Goal: Task Accomplishment & Management: Complete application form

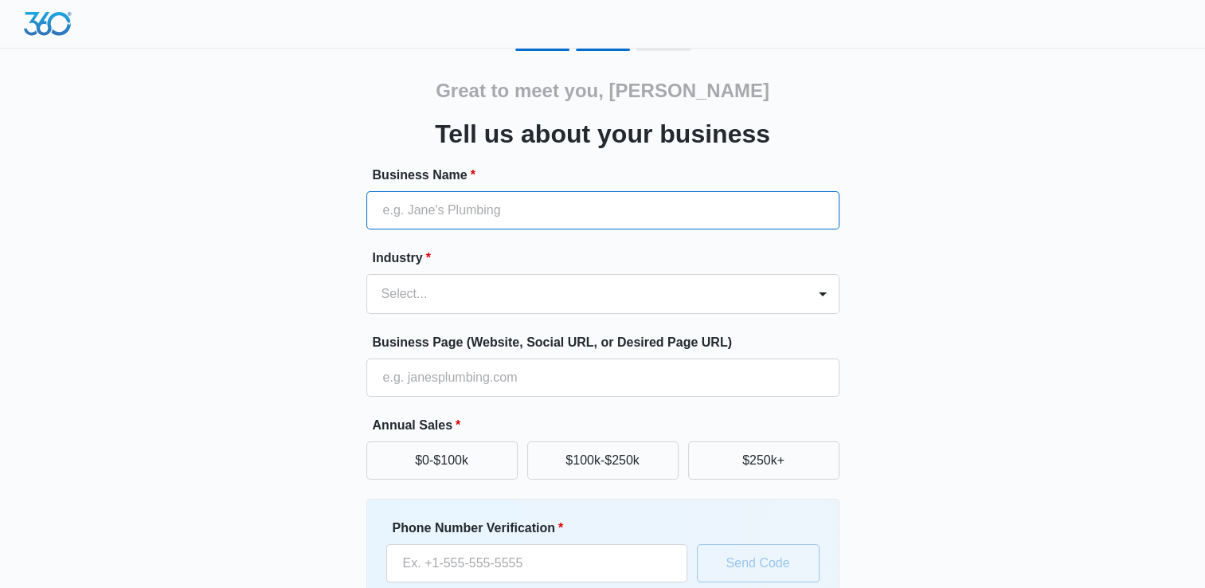
click at [599, 204] on input "Business Name *" at bounding box center [602, 210] width 473 height 38
click at [630, 209] on input "Business Name *" at bounding box center [602, 210] width 473 height 38
type input "Majesties Bar & Grill"
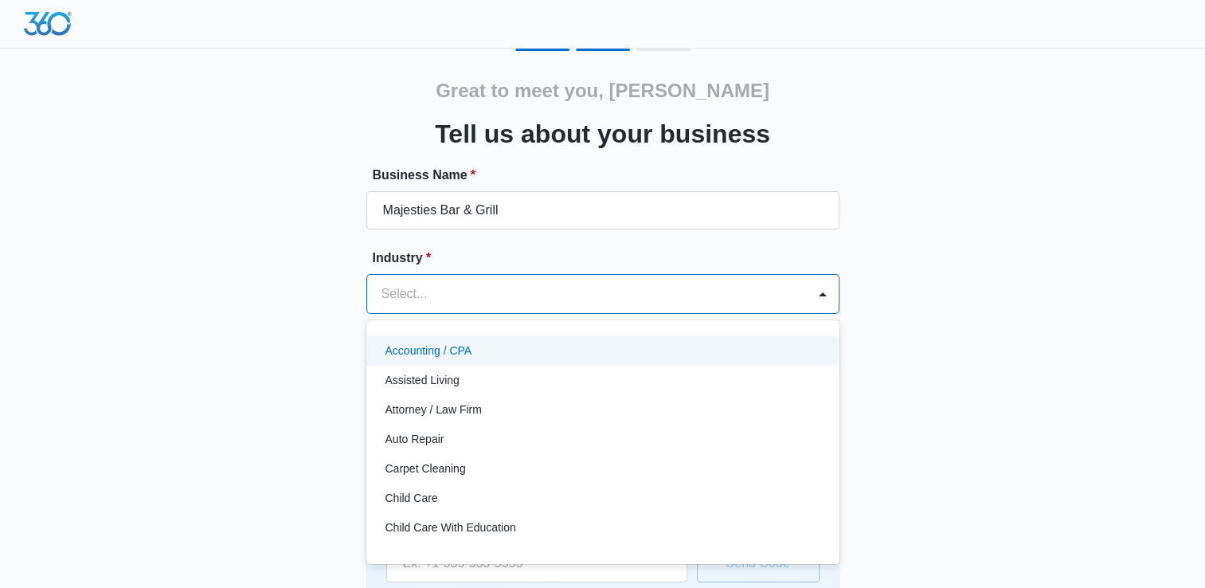
click at [514, 294] on div at bounding box center [583, 294] width 405 height 22
type input "b"
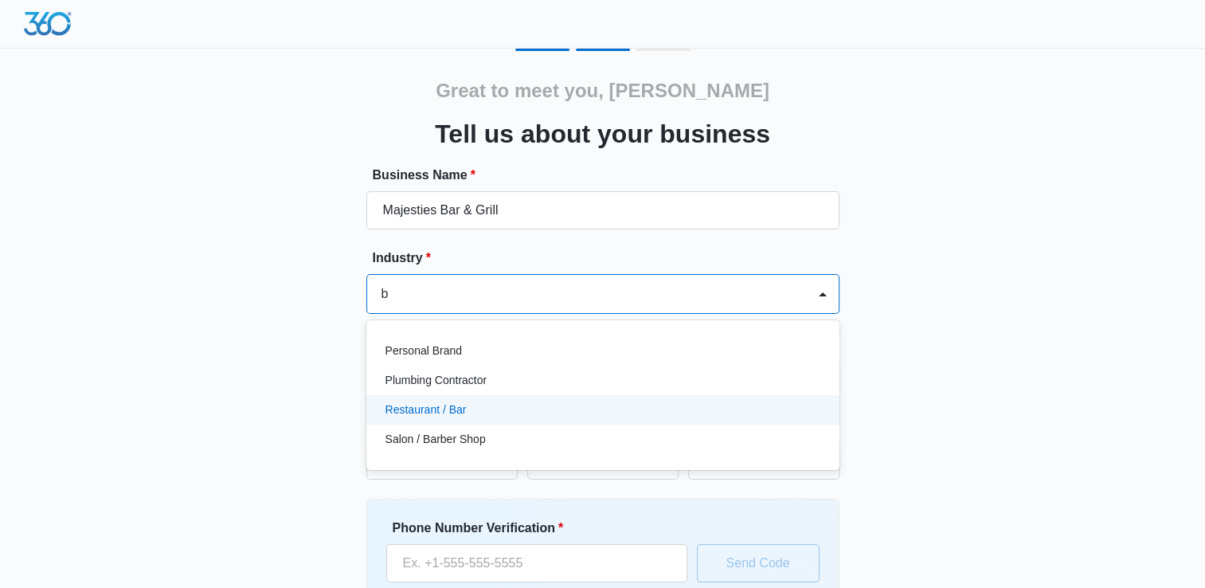
click at [459, 410] on p "Restaurant / Bar" at bounding box center [425, 409] width 81 height 17
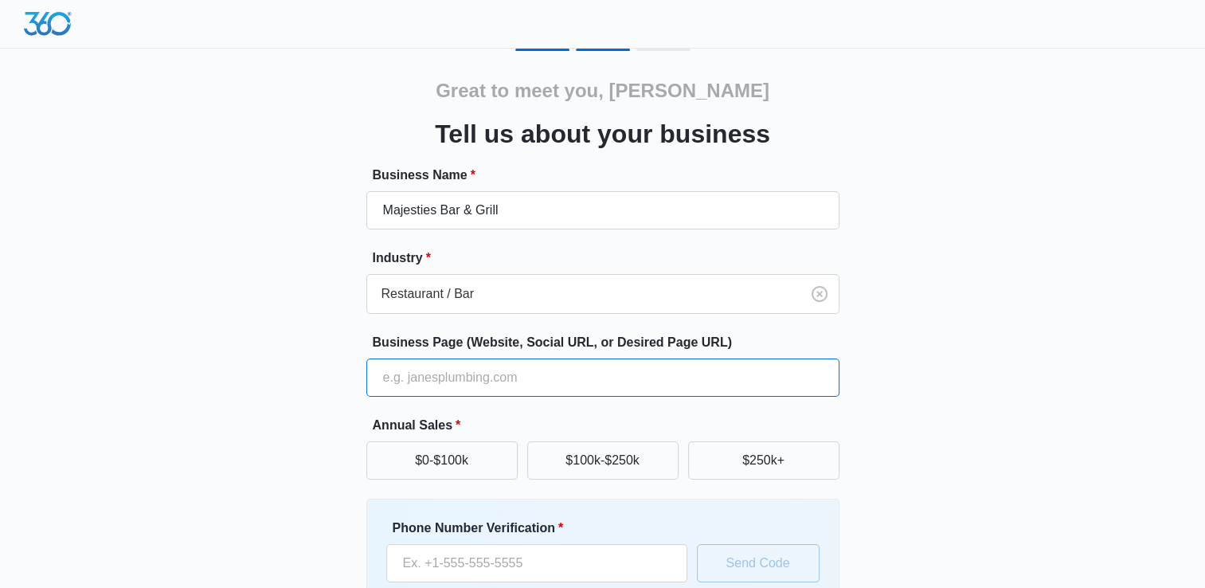
click at [465, 381] on input "Business Page (Website, Social URL, or Desired Page URL)" at bounding box center [602, 377] width 473 height 38
click at [463, 463] on button "$0-$100k" at bounding box center [441, 460] width 151 height 38
click at [453, 379] on input "Business Page (Website, Social URL, or Desired Page URL)" at bounding box center [602, 377] width 473 height 38
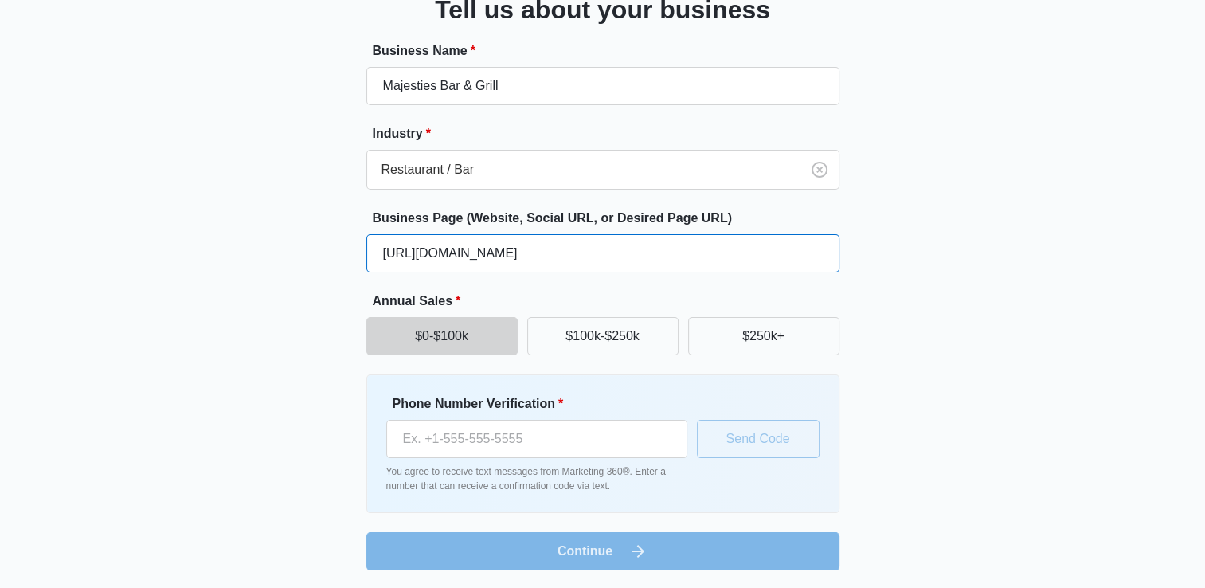
scroll to position [124, 0]
type input "https://facebook.com/majesties"
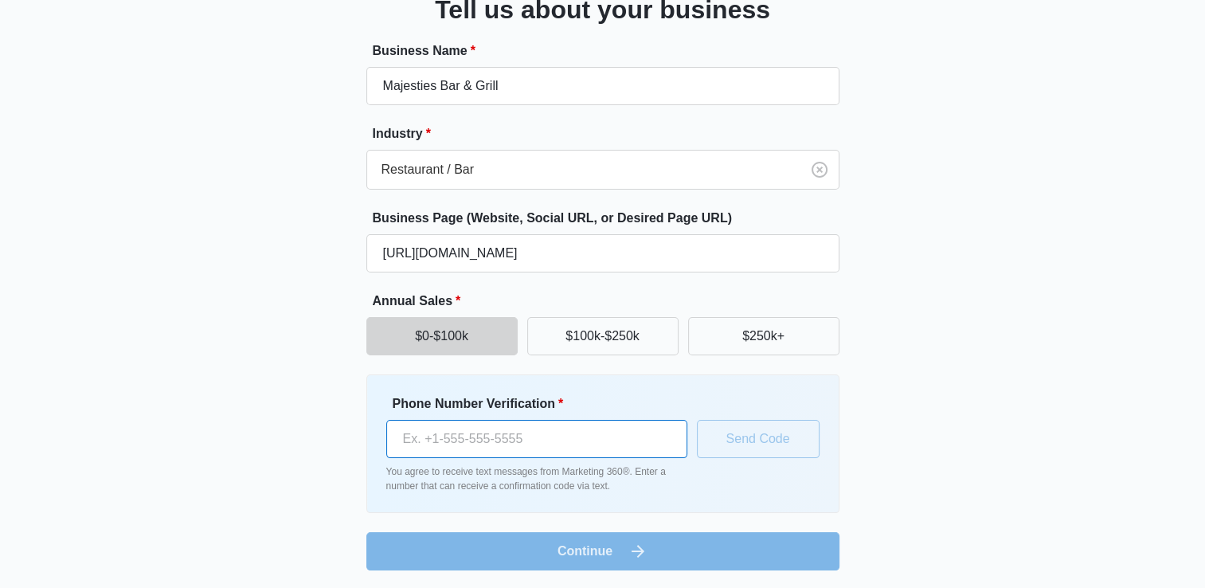
click at [634, 434] on input "Phone Number Verification *" at bounding box center [536, 439] width 301 height 38
type input "(316) 883-8836"
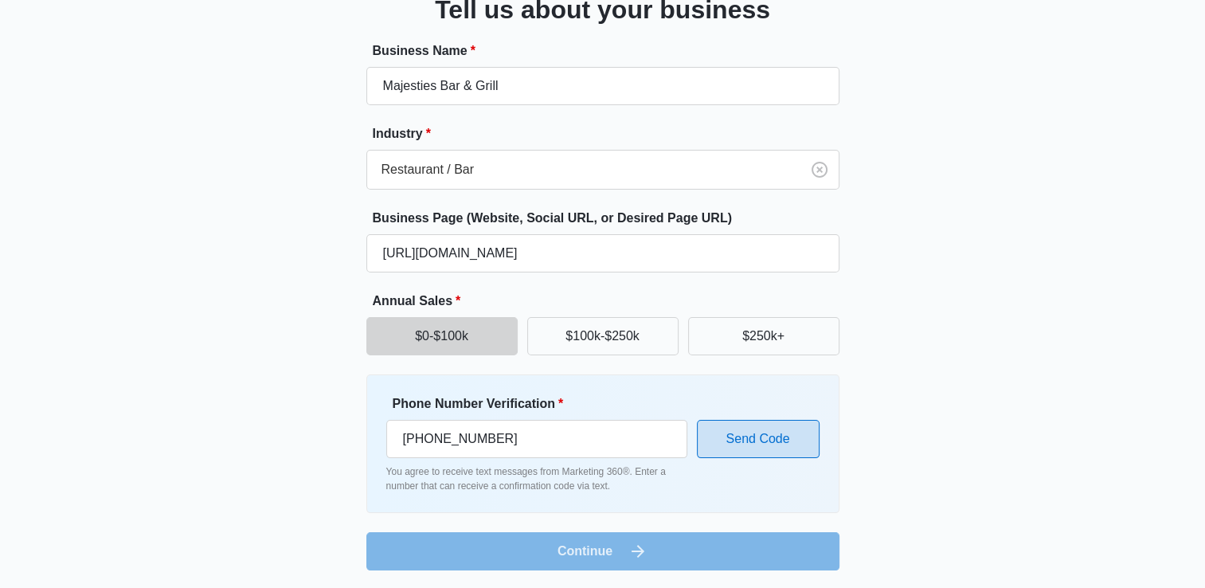
click at [768, 444] on button "Send Code" at bounding box center [758, 439] width 123 height 38
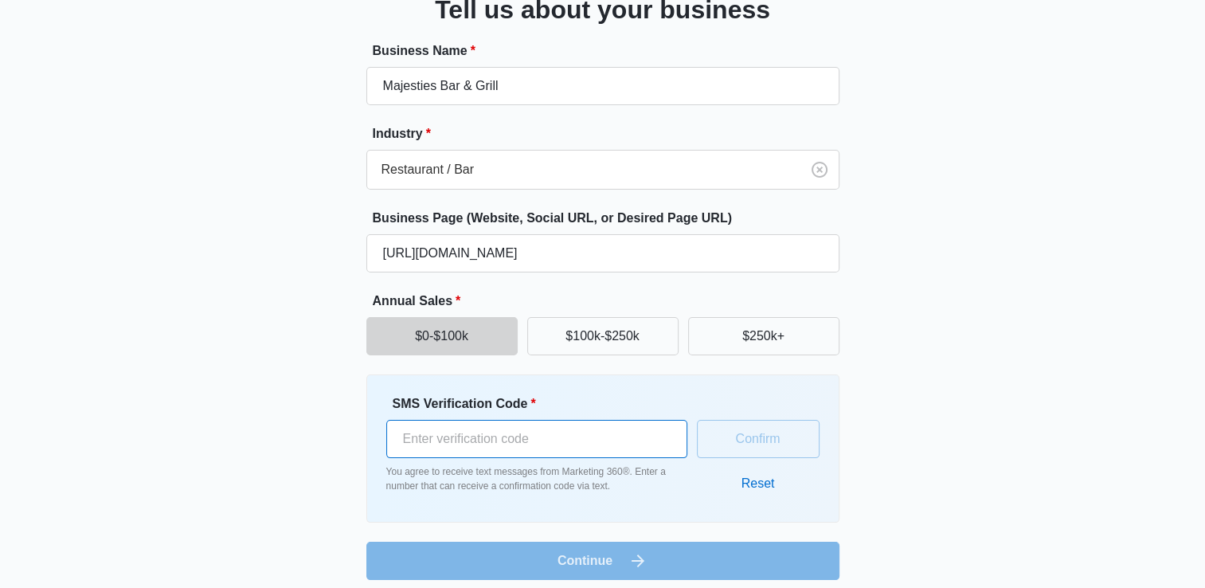
click at [627, 444] on input "SMS Verification Code *" at bounding box center [536, 439] width 301 height 38
type input "772681"
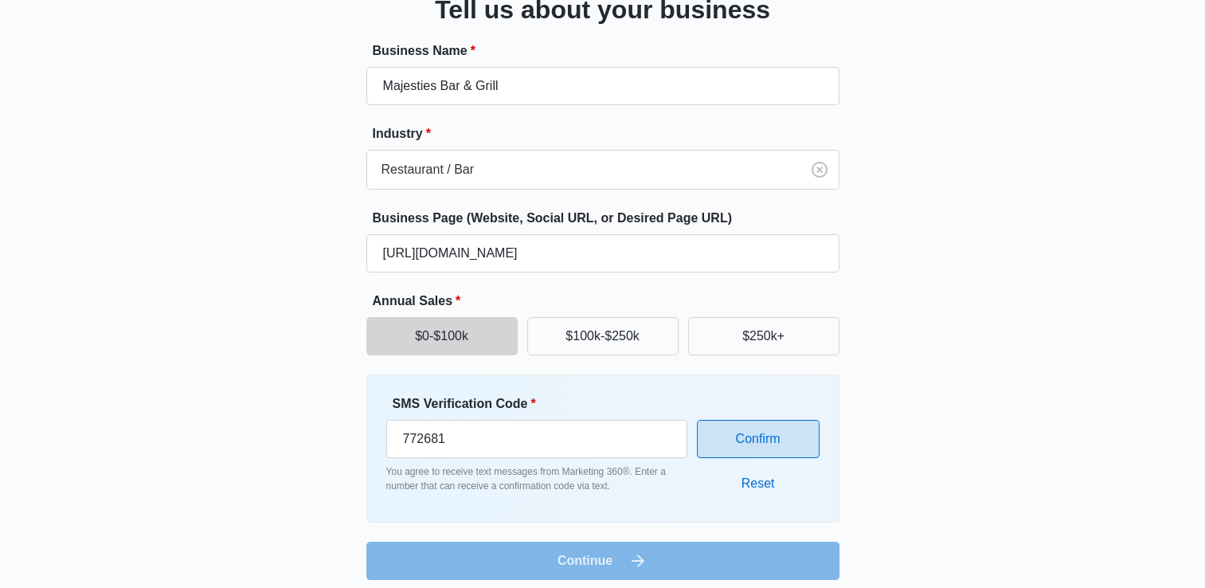
click at [745, 447] on button "Confirm" at bounding box center [758, 439] width 123 height 38
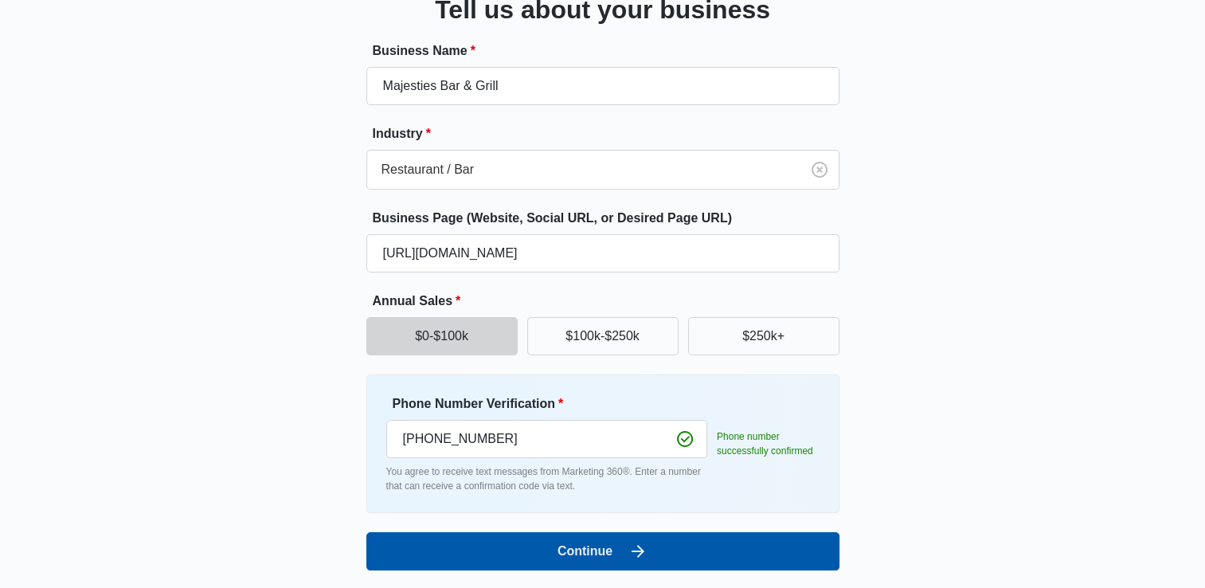
click at [588, 557] on button "Continue" at bounding box center [602, 551] width 473 height 38
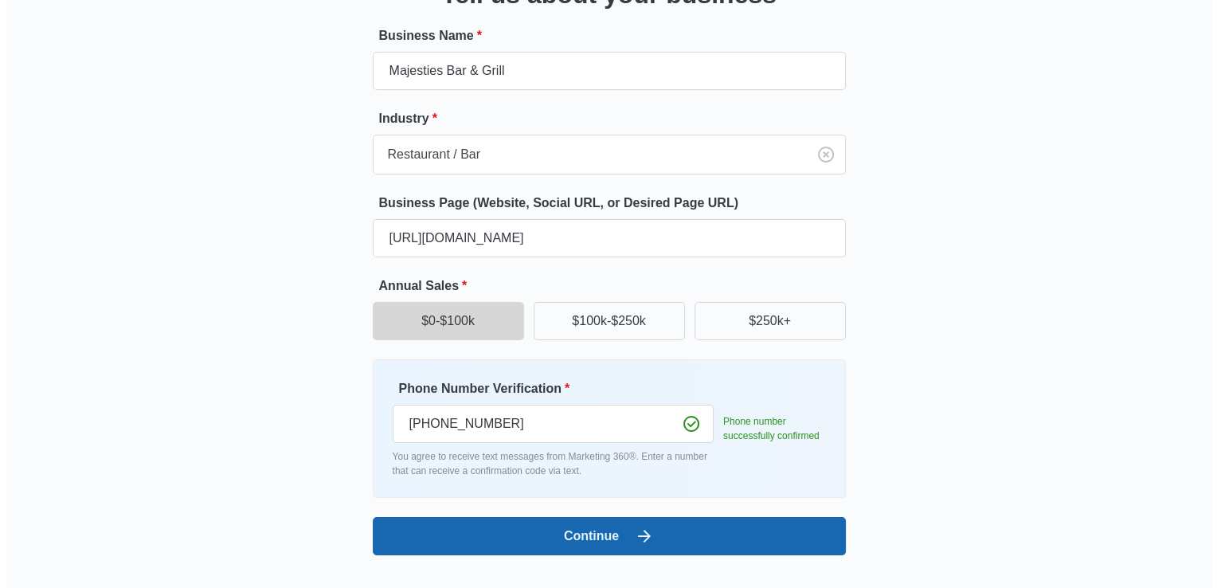
scroll to position [0, 0]
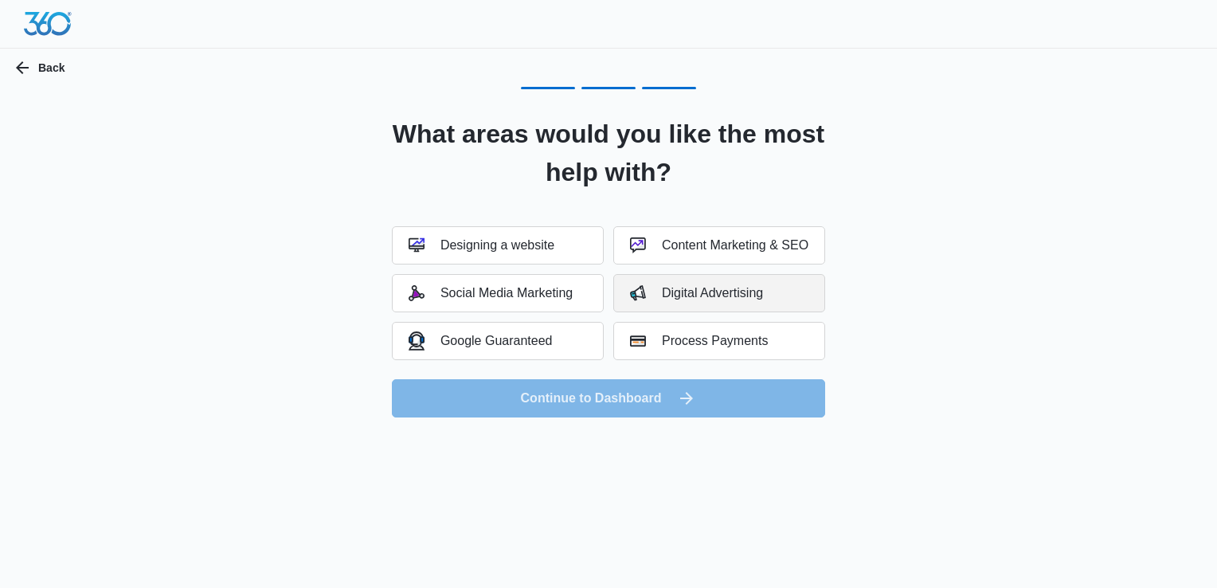
click at [733, 301] on button "Digital Advertising" at bounding box center [719, 293] width 212 height 38
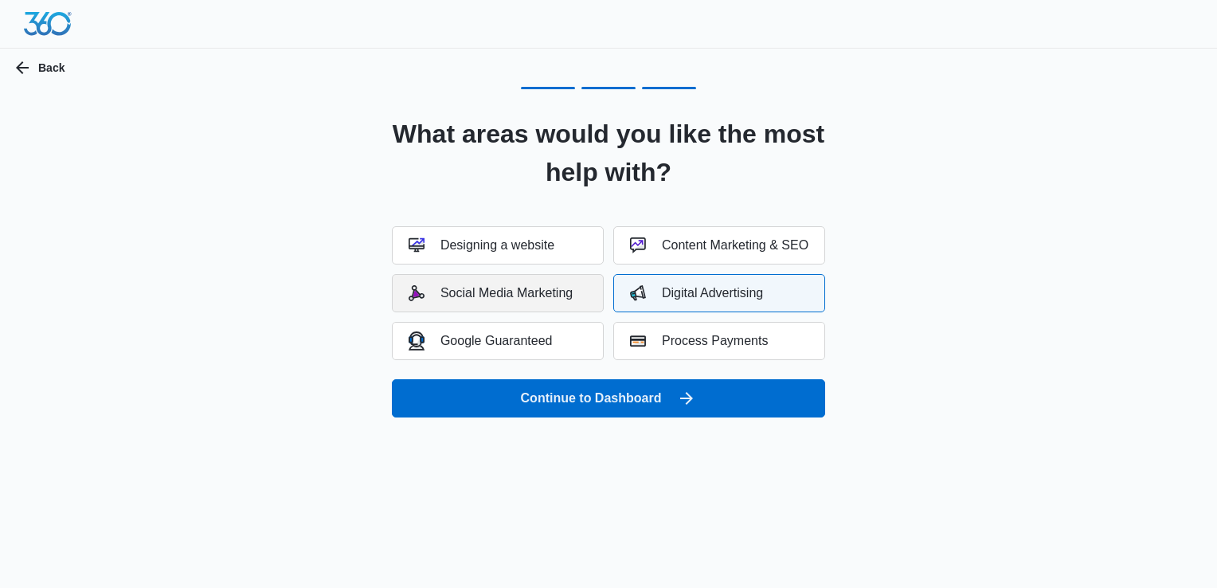
click at [531, 292] on div "Social Media Marketing" at bounding box center [491, 293] width 164 height 16
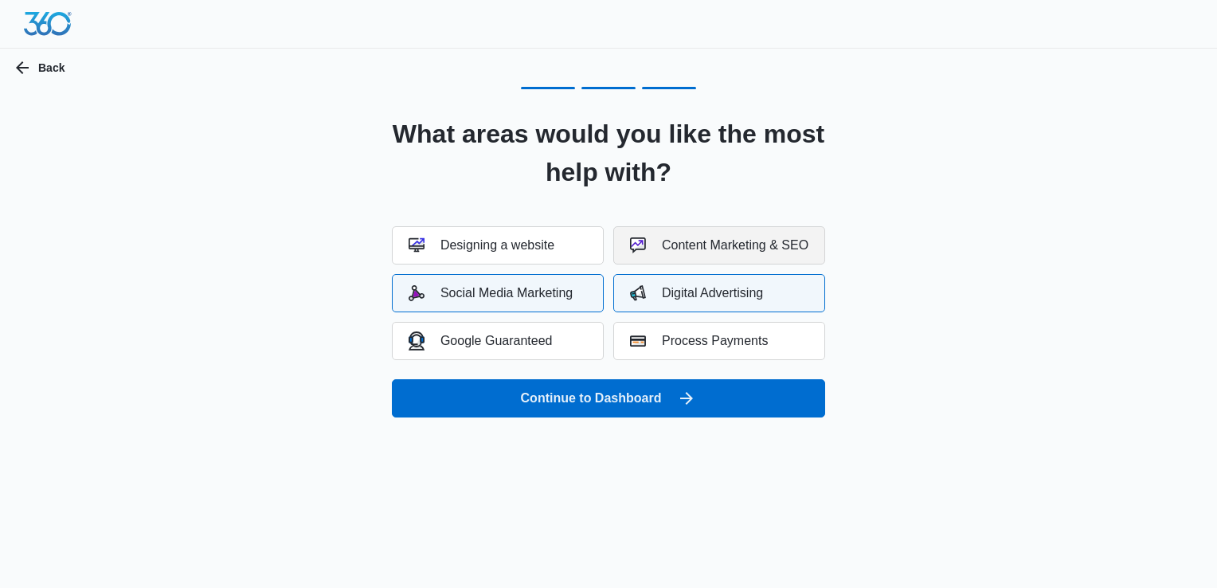
click at [712, 245] on div "Content Marketing & SEO" at bounding box center [719, 245] width 178 height 16
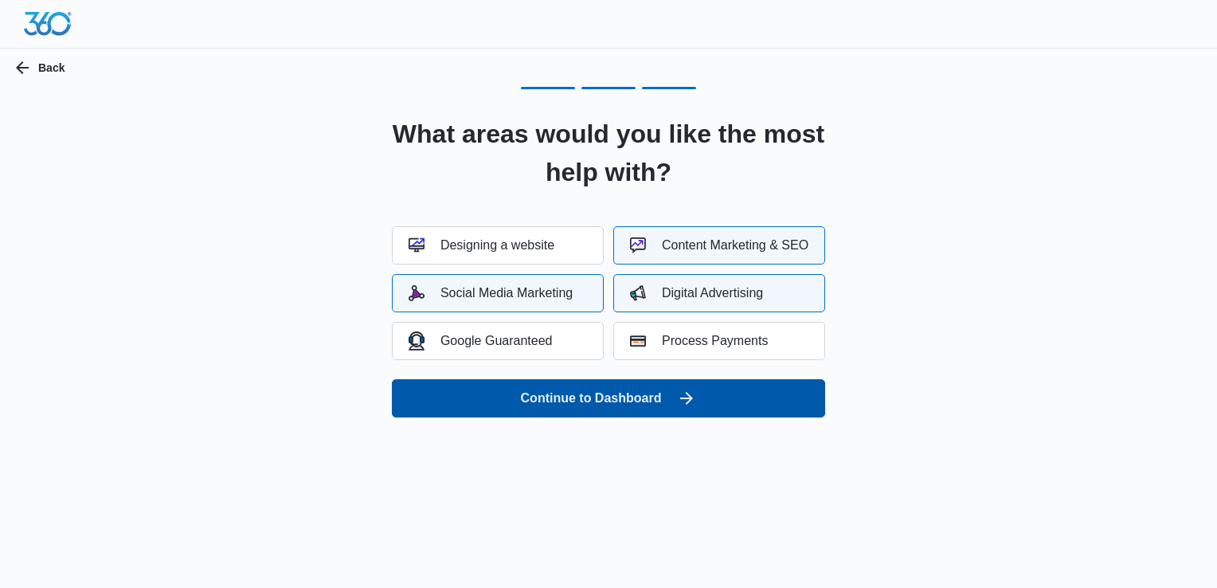
click at [666, 409] on button "Continue to Dashboard" at bounding box center [608, 398] width 433 height 38
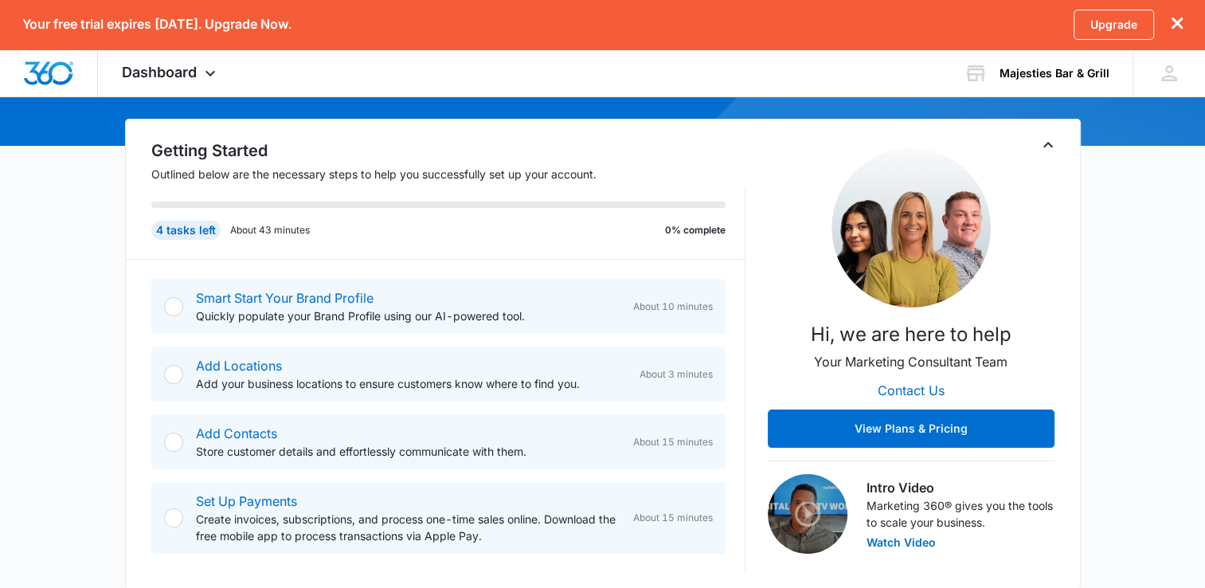
scroll to position [207, 0]
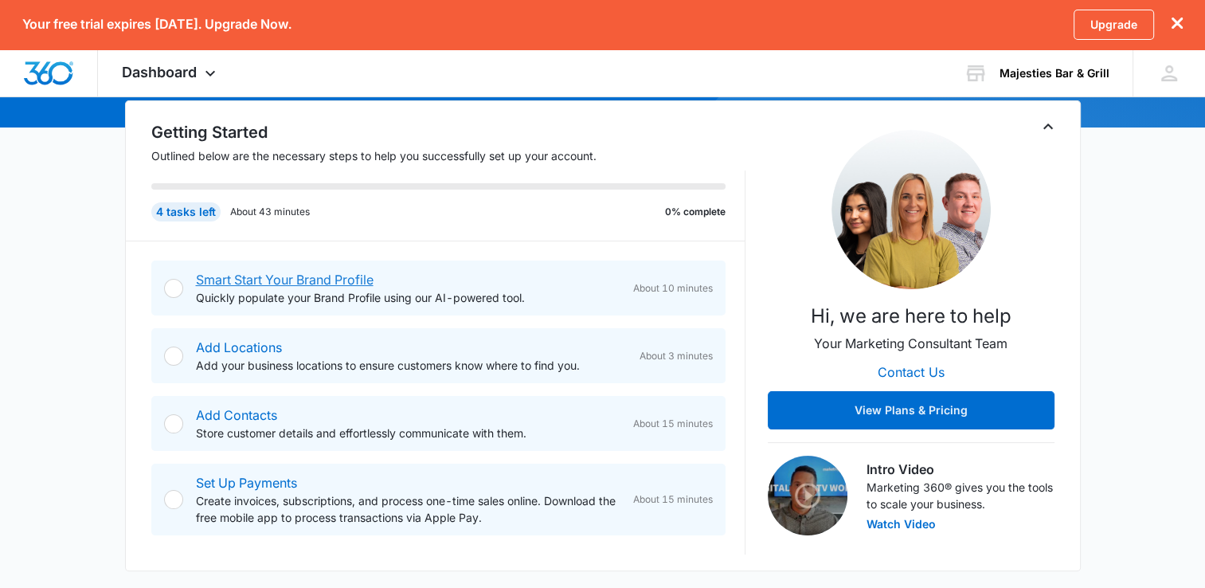
click at [248, 285] on link "Smart Start Your Brand Profile" at bounding box center [285, 280] width 178 height 16
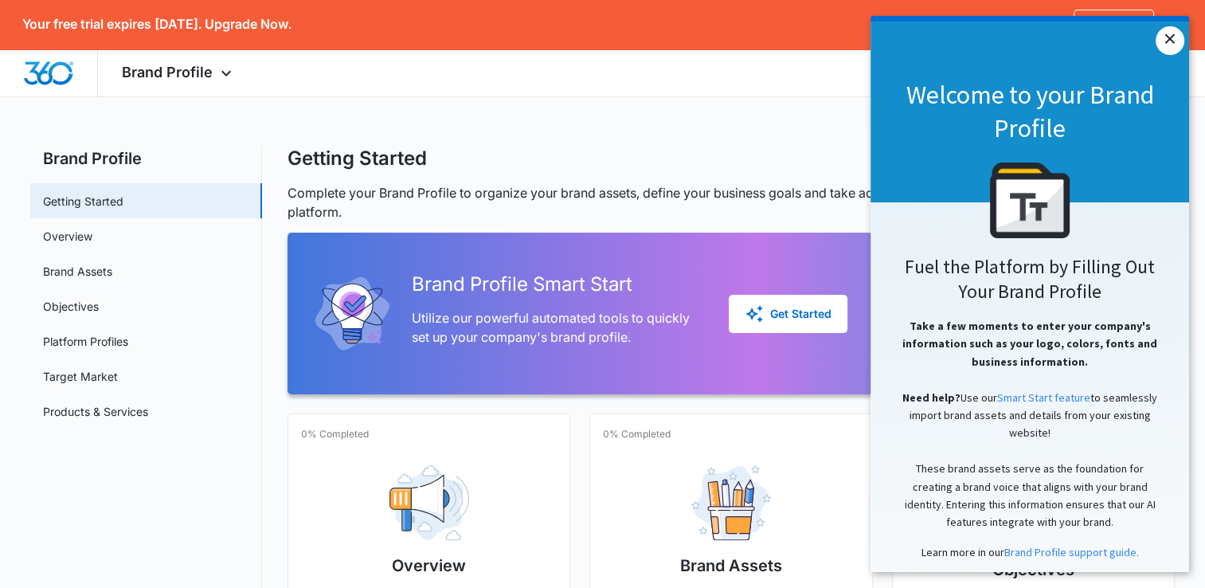
click at [1163, 42] on link "×" at bounding box center [1169, 40] width 29 height 29
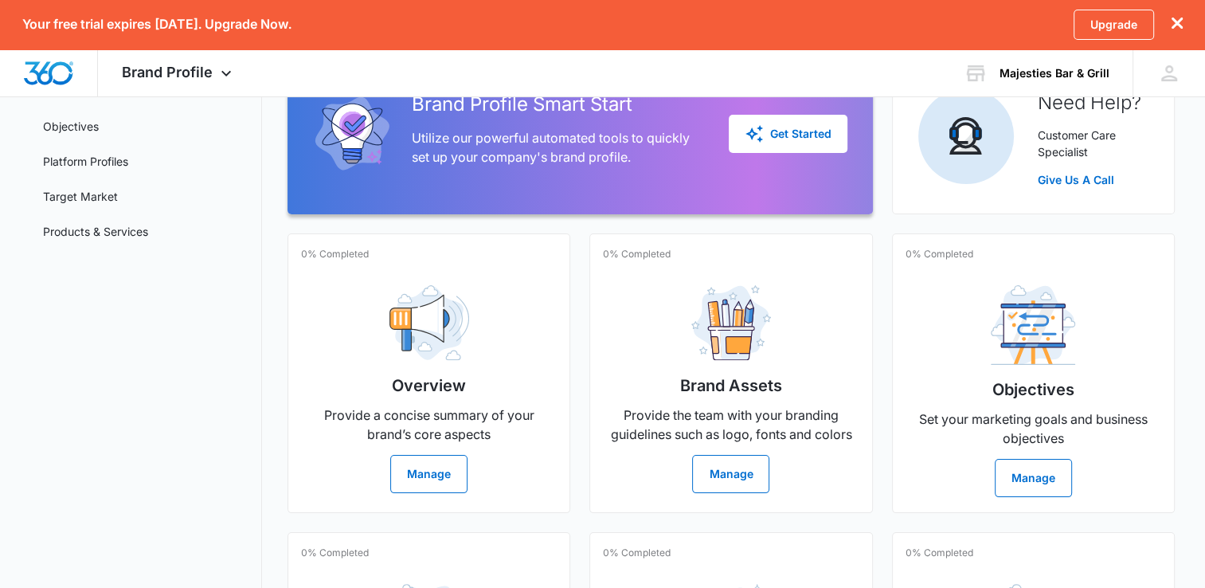
scroll to position [182, 0]
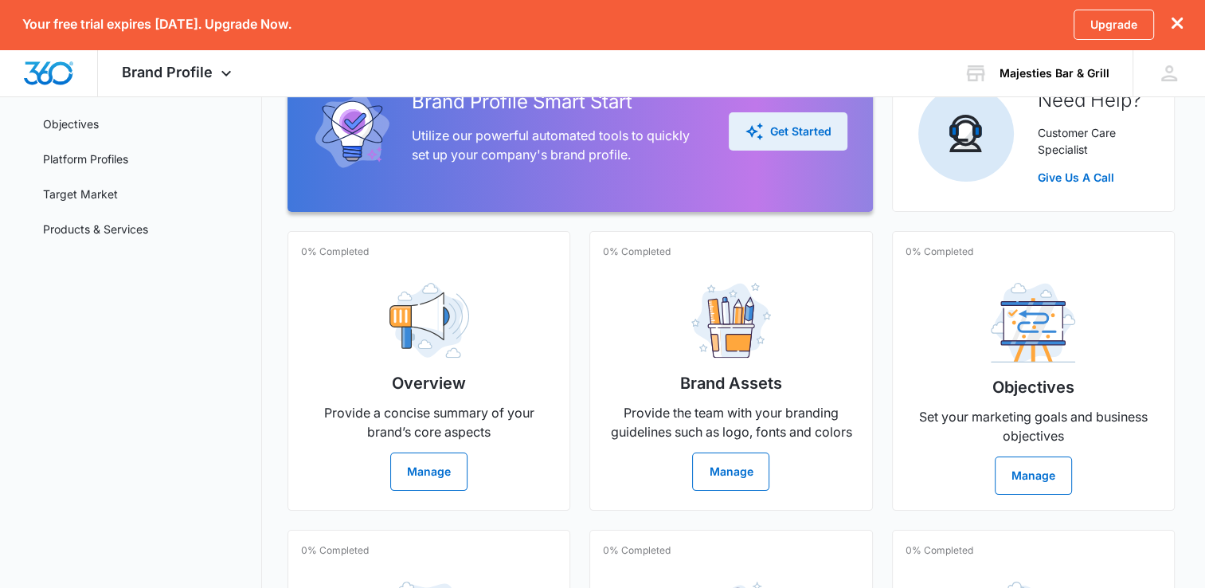
click at [771, 145] on button "Get Started" at bounding box center [788, 131] width 119 height 38
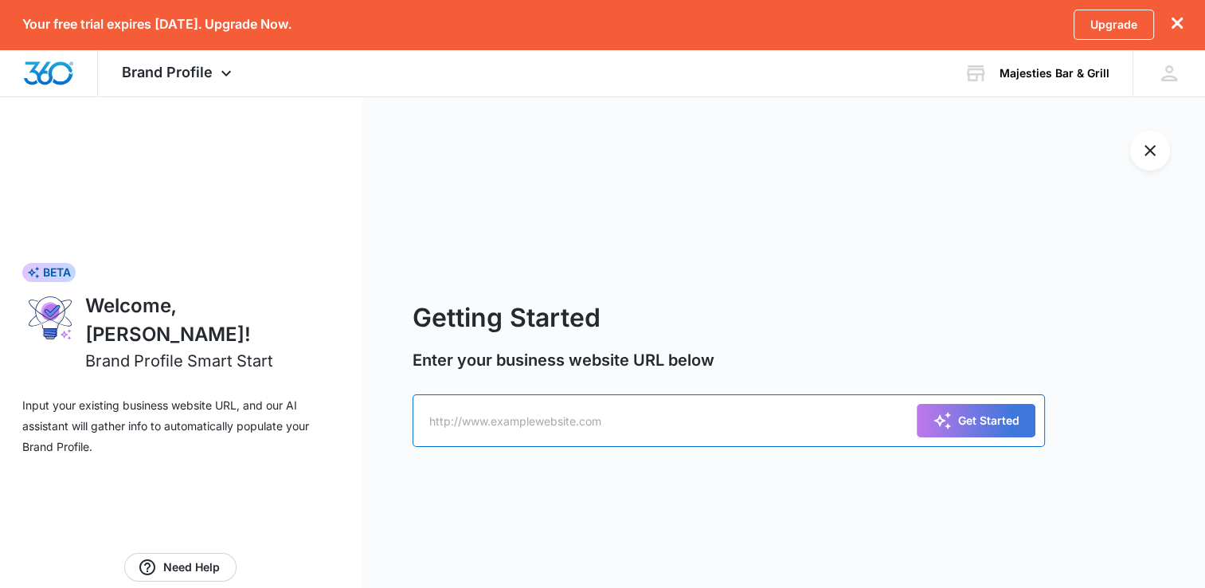
click at [588, 432] on input "text" at bounding box center [728, 420] width 632 height 53
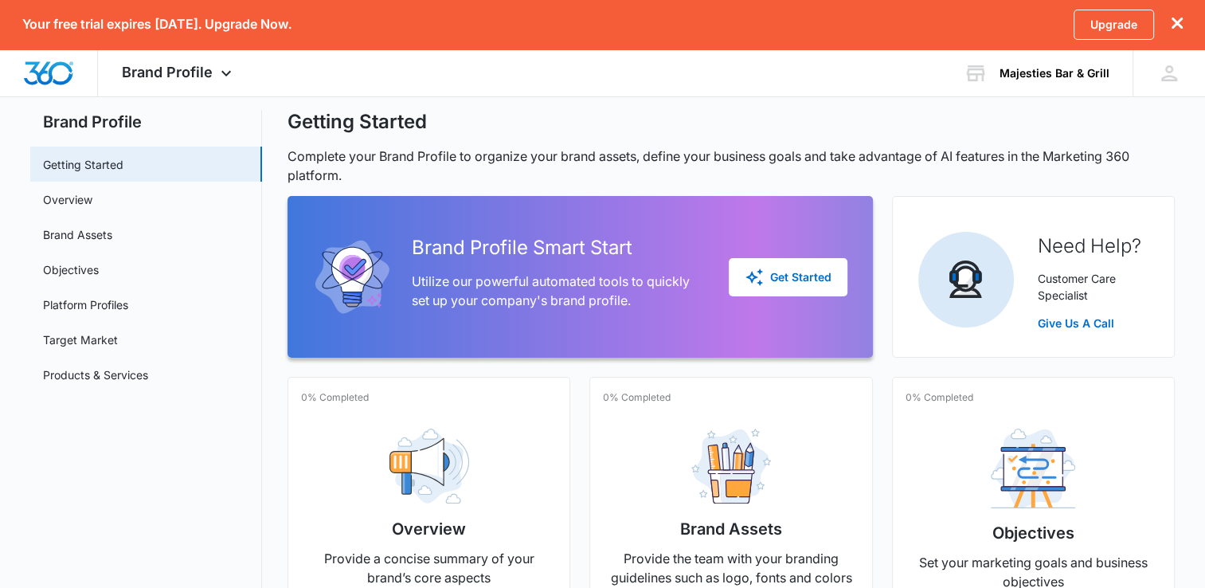
scroll to position [9, 0]
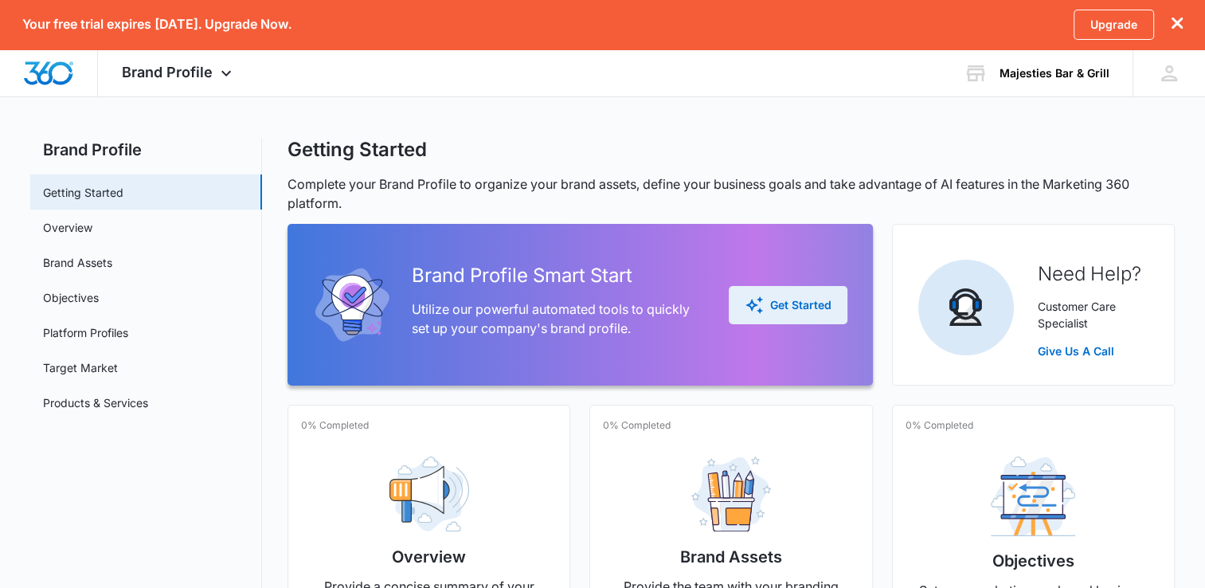
click at [825, 311] on div "Get Started" at bounding box center [788, 304] width 87 height 19
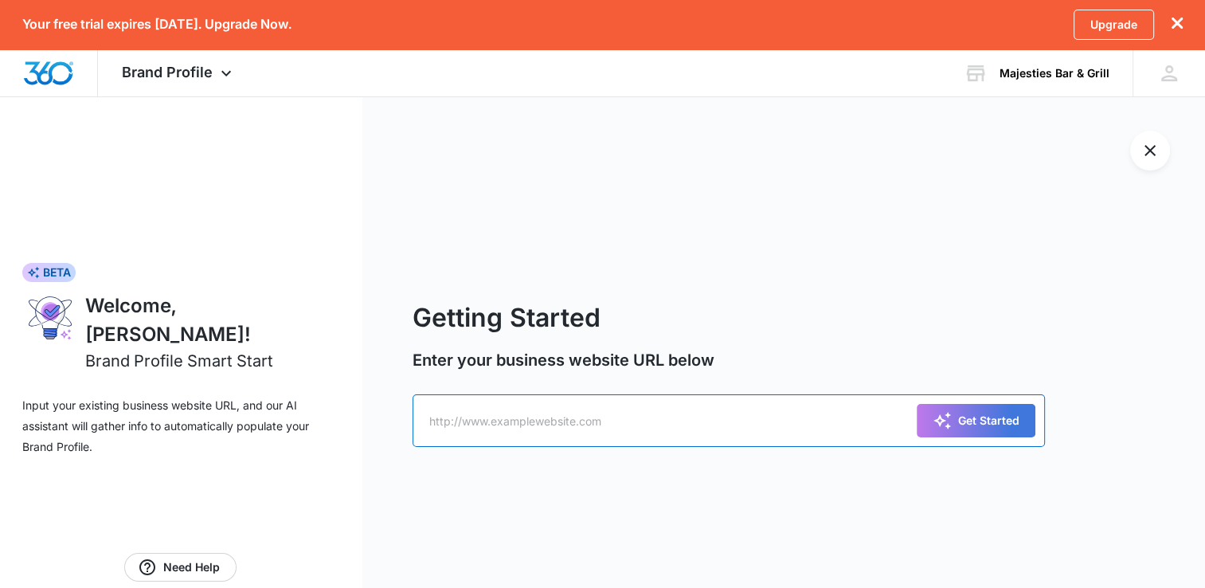
click at [495, 427] on input "text" at bounding box center [728, 420] width 632 height 53
type input "https:// facebook.com/majesties"
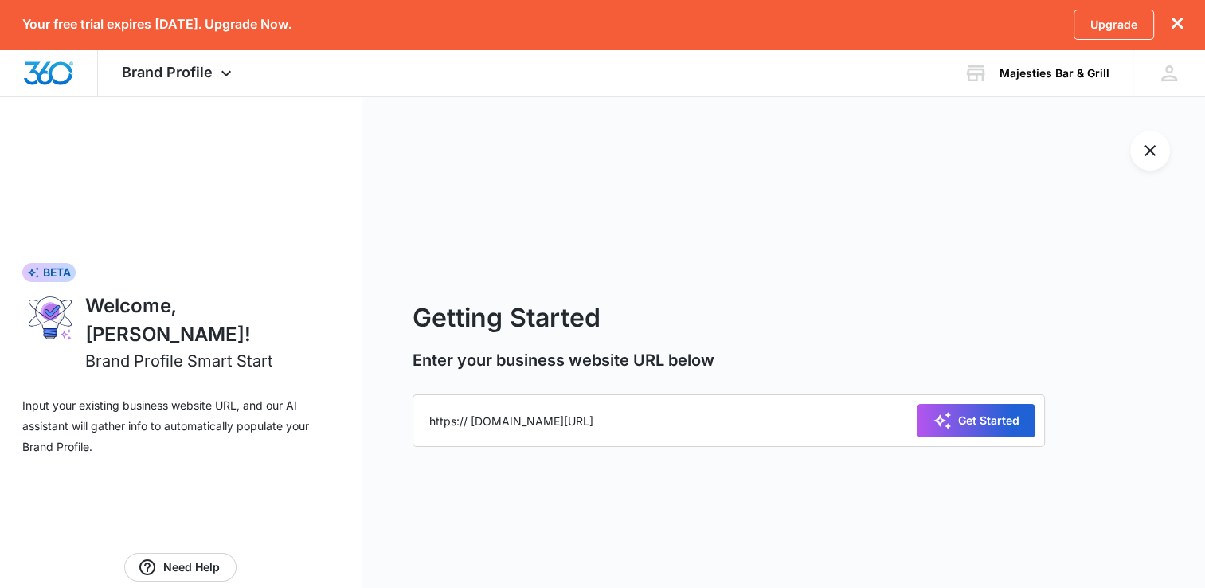
click at [962, 426] on div "Get Started" at bounding box center [975, 420] width 87 height 19
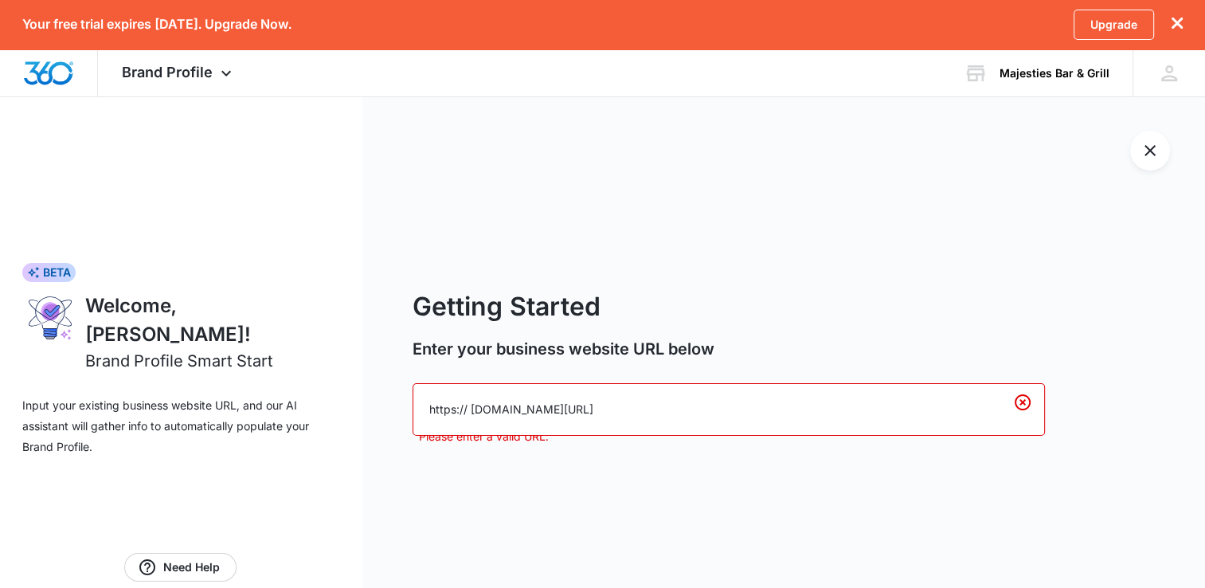
drag, startPoint x: 624, startPoint y: 416, endPoint x: 404, endPoint y: 432, distance: 220.4
click at [404, 432] on div "Getting Started Enter your business website URL below https:// facebook.com/maj…" at bounding box center [783, 366] width 843 height 540
click at [747, 237] on div "Getting Started Enter your business website URL below Get Started This field is…" at bounding box center [783, 366] width 843 height 540
click at [1140, 150] on icon "Exit Smart Start Wizard" at bounding box center [1149, 150] width 19 height 19
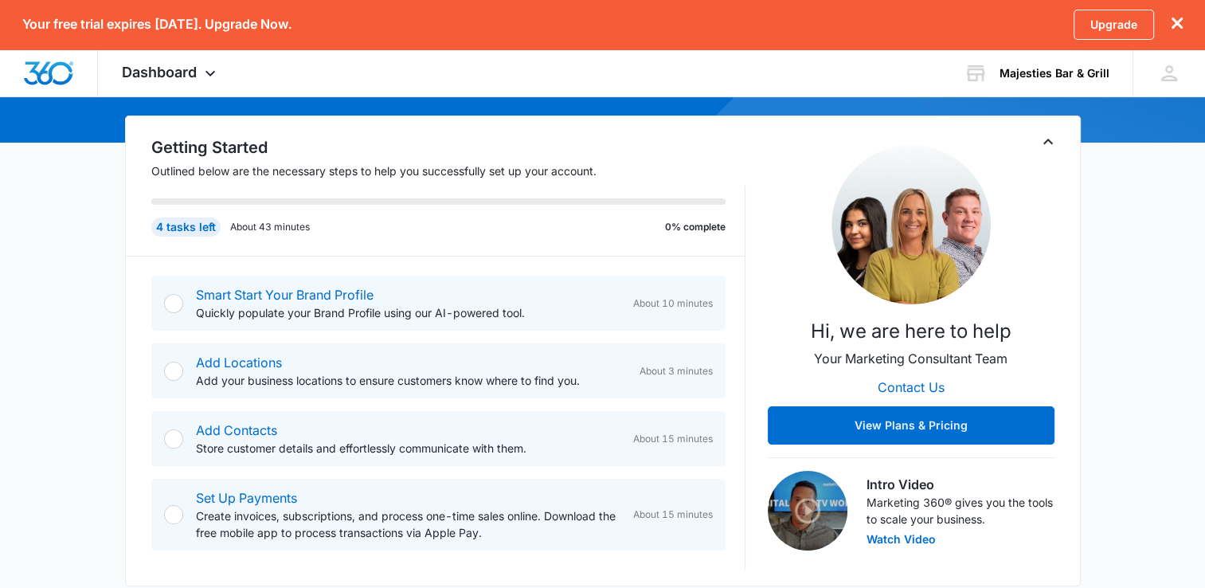
scroll to position [253, 0]
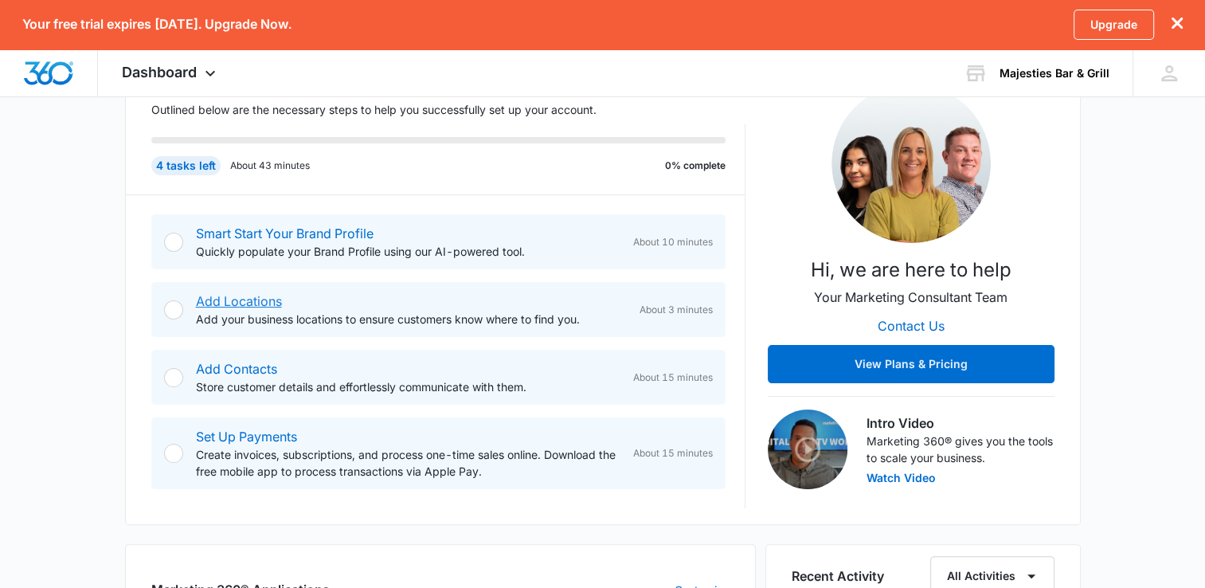
click at [242, 304] on link "Add Locations" at bounding box center [239, 301] width 86 height 16
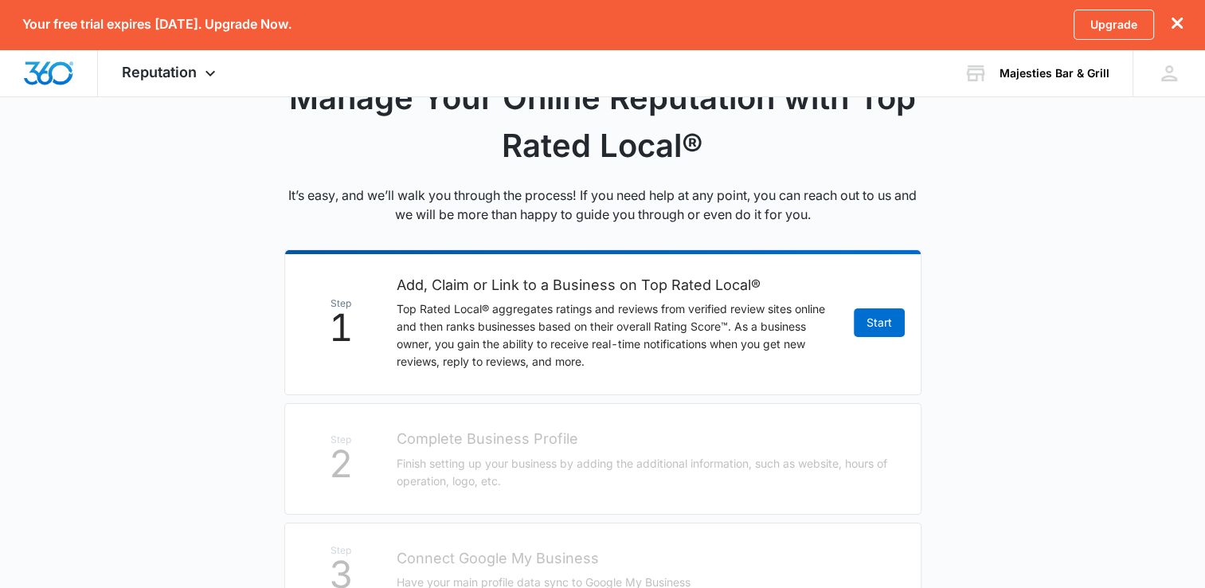
scroll to position [214, 0]
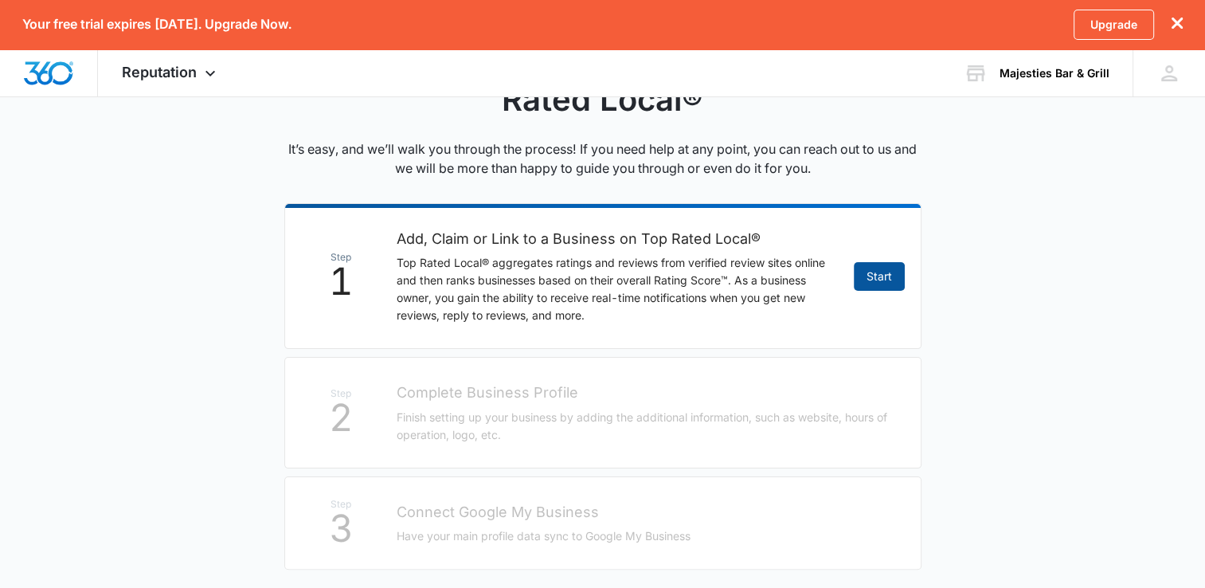
click at [885, 268] on link "Start" at bounding box center [879, 276] width 51 height 29
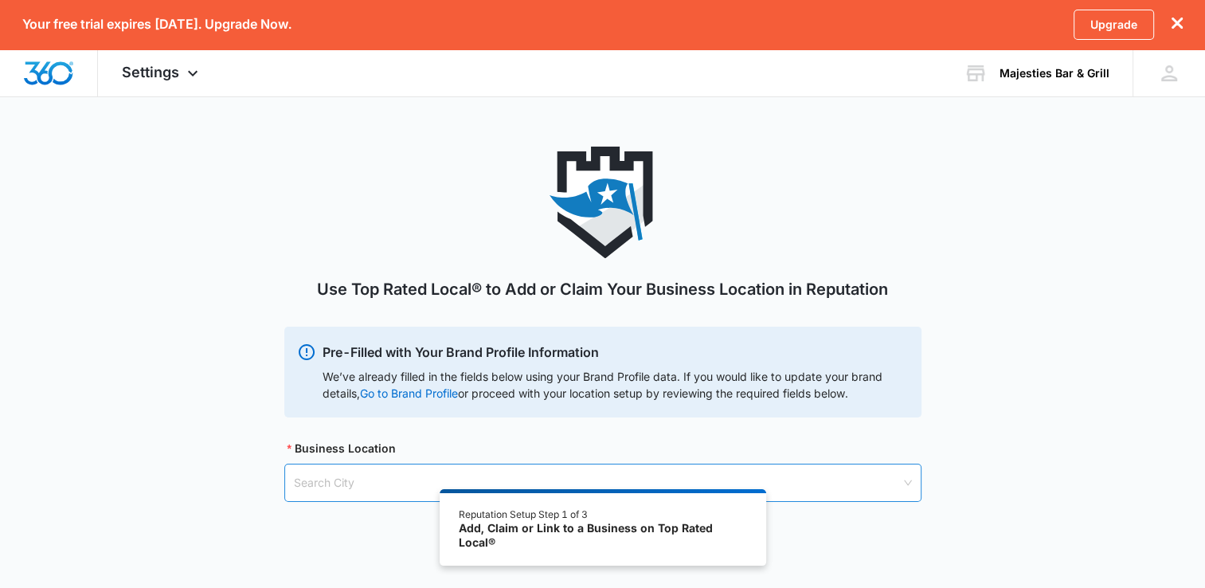
click at [315, 494] on input "search" at bounding box center [597, 482] width 607 height 37
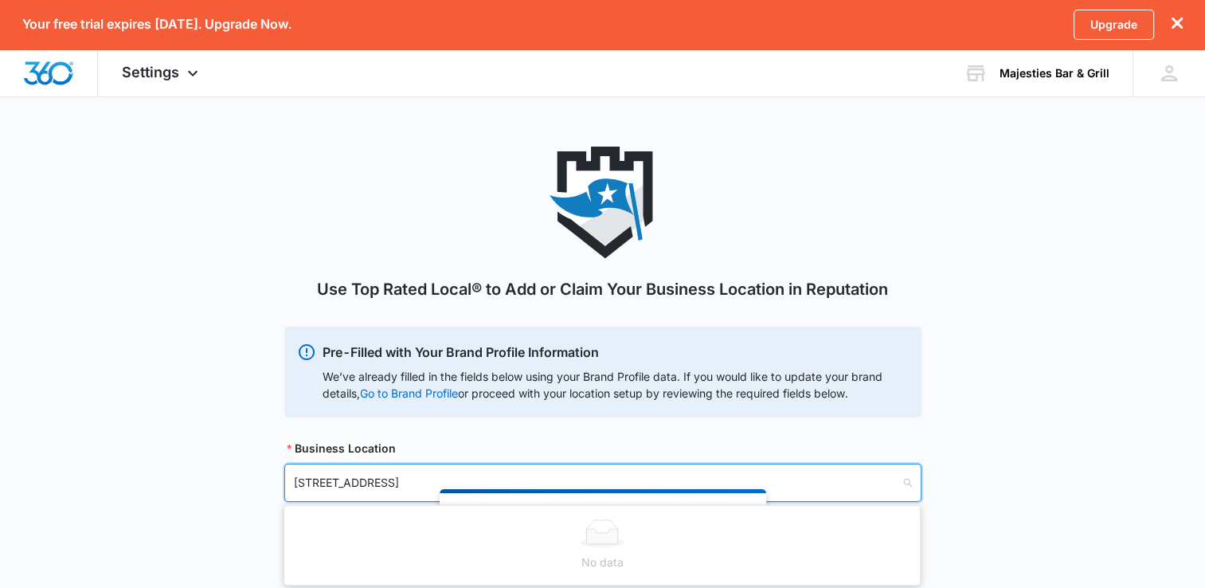
type input "1111 e lincoln wichita ks 67211"
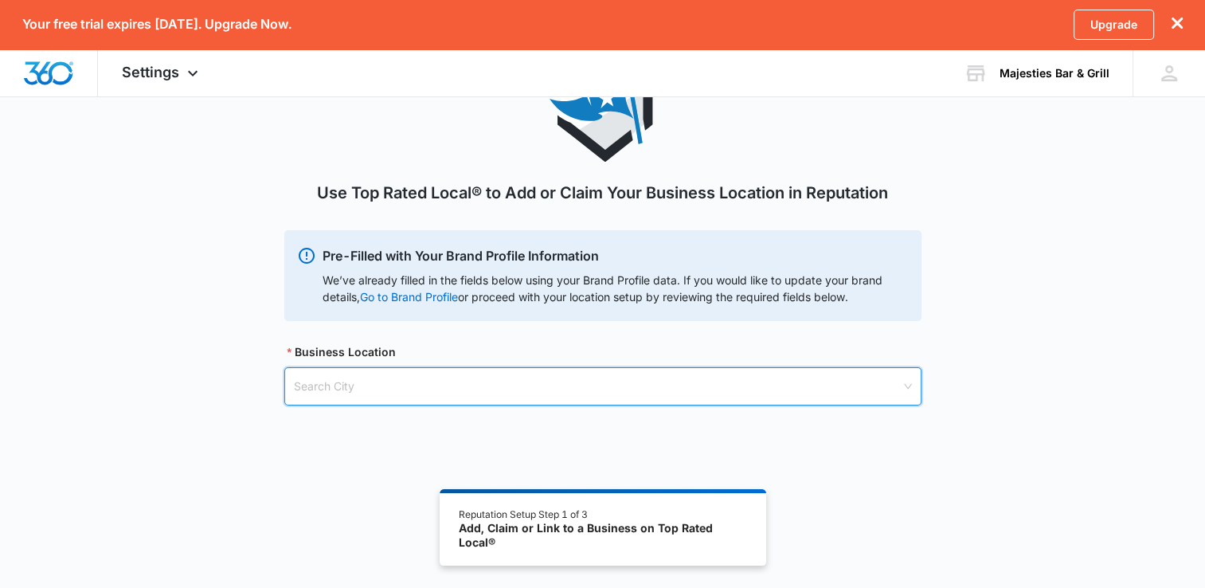
scroll to position [135, 0]
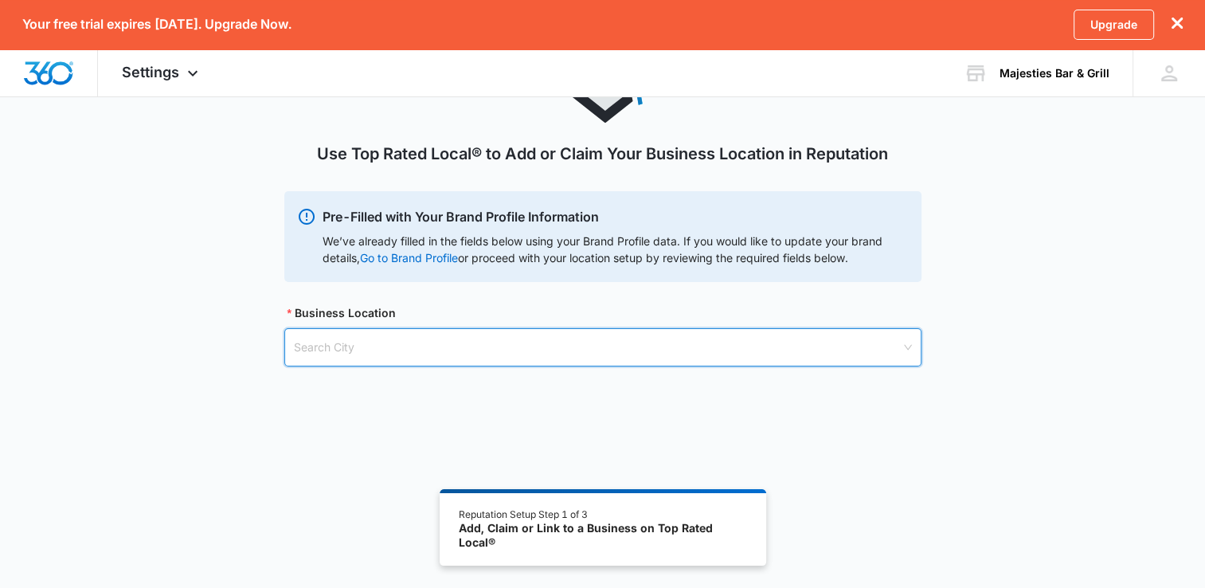
click at [426, 360] on input "search" at bounding box center [597, 347] width 607 height 37
type input "wichita"
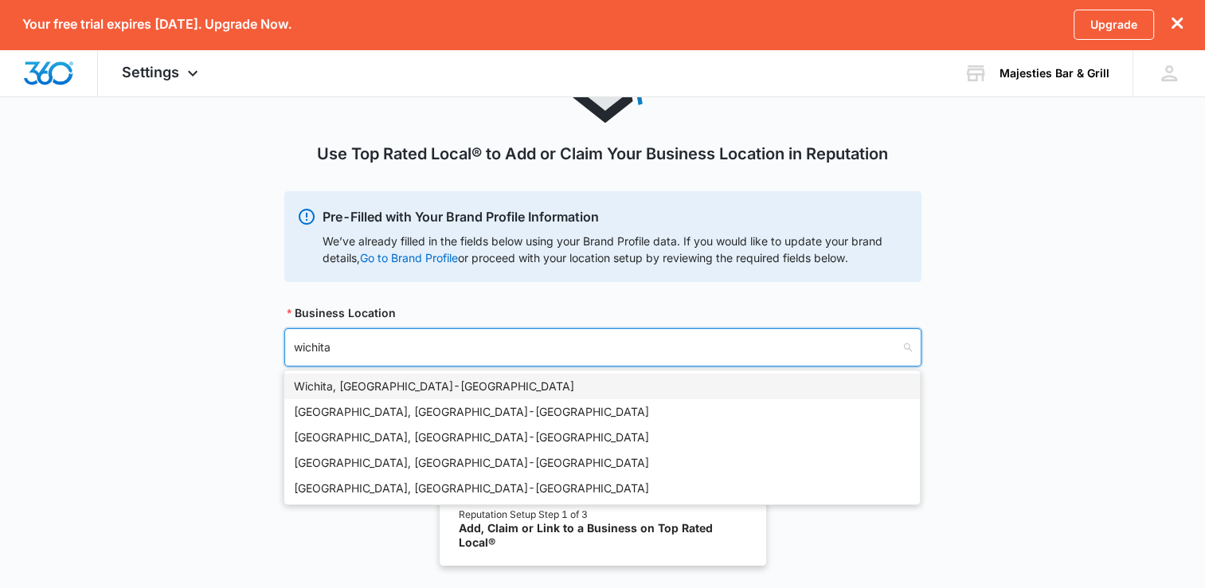
click at [377, 387] on div "[GEOGRAPHIC_DATA], [GEOGRAPHIC_DATA] - [GEOGRAPHIC_DATA]" at bounding box center [602, 386] width 616 height 18
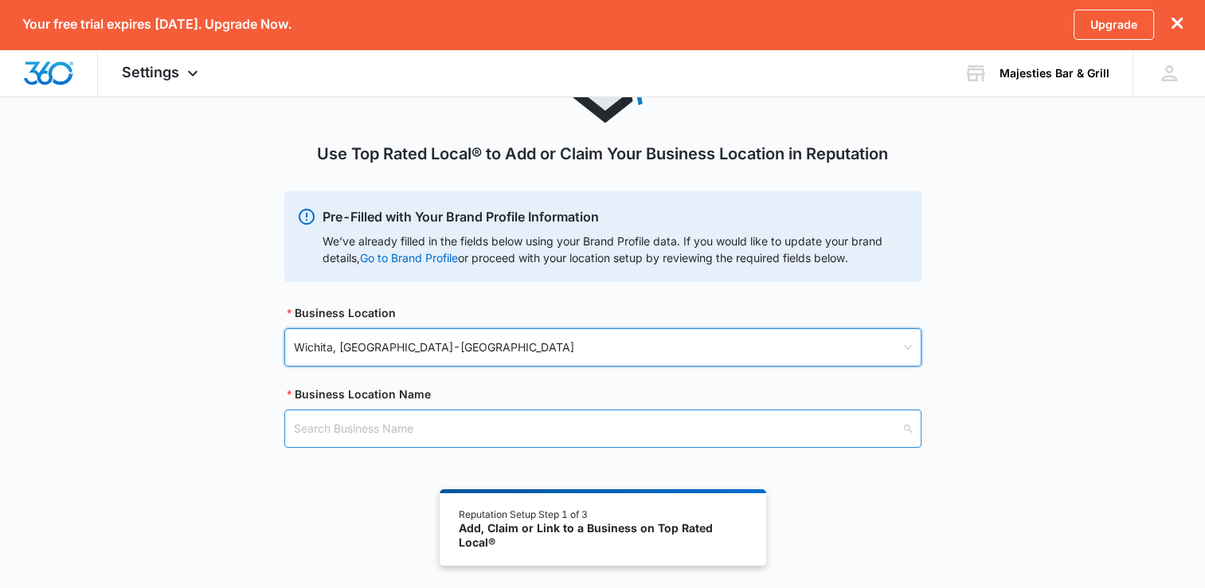
click at [381, 423] on input "search" at bounding box center [597, 428] width 607 height 37
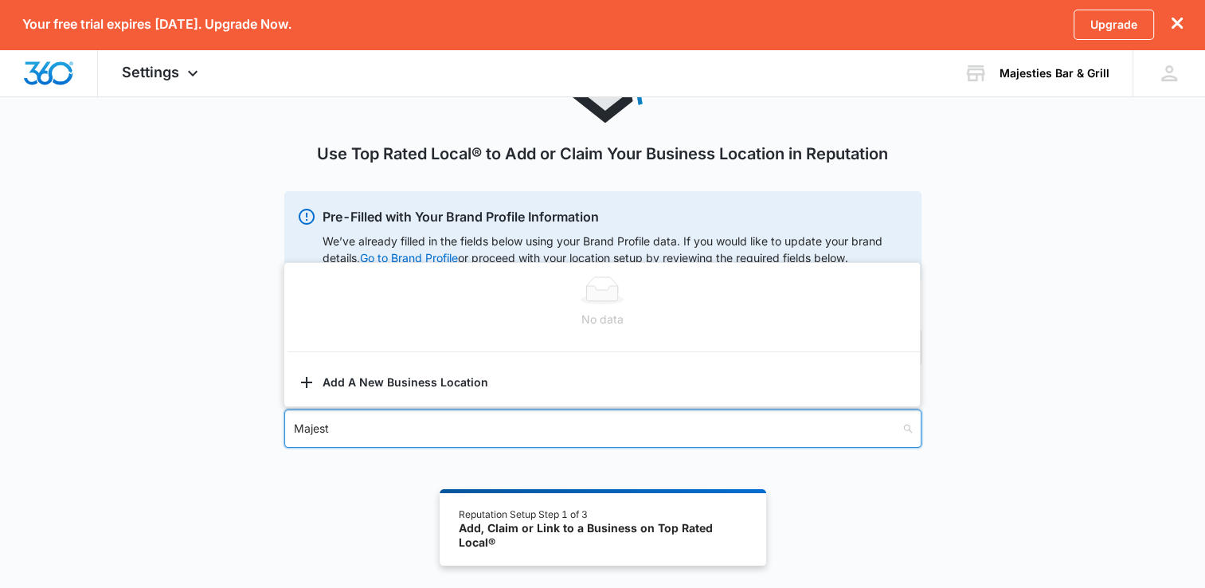
click at [345, 432] on input "Majest" at bounding box center [597, 428] width 607 height 37
type input "Majesties bar"
click at [376, 464] on div "Use Top Rated Local® to Add or Claim Your Business Location in Reputation Pre-F…" at bounding box center [602, 248] width 637 height 475
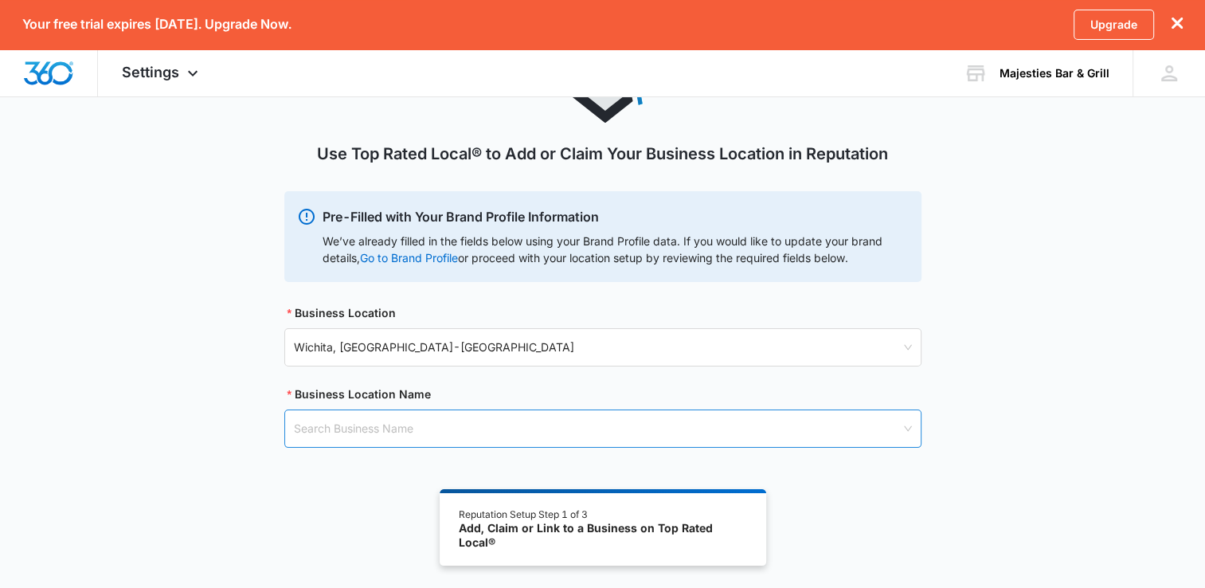
click at [385, 418] on input "search" at bounding box center [597, 428] width 607 height 37
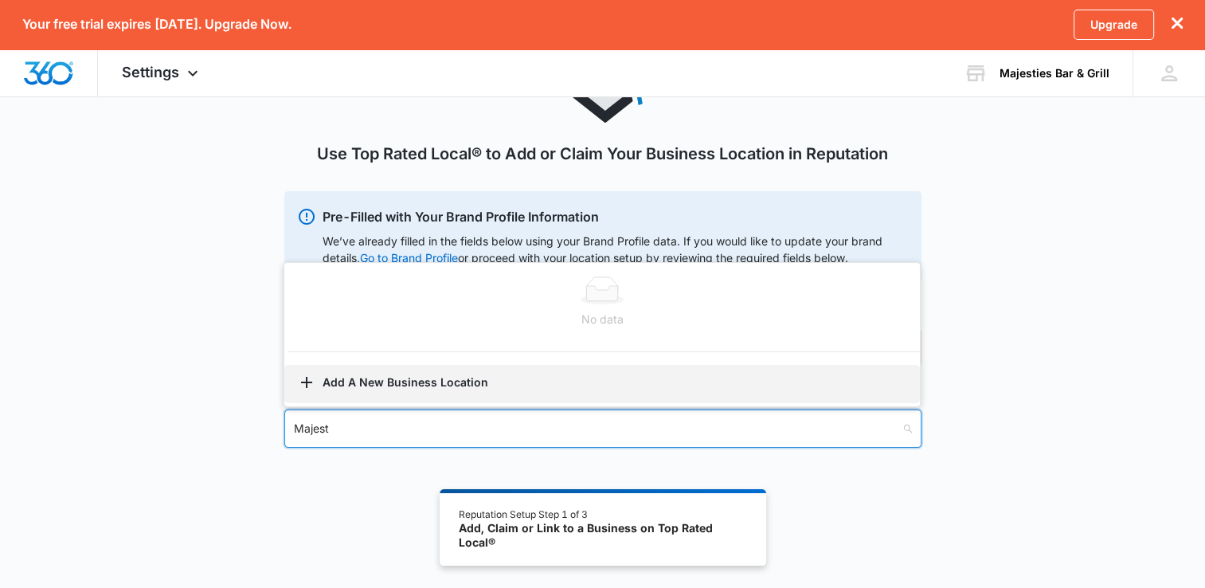
type input "Majest"
click at [385, 381] on button "Add A New Business Location" at bounding box center [601, 384] width 635 height 38
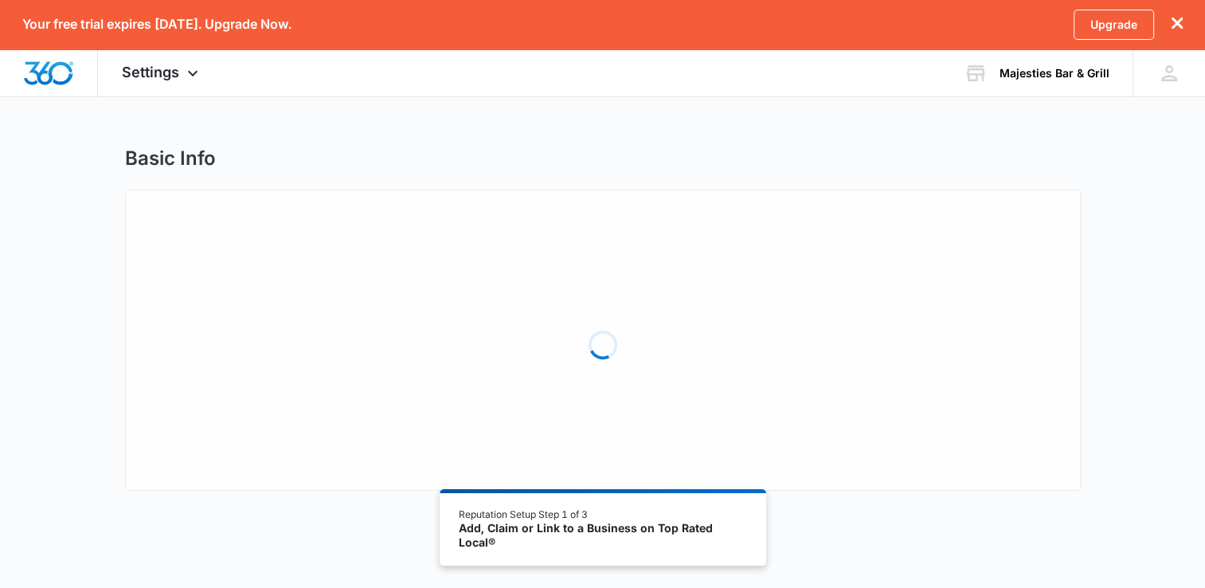
select select "[US_STATE]"
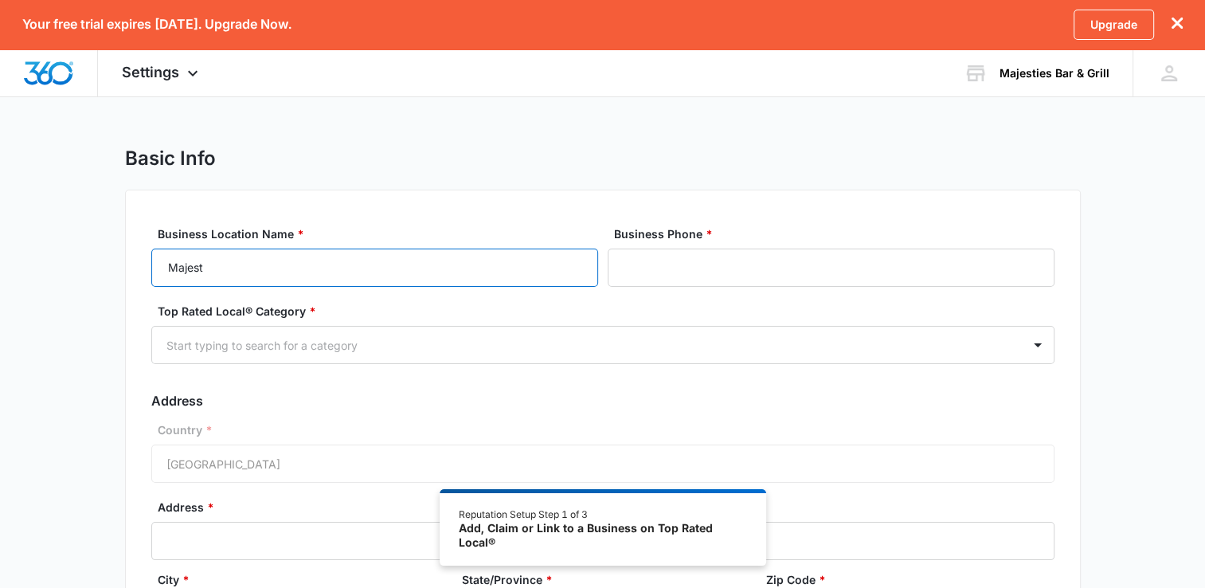
click at [351, 253] on input "Majest" at bounding box center [374, 267] width 447 height 38
type input "Majesties Bar & Grill"
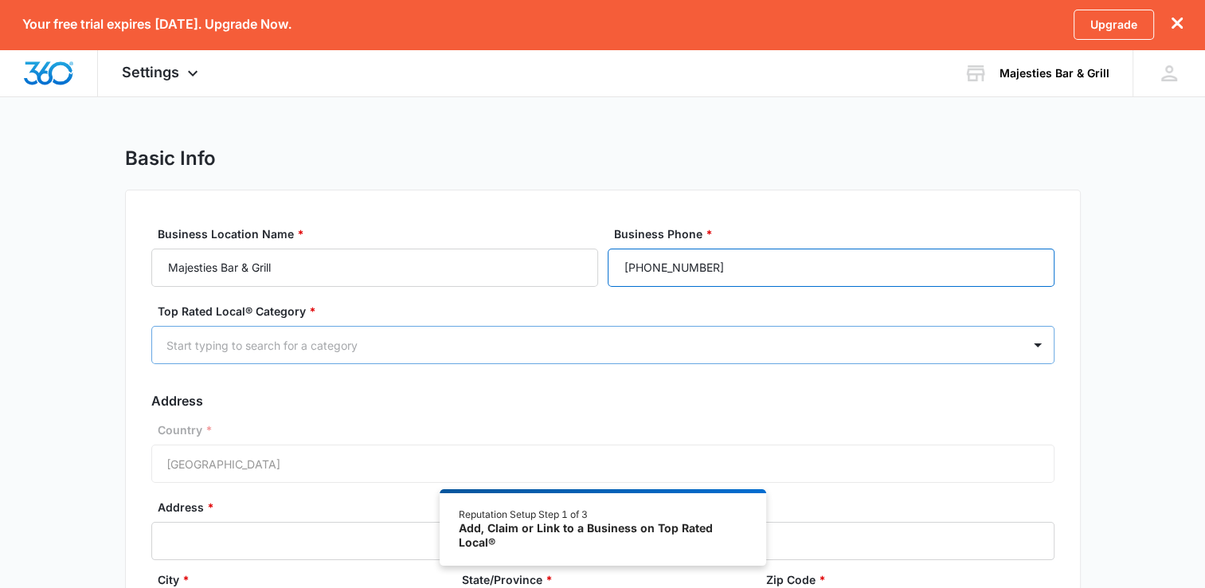
type input "[PHONE_NUMBER]"
click at [232, 350] on div at bounding box center [583, 345] width 835 height 20
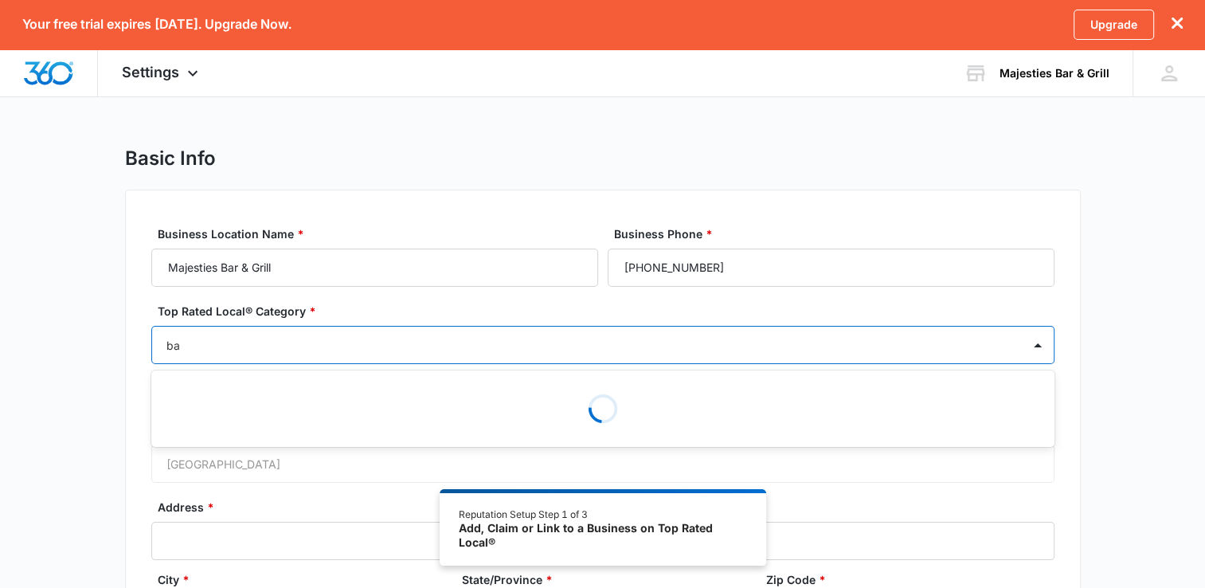
type input "bar"
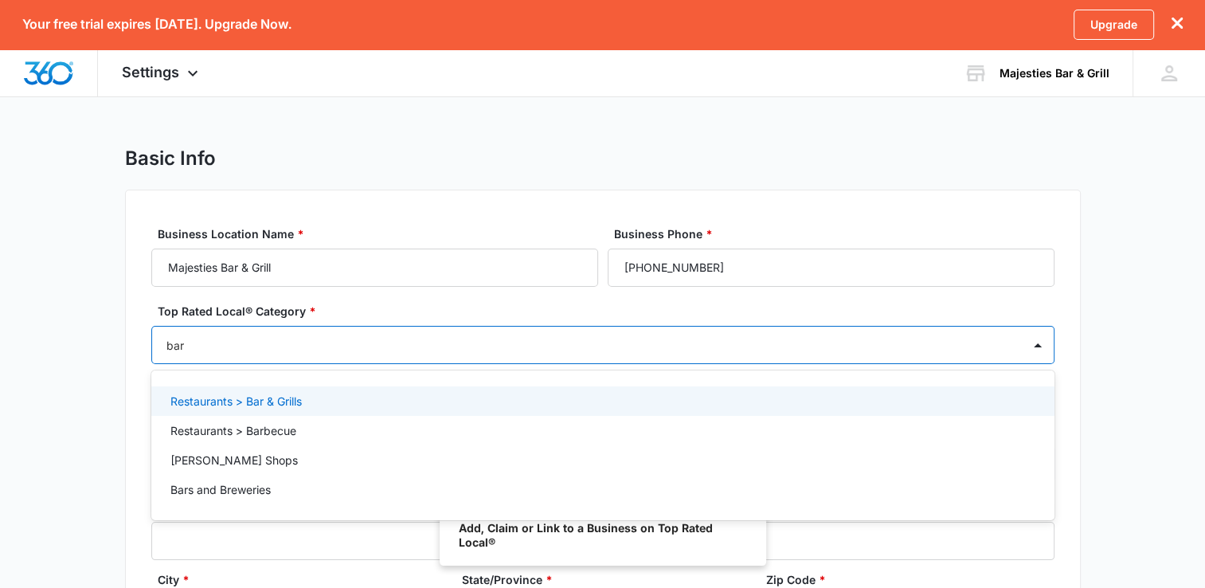
click at [236, 406] on p "Restaurants > Bar & Grills" at bounding box center [235, 401] width 131 height 17
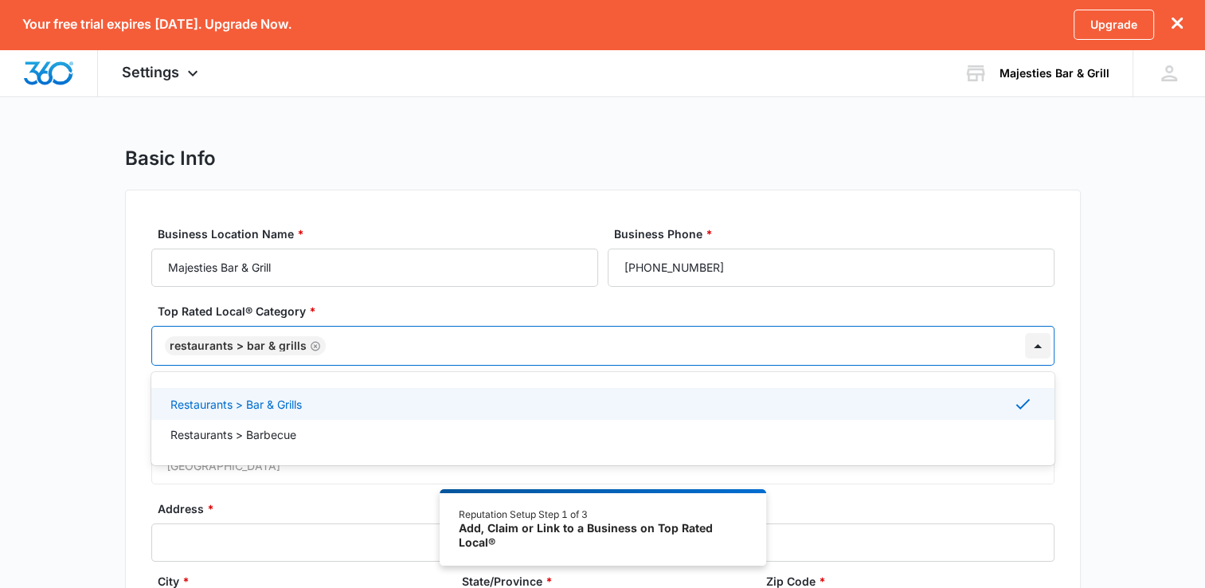
click at [1043, 352] on div at bounding box center [1037, 345] width 25 height 25
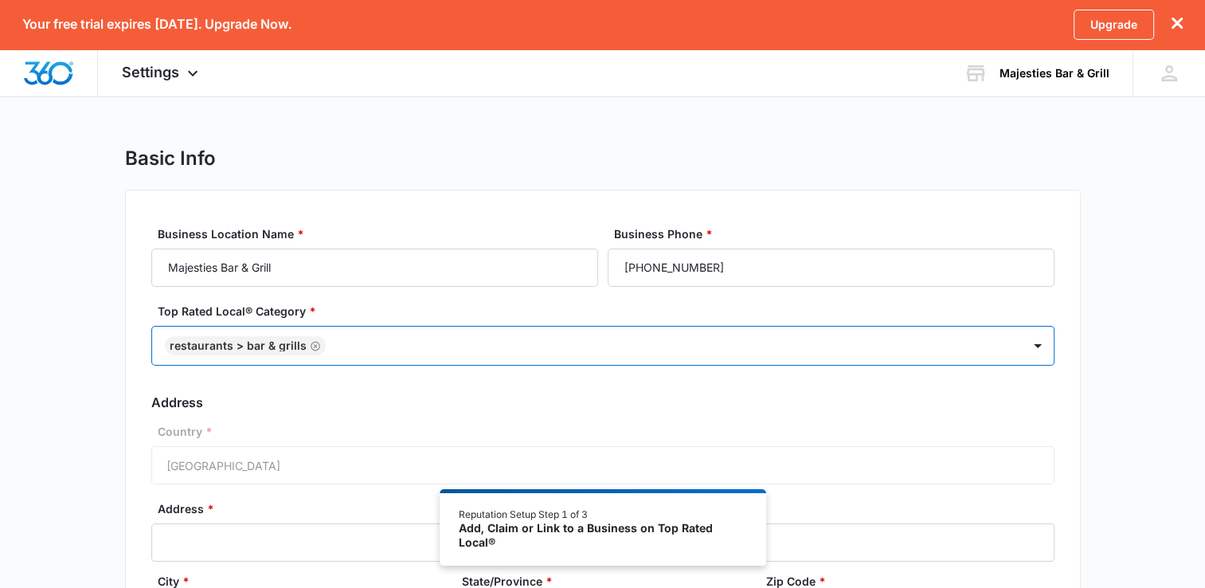
click at [328, 461] on div "Country * United States of America" at bounding box center [602, 453] width 903 height 61
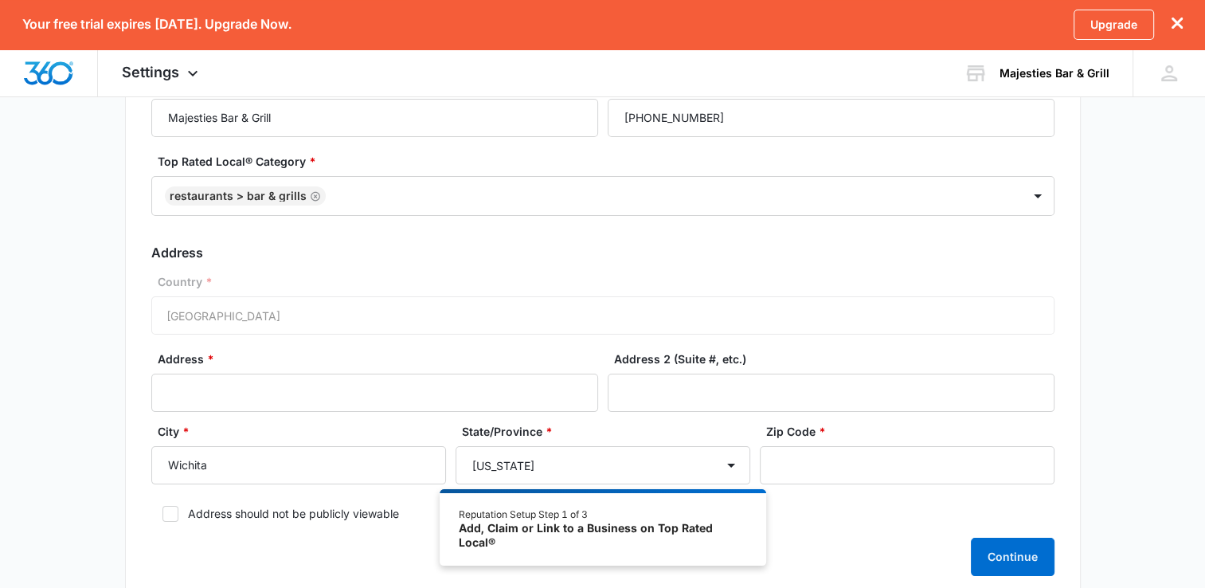
scroll to position [264, 0]
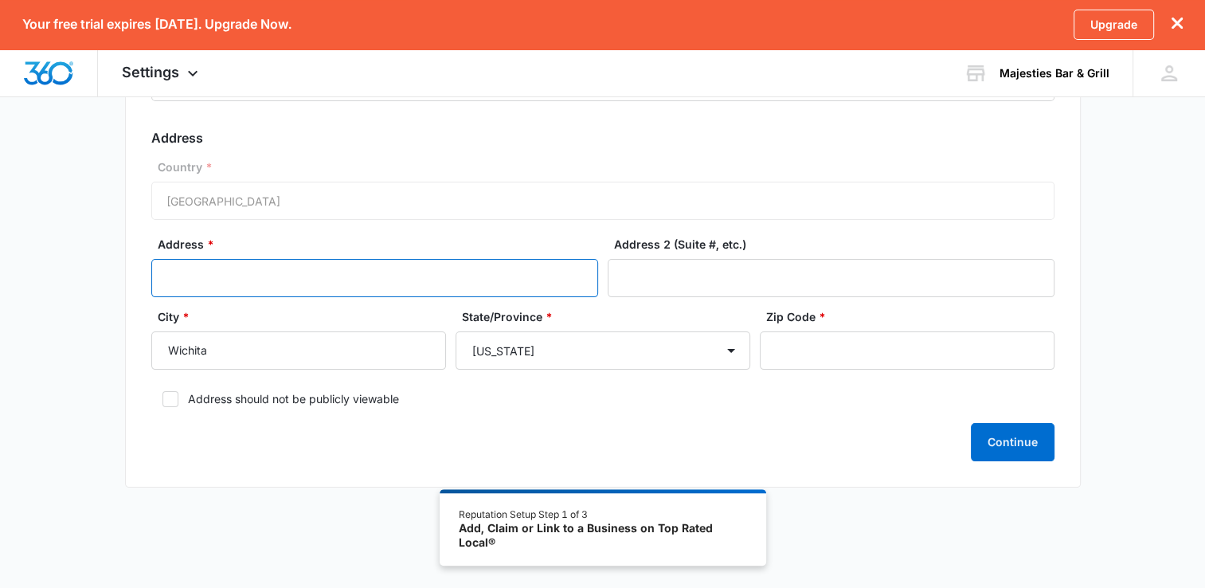
click at [473, 283] on input "Address *" at bounding box center [374, 278] width 447 height 38
type input "[STREET_ADDRESS]"
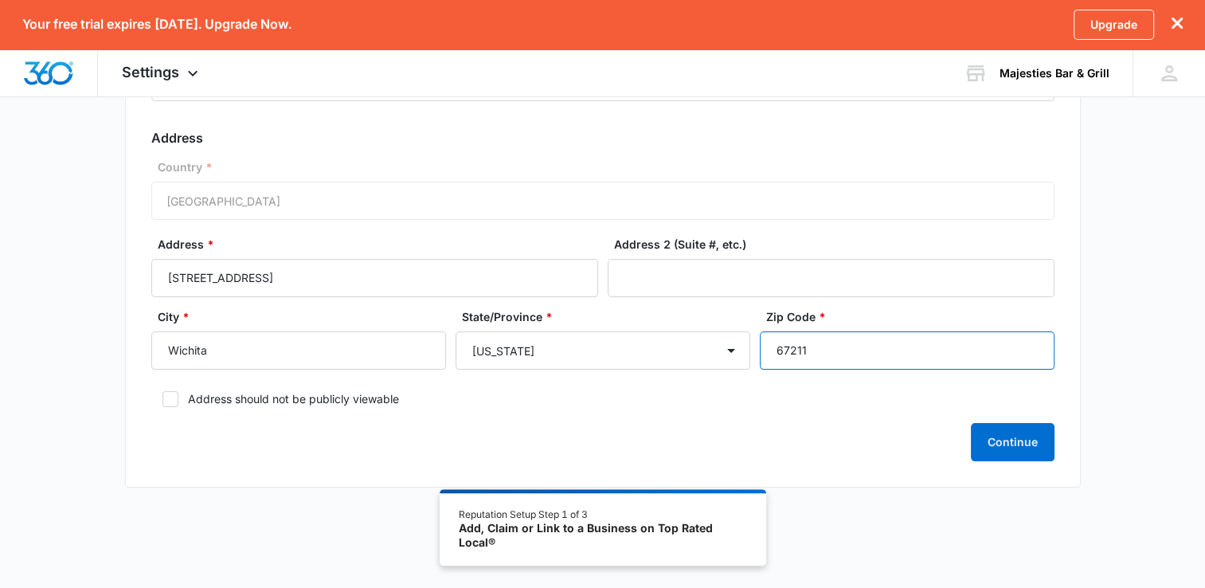
type input "67211"
click at [492, 412] on form "Business Location Name * Majesties Bar & Grill Business Phone * (316) 295-3336 …" at bounding box center [602, 211] width 903 height 500
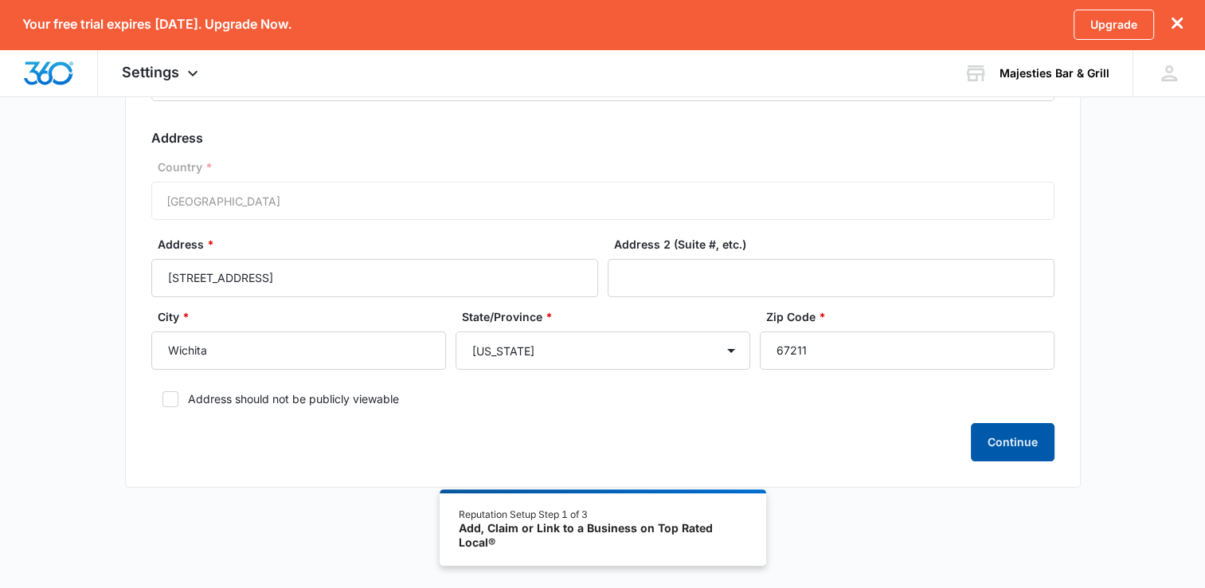
click at [1014, 444] on button "Continue" at bounding box center [1013, 442] width 84 height 38
click at [1000, 450] on button "Continue" at bounding box center [1013, 442] width 84 height 38
click at [1007, 447] on button "Continue" at bounding box center [1013, 442] width 84 height 38
click at [505, 540] on div "Add, Claim or Link to a Business on Top Rated Local®" at bounding box center [602, 535] width 287 height 28
click at [513, 530] on div "Add, Claim or Link to a Business on Top Rated Local®" at bounding box center [602, 535] width 287 height 28
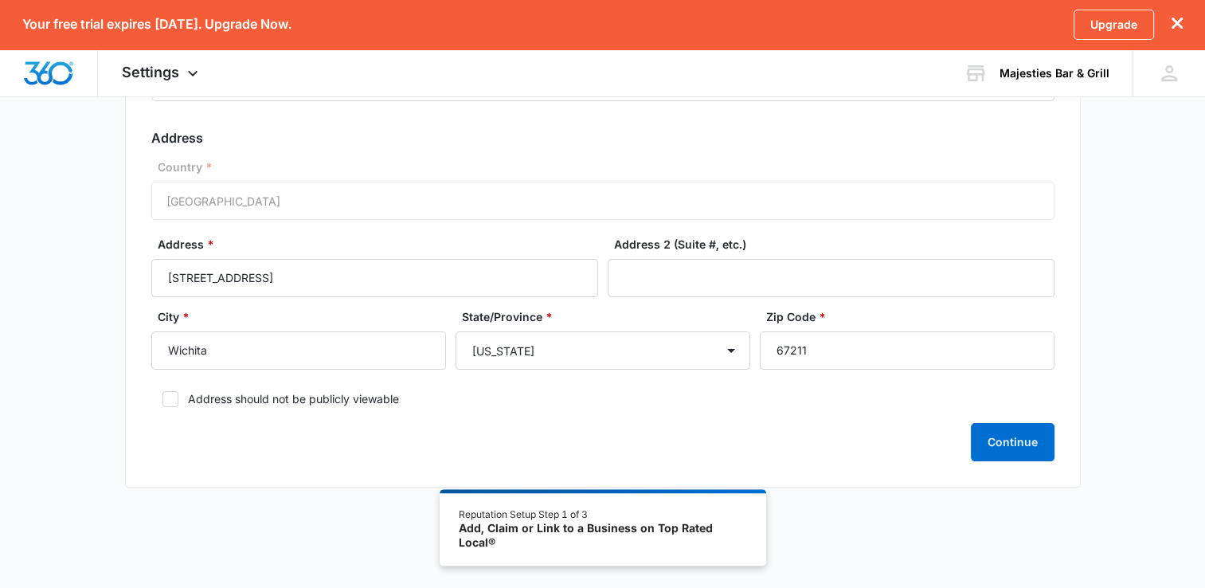
click at [1064, 440] on div "Business Location Name * Majesties Bar & Grill Business Phone * (316) 295-3336 …" at bounding box center [603, 206] width 956 height 562
click at [1042, 440] on button "Continue" at bounding box center [1013, 442] width 84 height 38
click at [1010, 441] on button "Continue" at bounding box center [1013, 442] width 84 height 38
click at [1175, 25] on icon "dismiss this dialog" at bounding box center [1176, 23] width 11 height 11
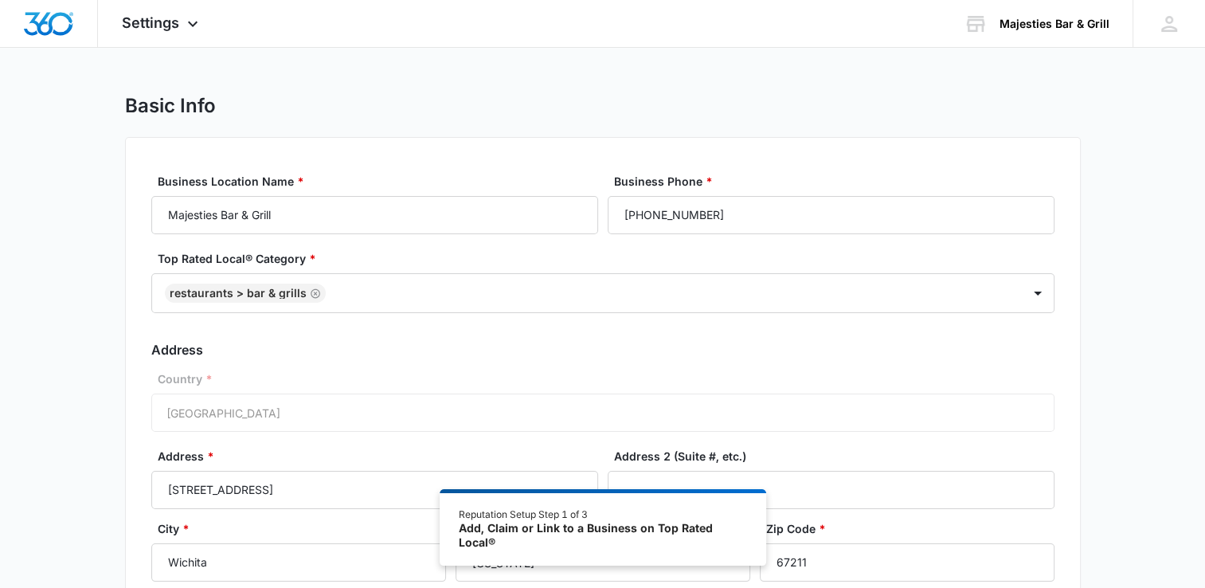
scroll to position [0, 0]
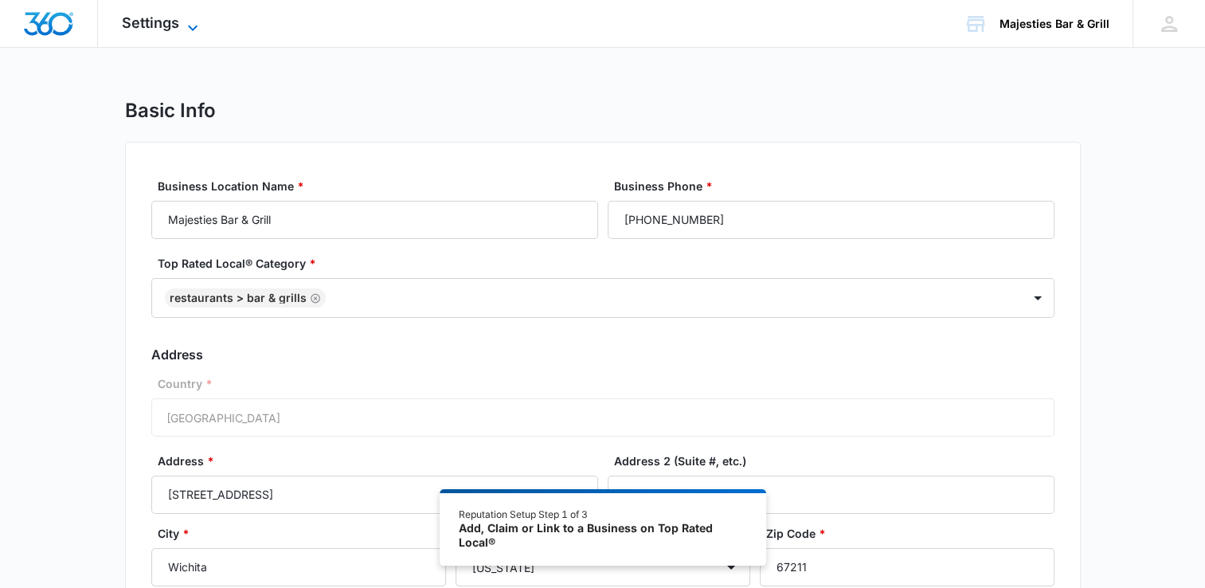
click at [193, 25] on icon at bounding box center [192, 27] width 19 height 19
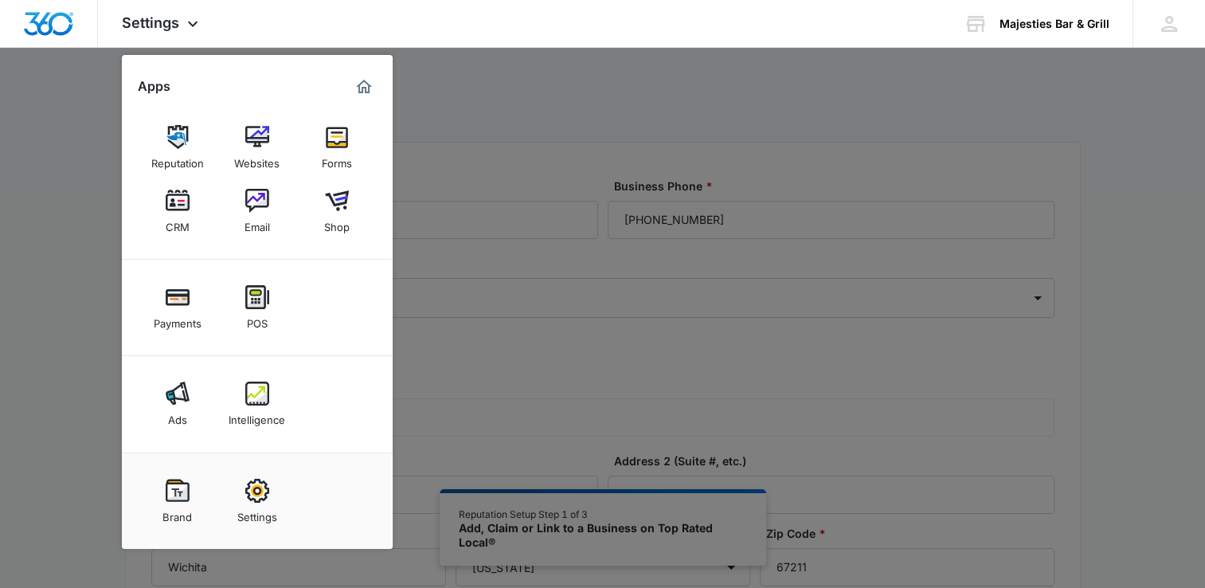
click at [473, 123] on div at bounding box center [602, 294] width 1205 height 588
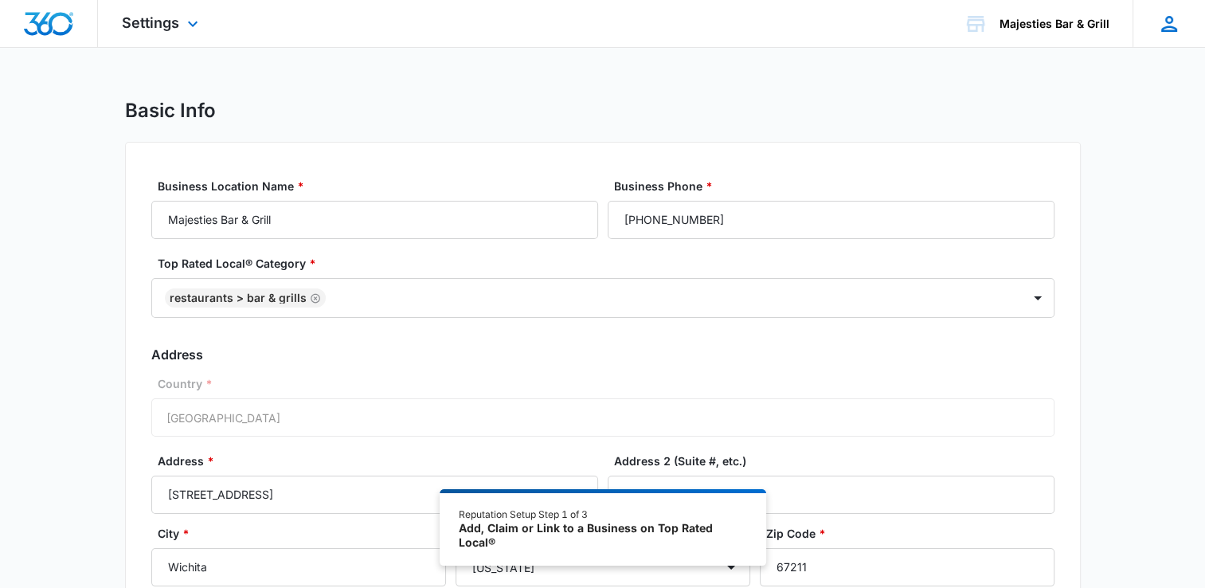
click at [1164, 28] on icon at bounding box center [1169, 24] width 16 height 16
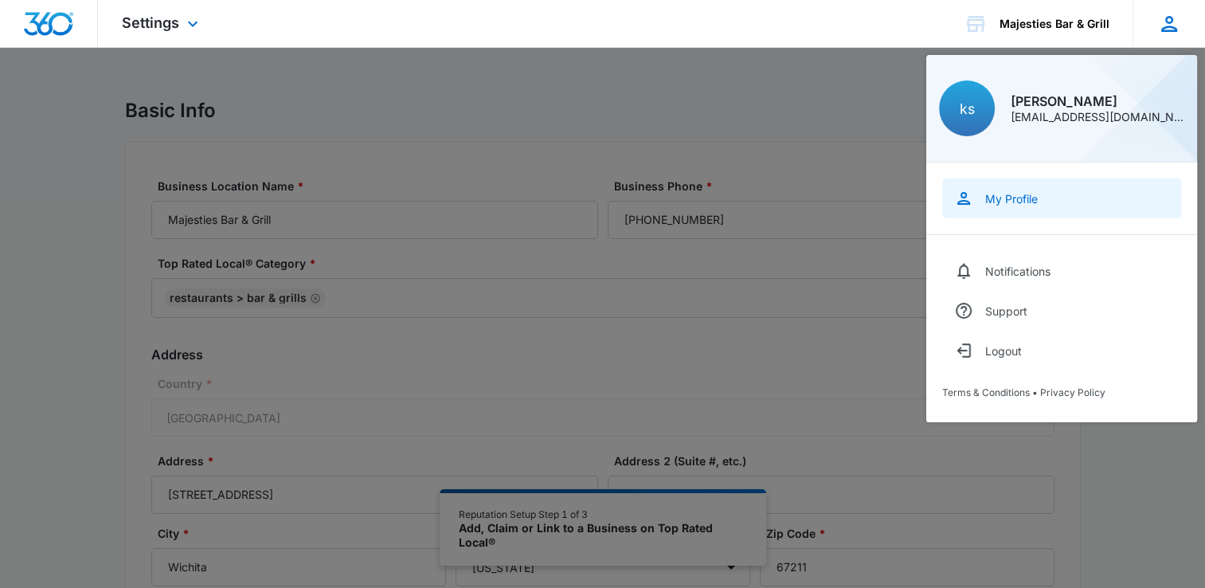
click at [1009, 203] on div "My Profile" at bounding box center [1011, 199] width 53 height 14
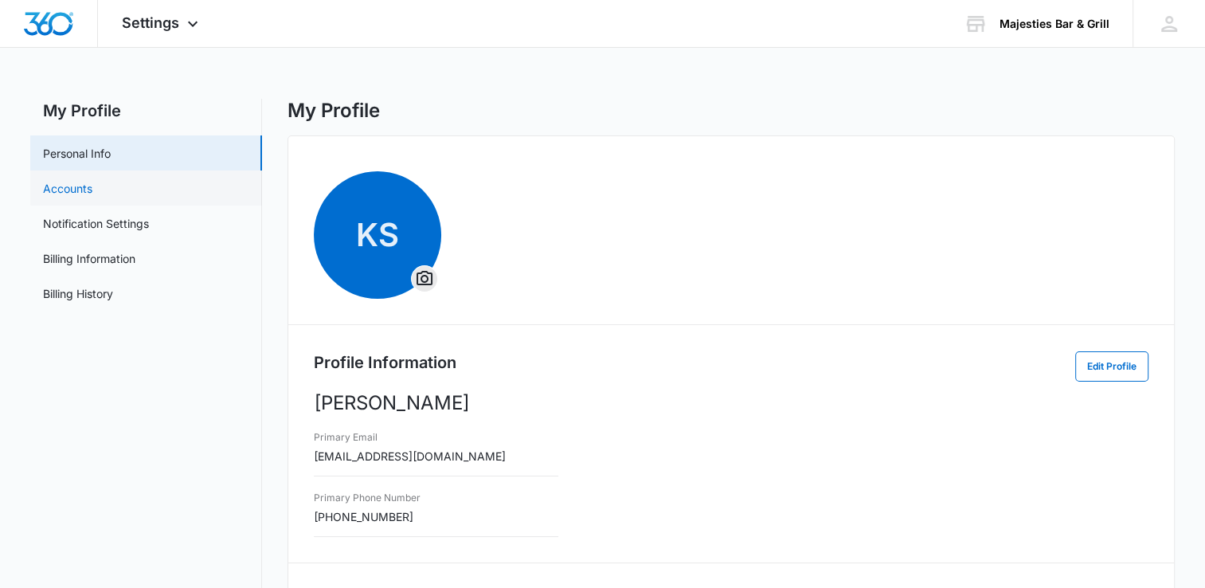
click at [72, 186] on link "Accounts" at bounding box center [67, 188] width 49 height 17
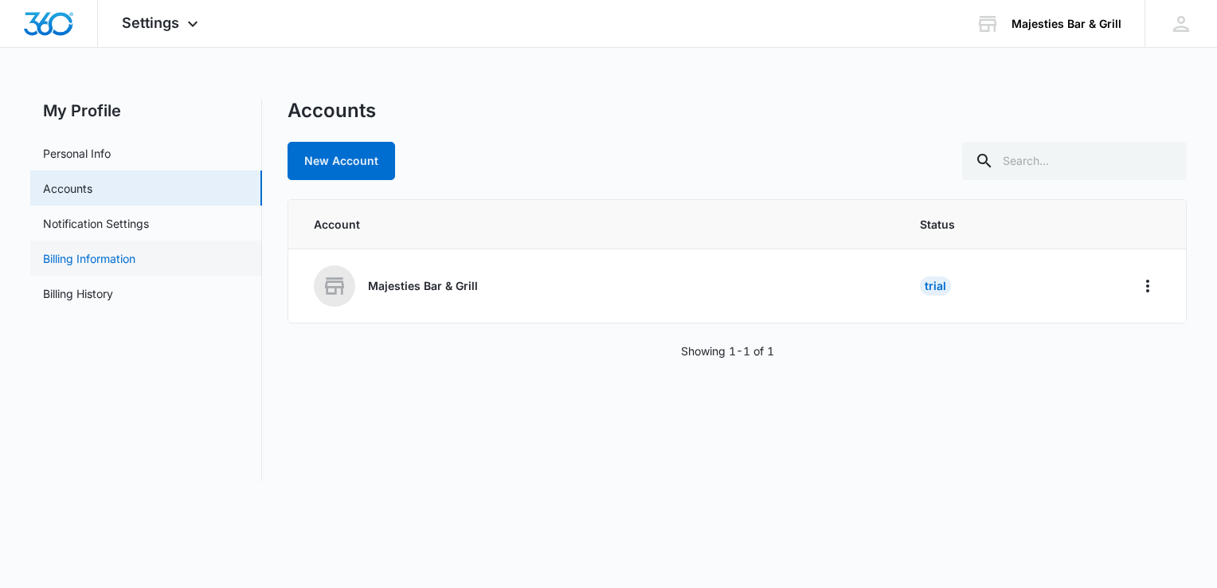
click at [103, 250] on link "Billing Information" at bounding box center [89, 258] width 92 height 17
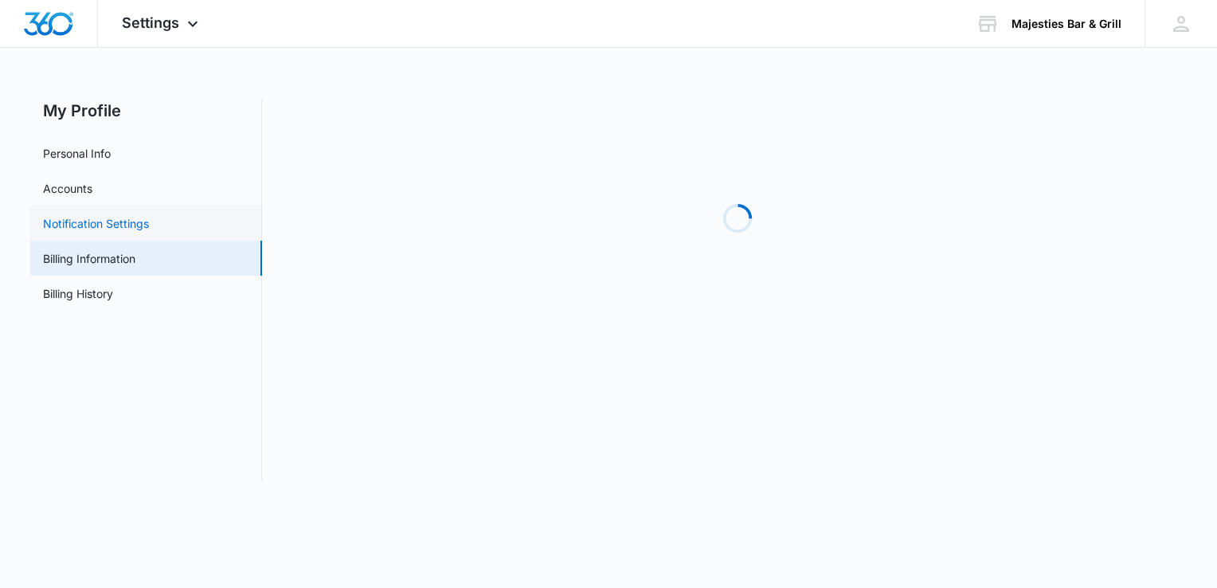
click at [105, 228] on link "Notification Settings" at bounding box center [96, 223] width 106 height 17
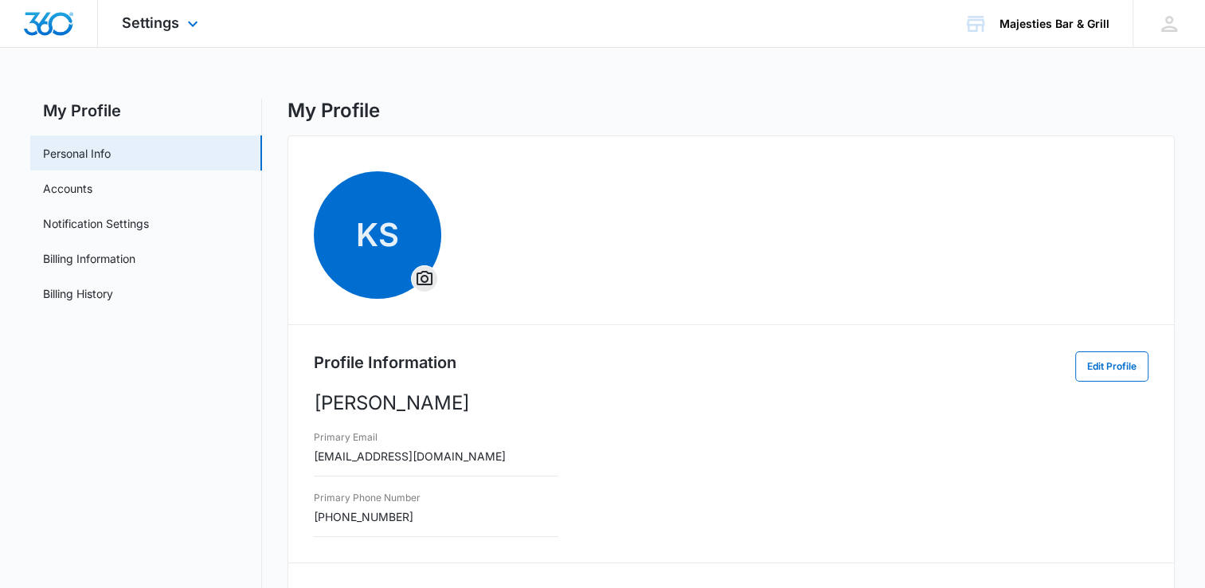
select select "[US_STATE]"
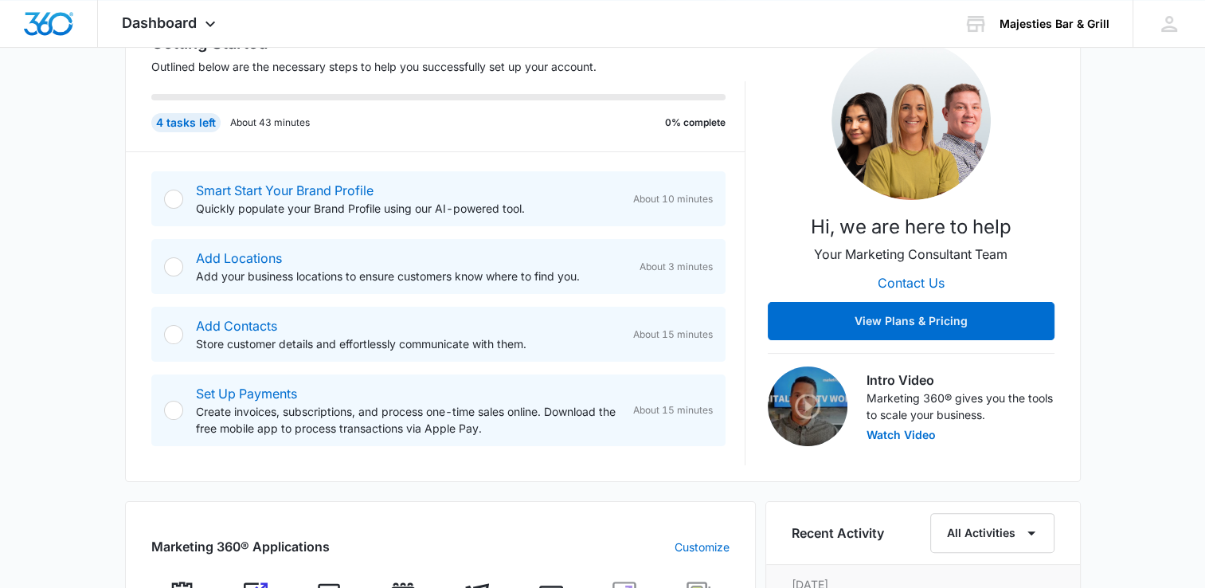
scroll to position [240, 0]
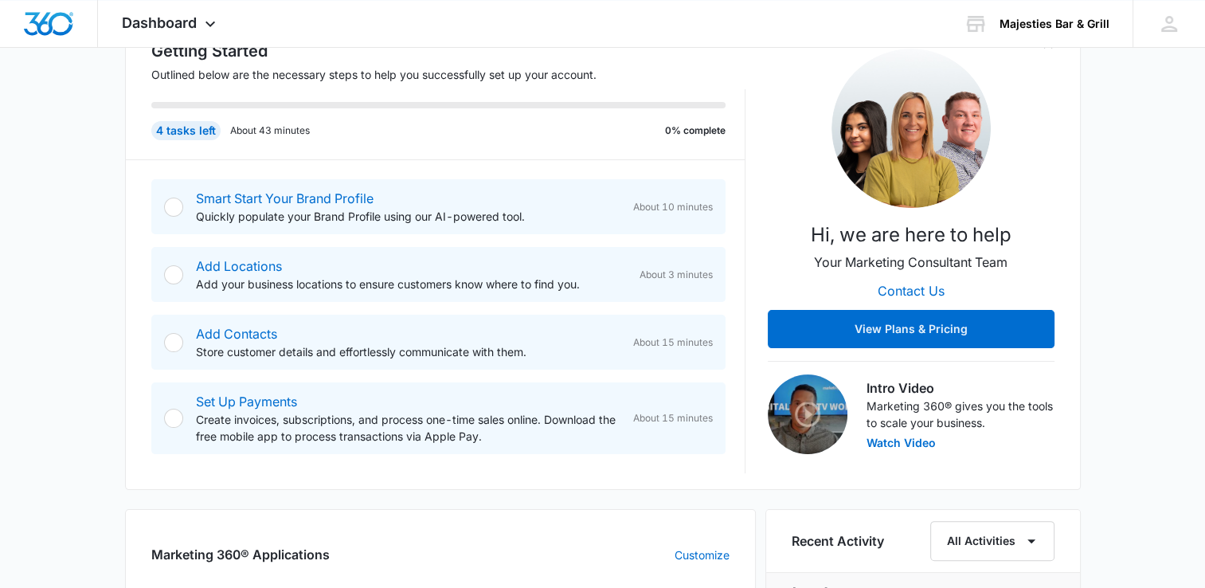
click at [179, 275] on div at bounding box center [173, 274] width 19 height 19
click at [219, 248] on div "Add Locations Add your business locations to ensure customers know where to fin…" at bounding box center [438, 274] width 574 height 55
click at [218, 263] on link "Add Locations" at bounding box center [239, 266] width 86 height 16
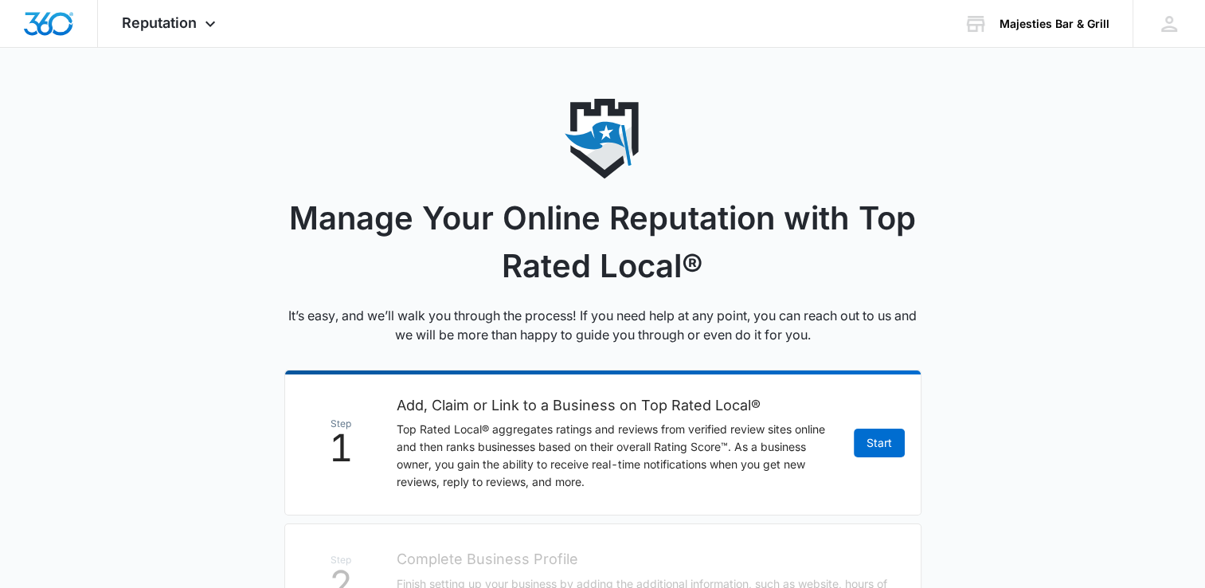
click at [857, 458] on li "Step 1 Add, Claim or Link to a Business on Top Rated Local® Top Rated Local® ag…" at bounding box center [602, 442] width 637 height 146
click at [886, 440] on link "Start" at bounding box center [879, 442] width 51 height 29
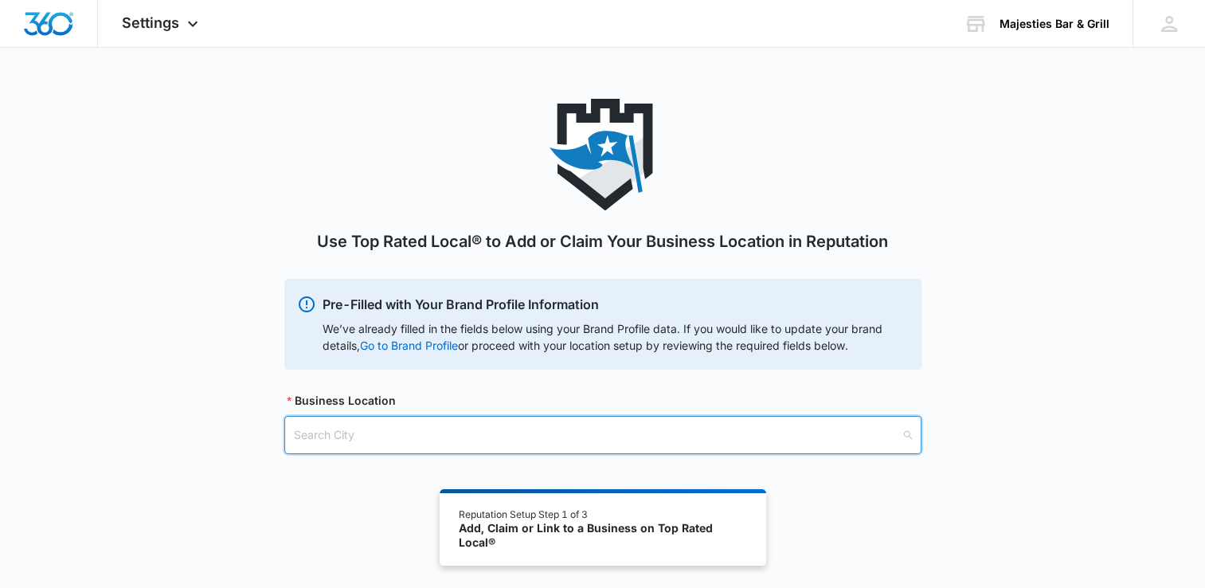
click at [780, 441] on input "search" at bounding box center [597, 434] width 607 height 37
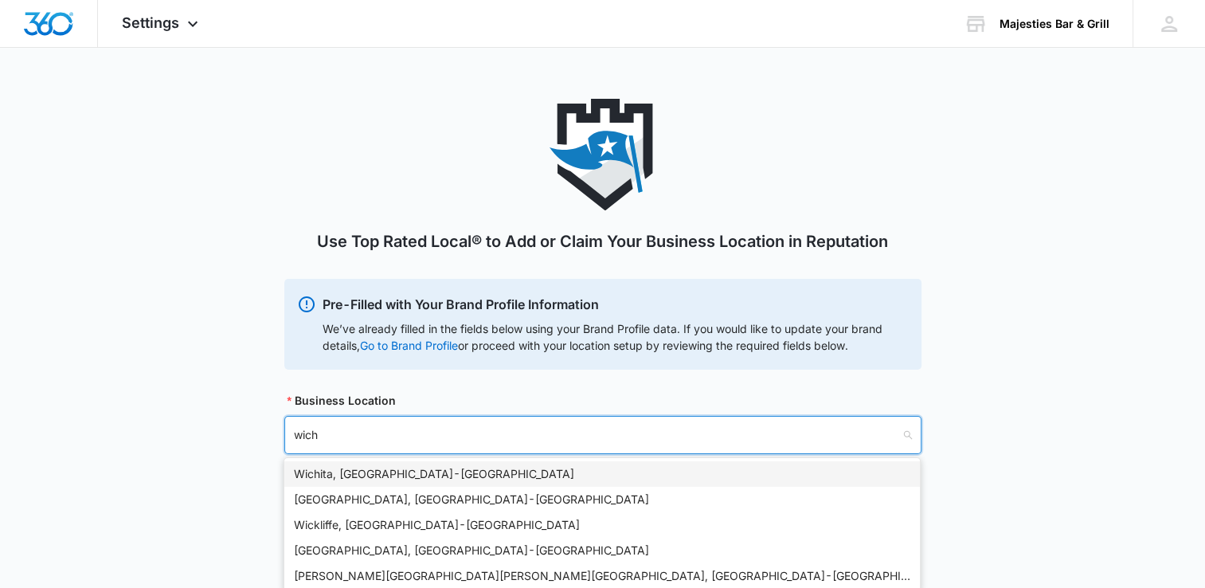
type input "wichi"
click at [568, 472] on div "[GEOGRAPHIC_DATA], [GEOGRAPHIC_DATA] - [GEOGRAPHIC_DATA]" at bounding box center [602, 474] width 616 height 18
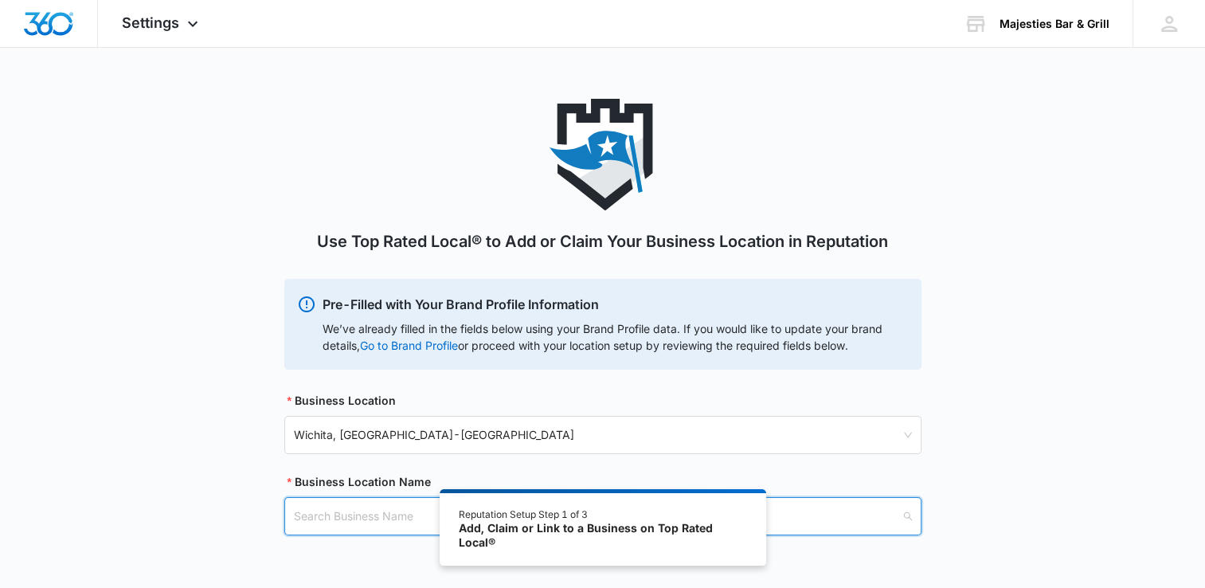
click at [380, 499] on input "search" at bounding box center [597, 516] width 607 height 37
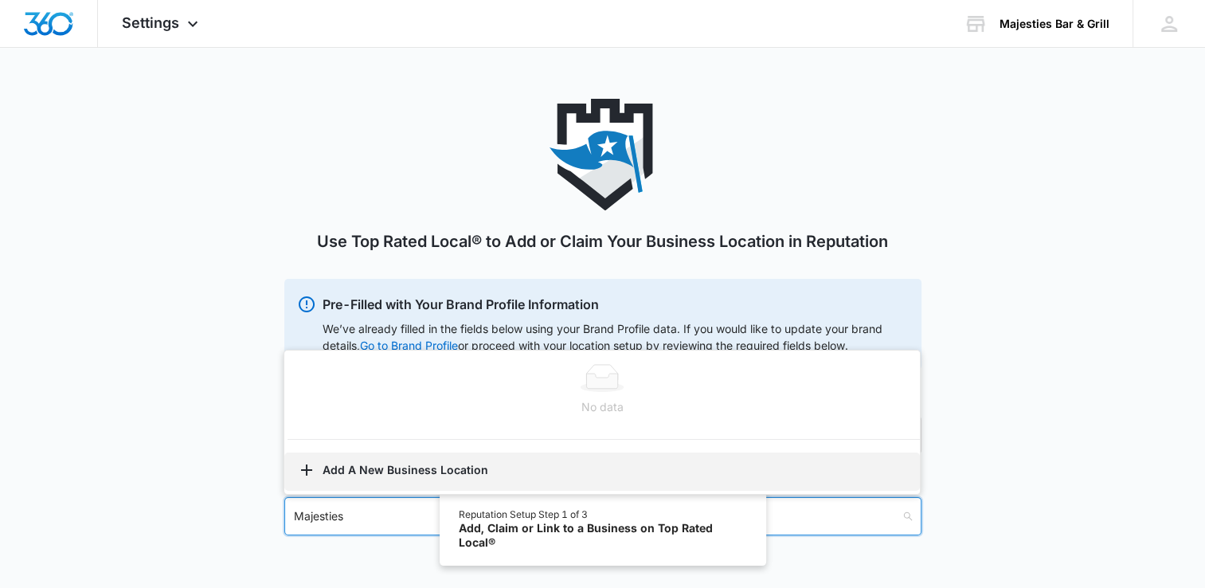
type input "Majesties"
click at [340, 465] on button "Add A New Business Location" at bounding box center [601, 471] width 635 height 38
select select "[US_STATE]"
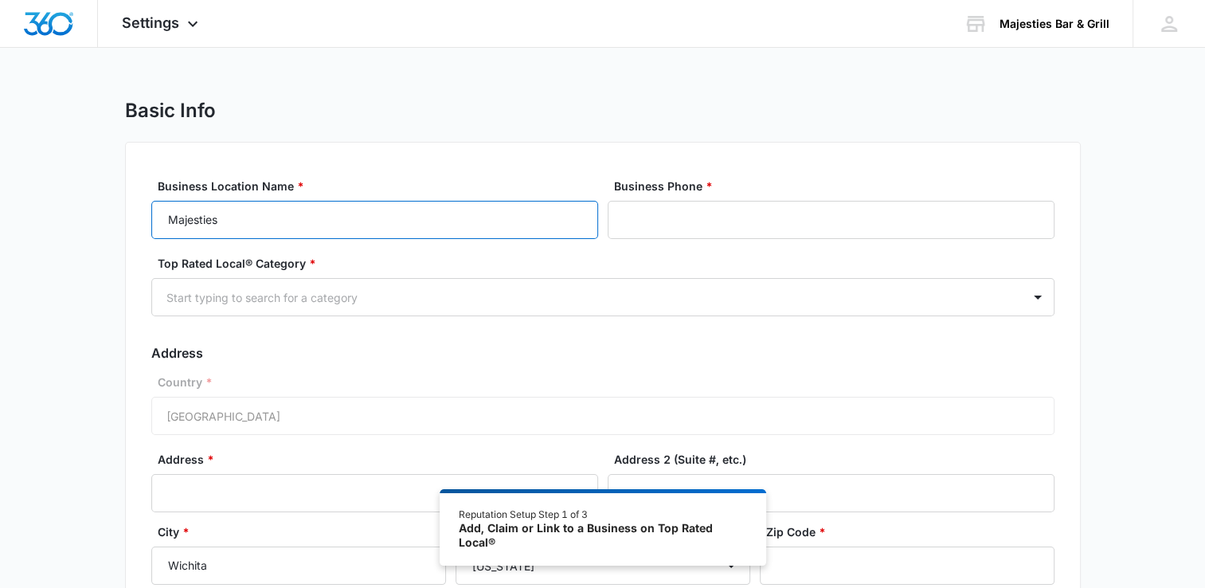
click at [415, 234] on input "Majesties" at bounding box center [374, 220] width 447 height 38
type input "Majesties Bar & Grill"
type input "[PHONE_NUMBER]"
type input "[STREET_ADDRESS]"
type input "67211"
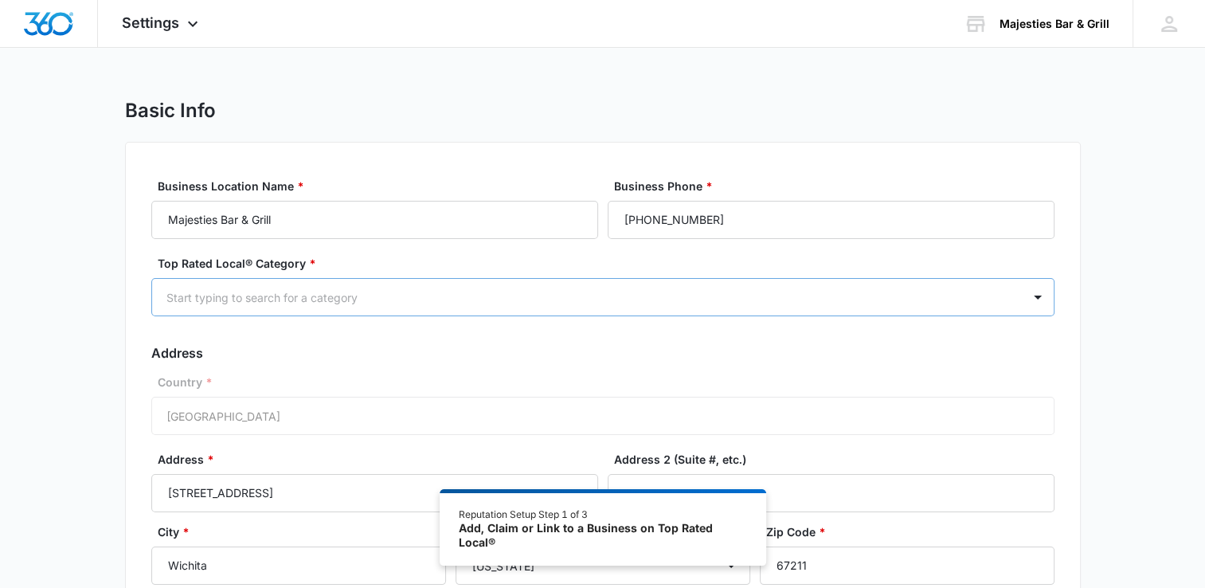
click at [291, 301] on div at bounding box center [583, 297] width 835 height 20
type input "bar"
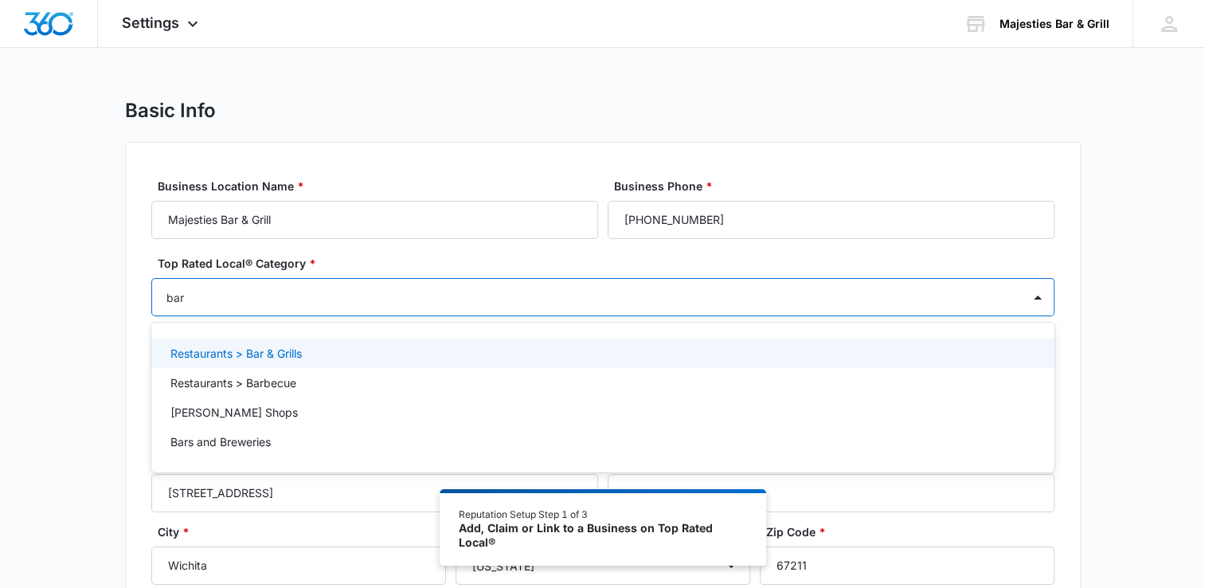
click at [272, 352] on p "Restaurants > Bar & Grills" at bounding box center [235, 353] width 131 height 17
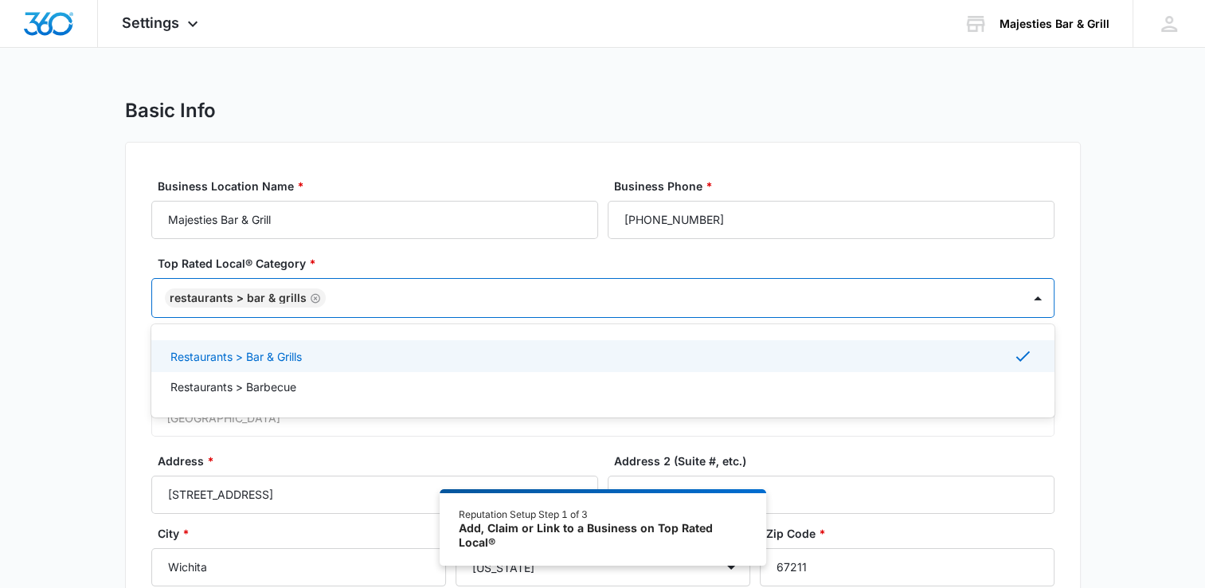
click at [1086, 304] on div "Basic Info Business Location Name * Majesties Bar & Grill Business Phone * [PHO…" at bounding box center [602, 411] width 1205 height 624
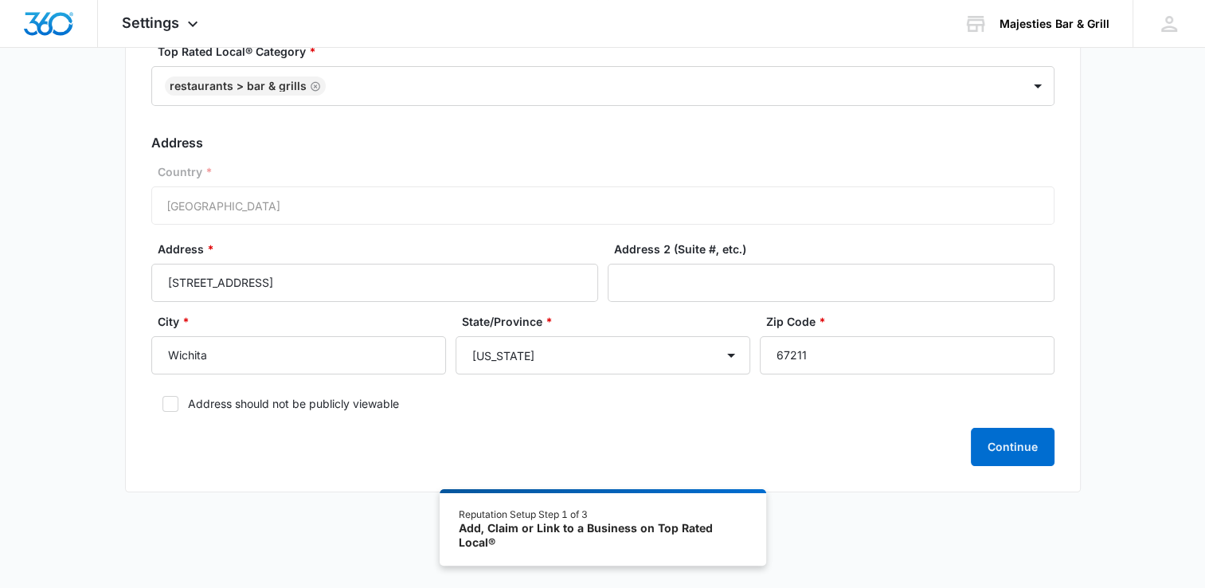
scroll to position [217, 0]
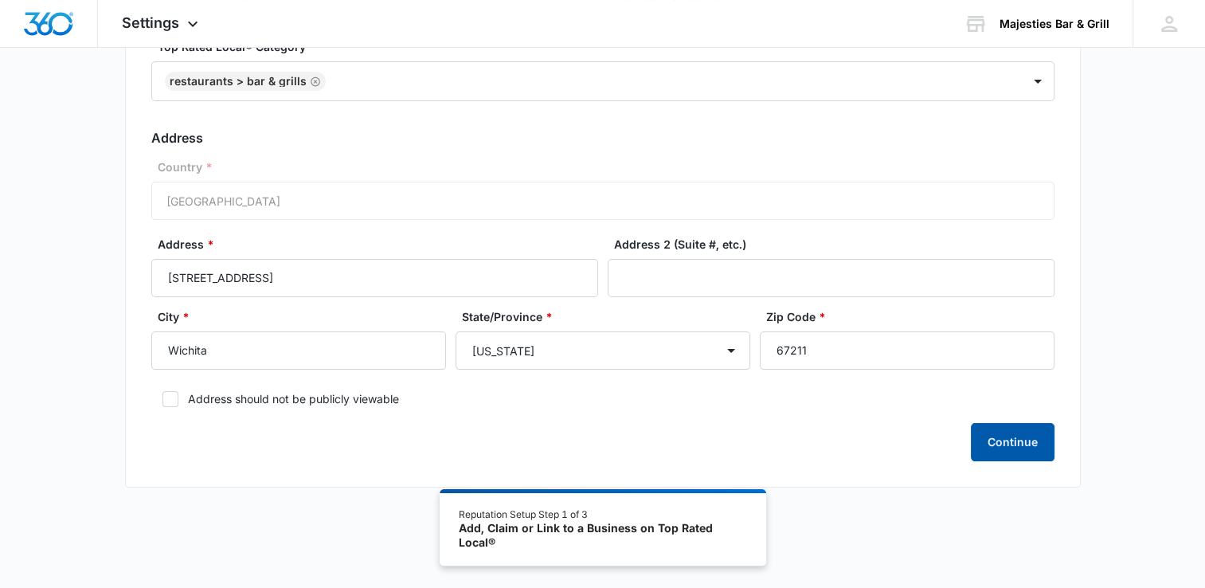
click at [1003, 436] on button "Continue" at bounding box center [1013, 442] width 84 height 38
click at [1018, 455] on button "Continue" at bounding box center [1013, 442] width 84 height 38
click at [1150, 410] on div "Basic Info Business Location Name * Majesties Bar & Grill Business Phone * (316…" at bounding box center [602, 194] width 1205 height 624
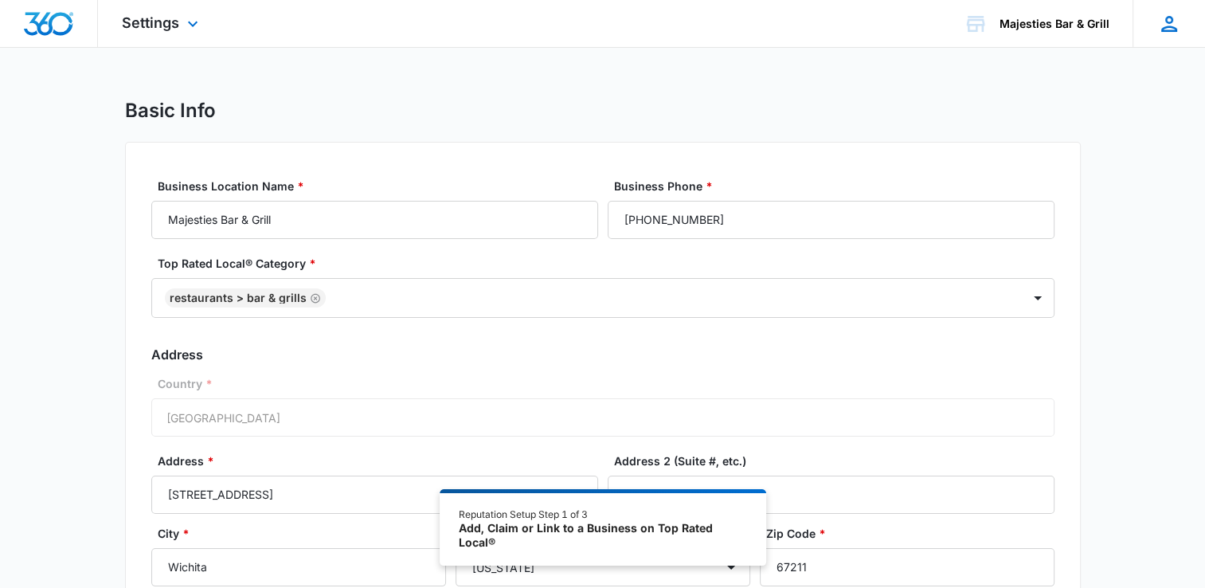
click at [1168, 27] on icon at bounding box center [1169, 24] width 24 height 24
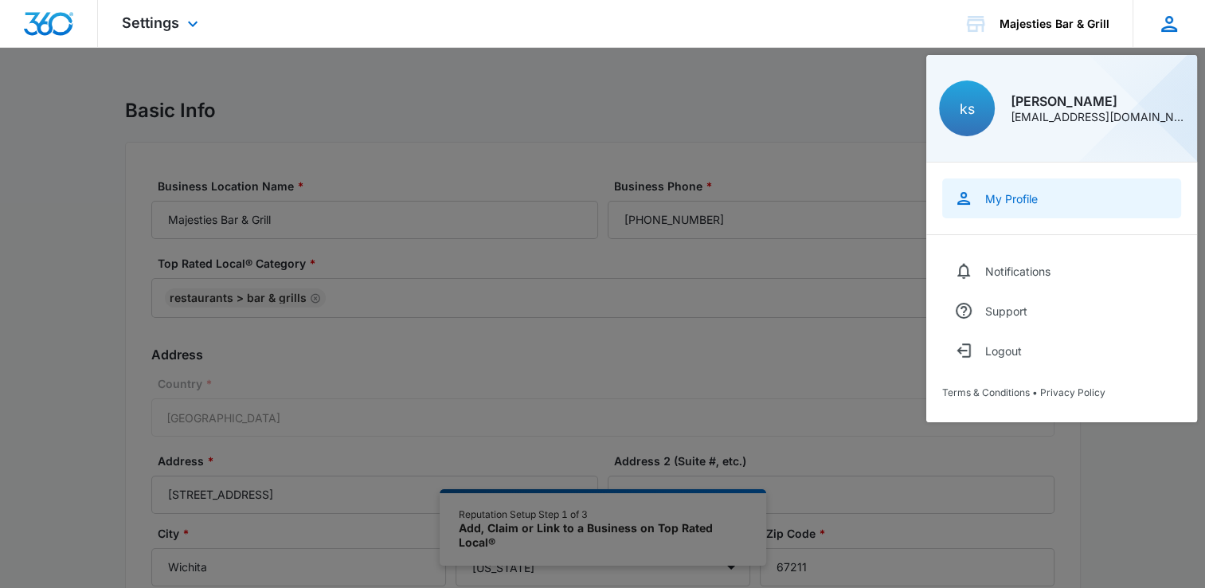
click at [1026, 205] on div "My Profile" at bounding box center [1011, 199] width 53 height 14
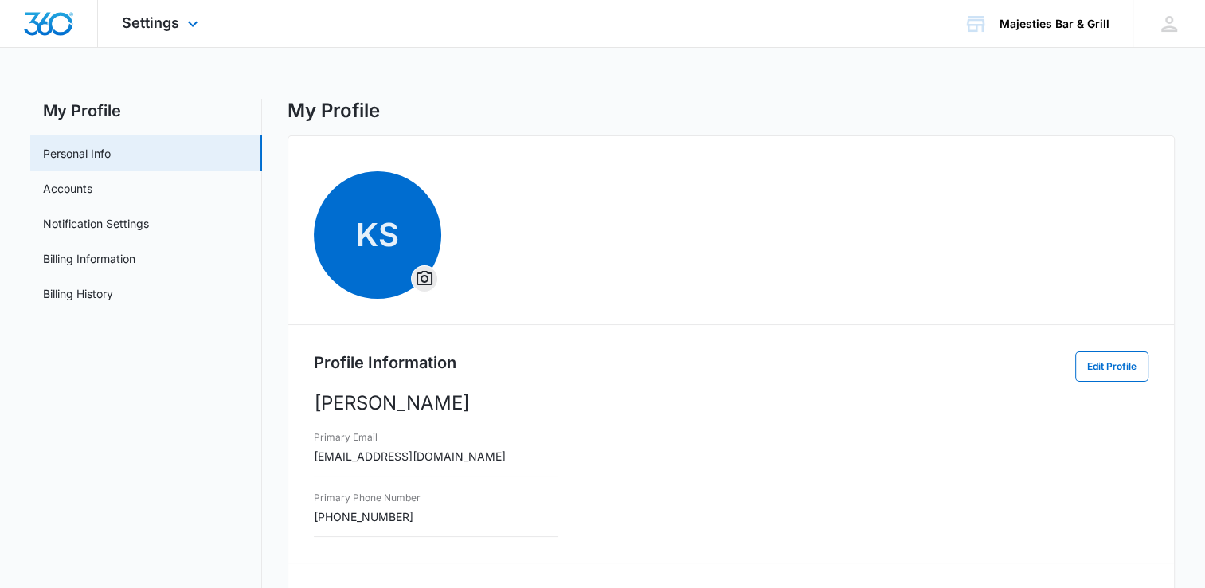
select select "[US_STATE]"
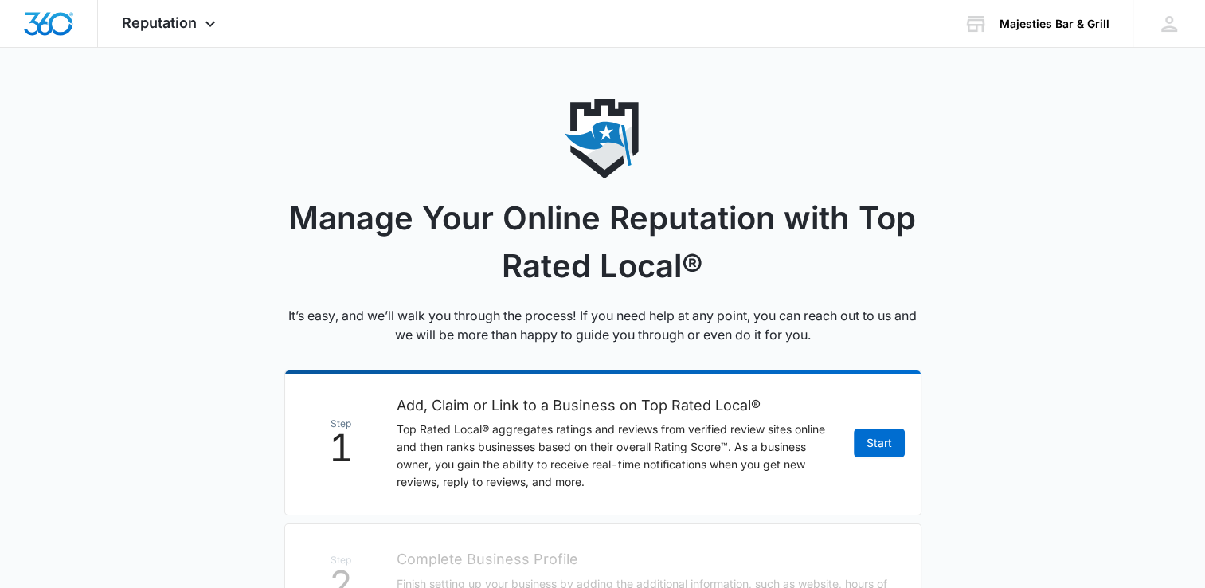
click at [1205, 430] on html "Reputation Apps Reputation Websites Forms CRM Email Shop Payments POS Ads Intel…" at bounding box center [602, 294] width 1205 height 588
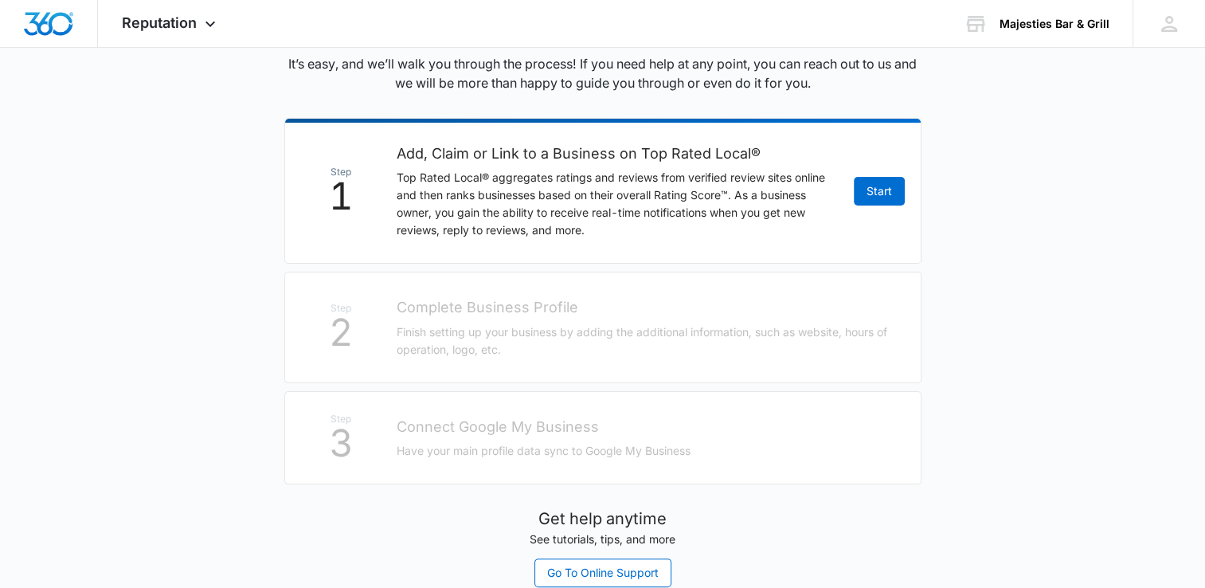
scroll to position [295, 0]
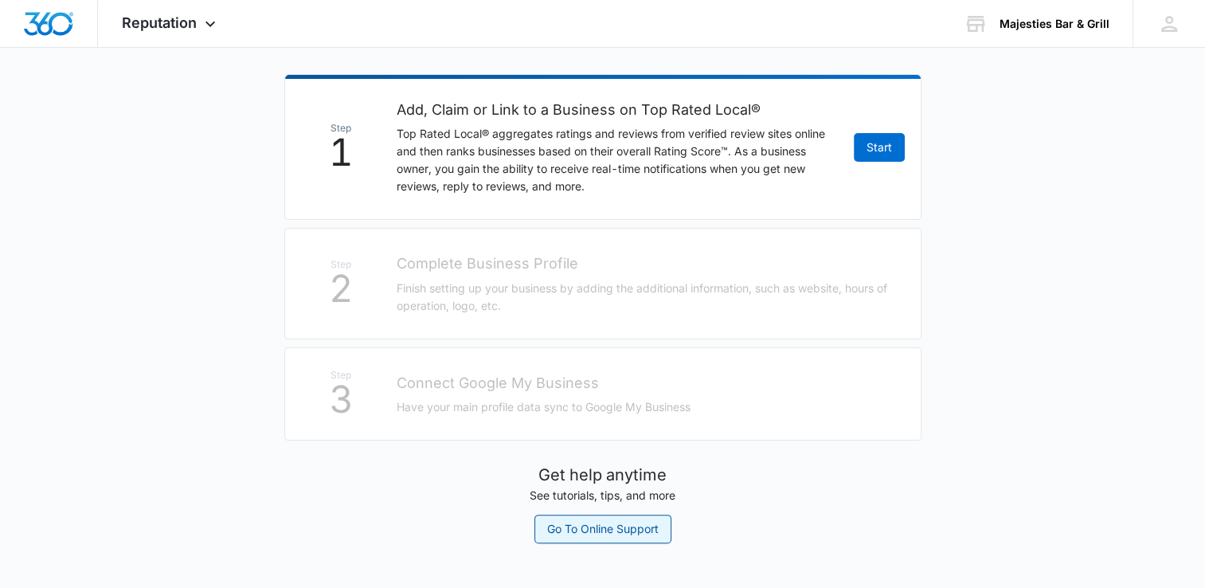
click at [583, 530] on link "Go To Online Support" at bounding box center [602, 528] width 137 height 29
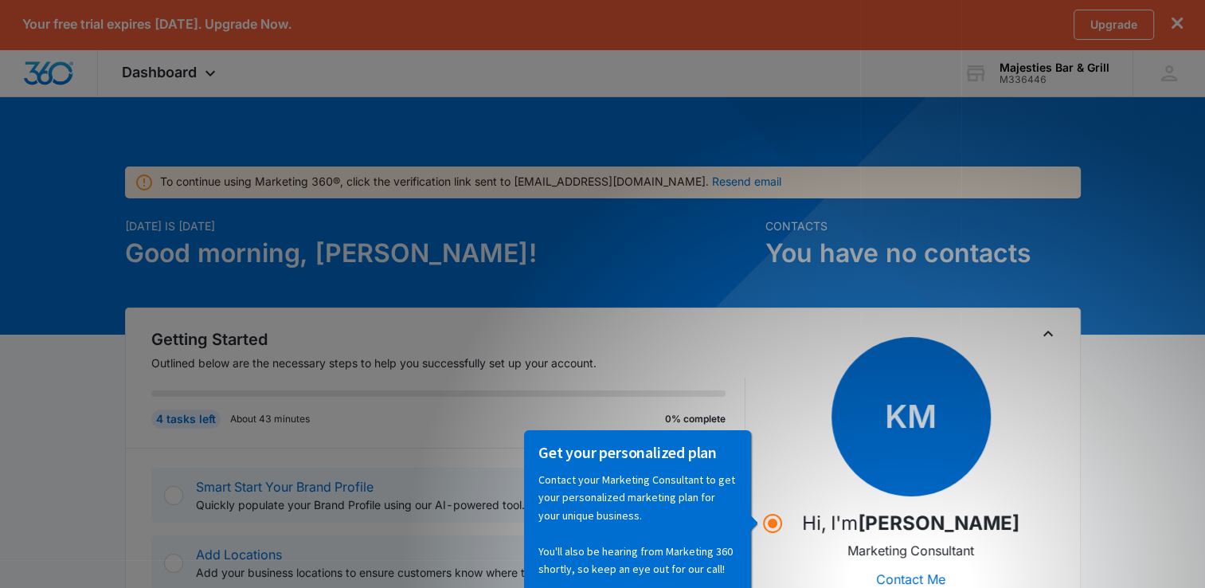
click at [514, 278] on div "Today is Thursday, August 14th Good morning, kristina!" at bounding box center [440, 262] width 631 height 90
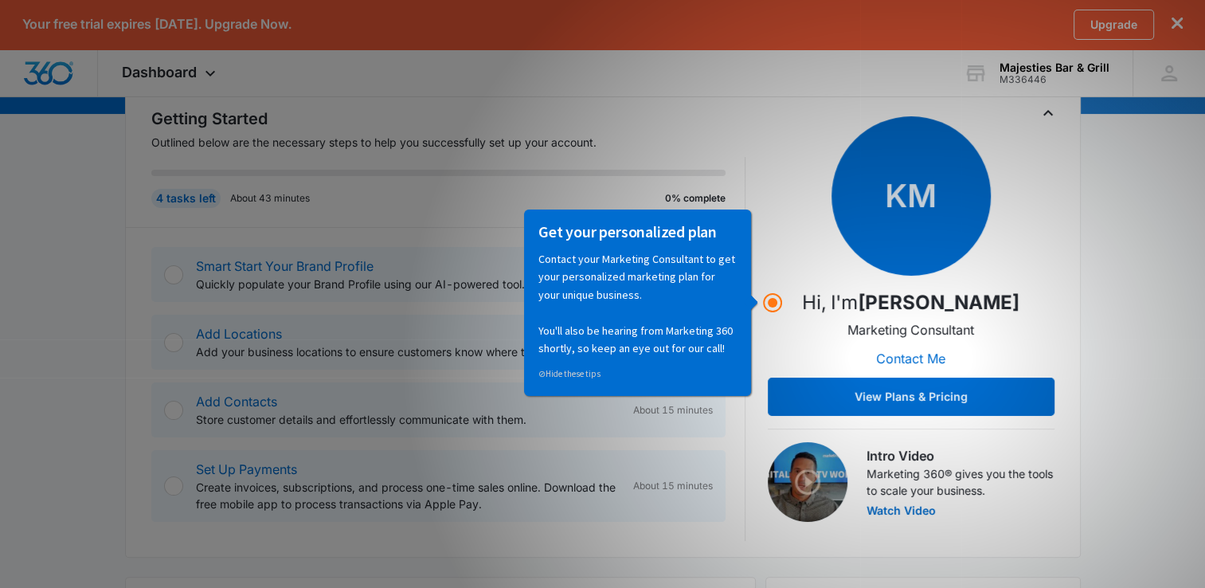
scroll to position [224, 0]
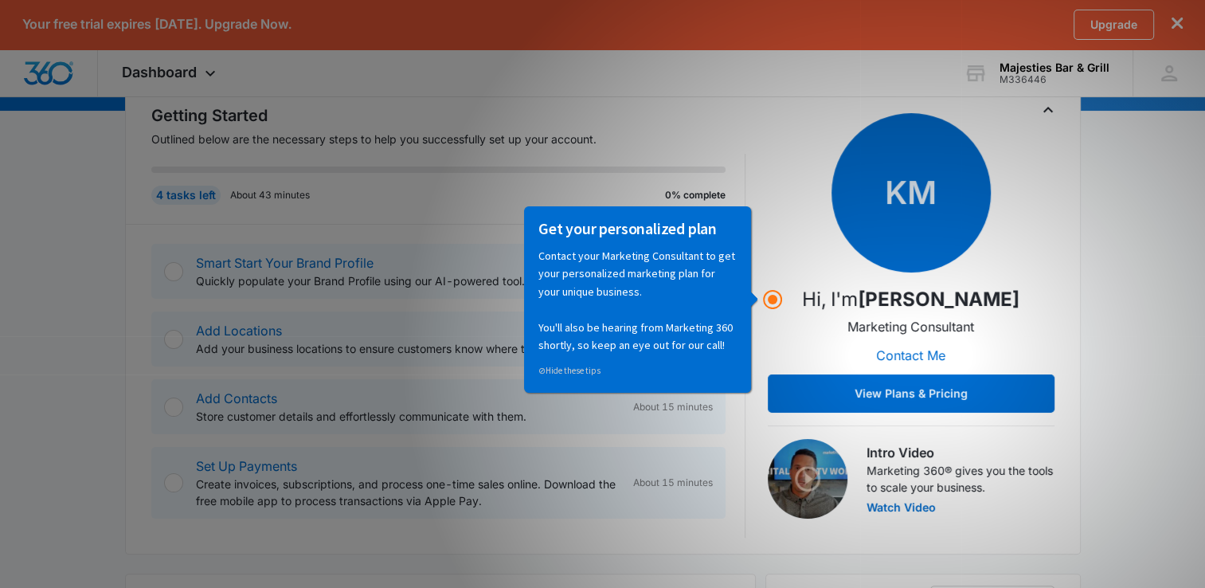
click at [787, 309] on div "KM Hi, I'm Kristina Mcvay Marketing Consultant Contact Me View Plans & Pricing" at bounding box center [911, 262] width 287 height 299
click at [771, 298] on circle "Hotspot (open by clicking or pressing space/enter)" at bounding box center [772, 299] width 14 height 14
click at [692, 291] on p "Contact your Marketing Consultant to get your personalized marketing plan for y…" at bounding box center [637, 299] width 198 height 107
click at [823, 346] on div "KM Hi, I'm Kristina Mcvay Marketing Consultant Contact Me View Plans & Pricing" at bounding box center [911, 262] width 287 height 299
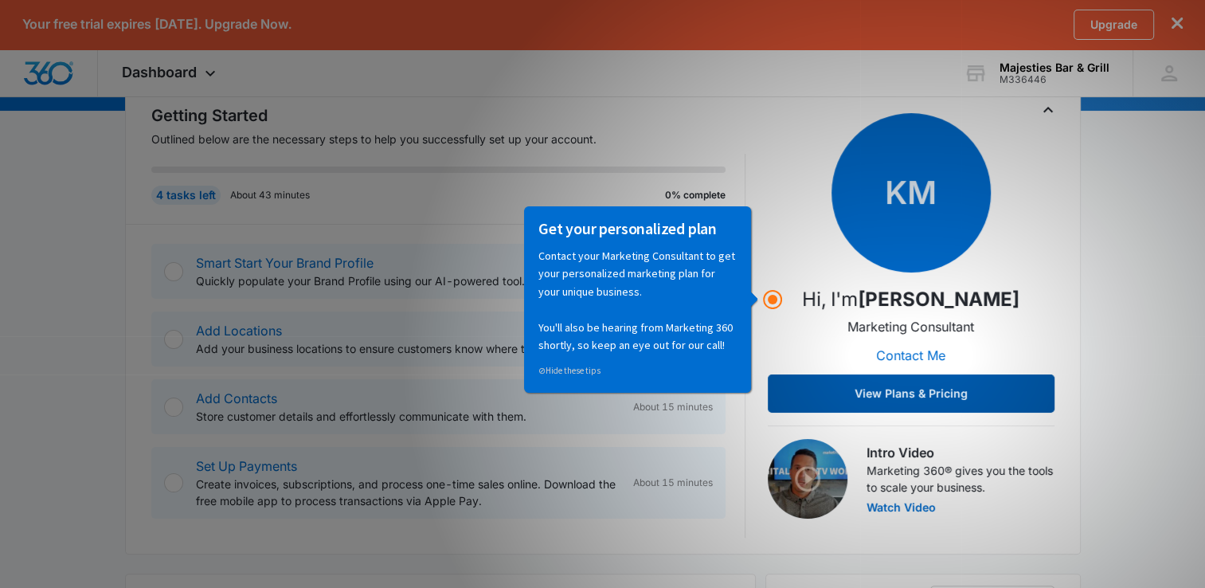
click at [830, 388] on button "View Plans & Pricing" at bounding box center [911, 393] width 287 height 38
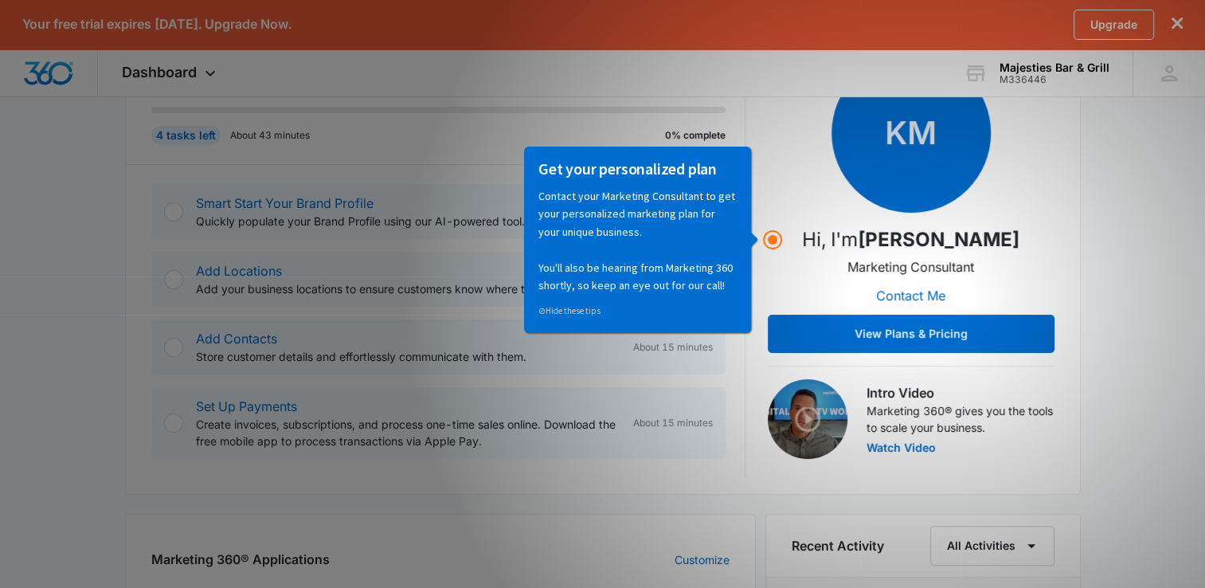
scroll to position [320, 0]
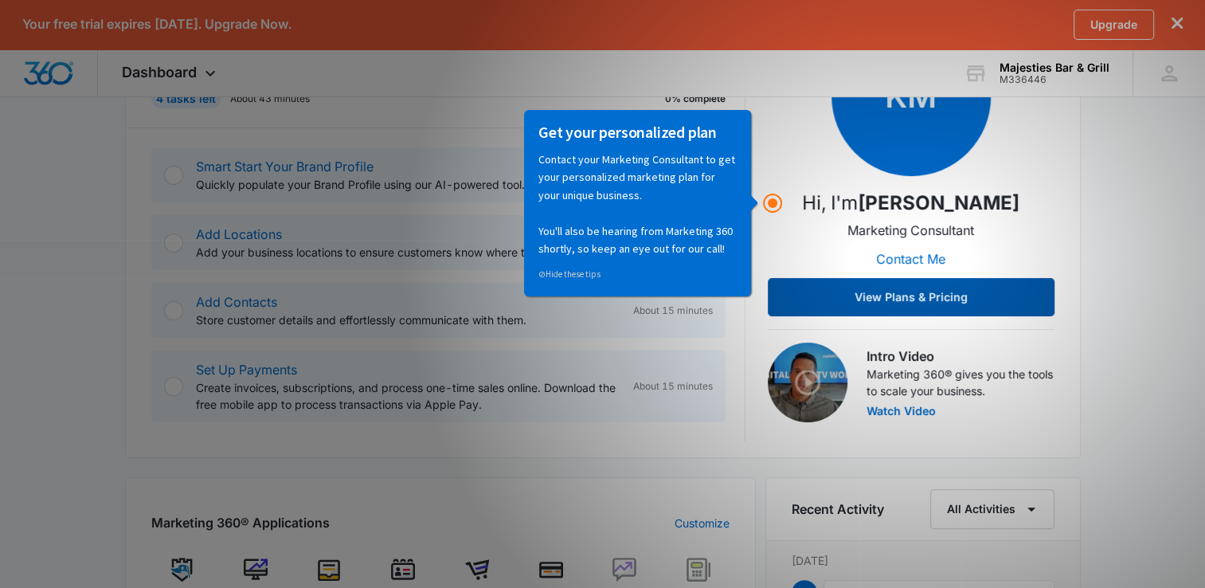
click at [964, 292] on button "View Plans & Pricing" at bounding box center [911, 297] width 287 height 38
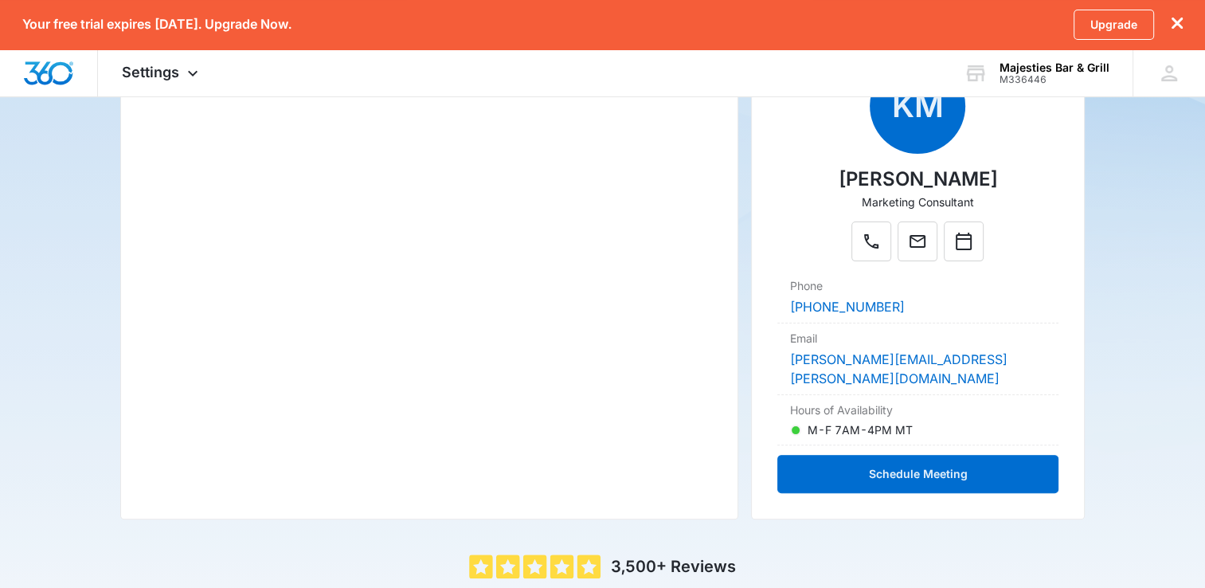
scroll to position [315, 0]
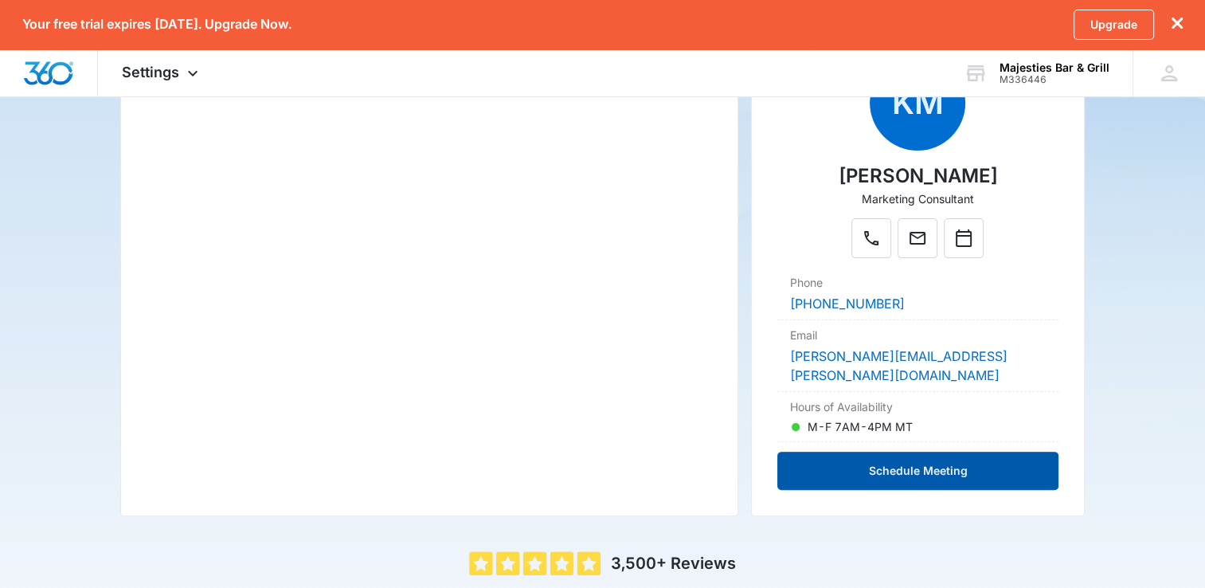
click at [854, 452] on button "Schedule Meeting" at bounding box center [917, 471] width 280 height 38
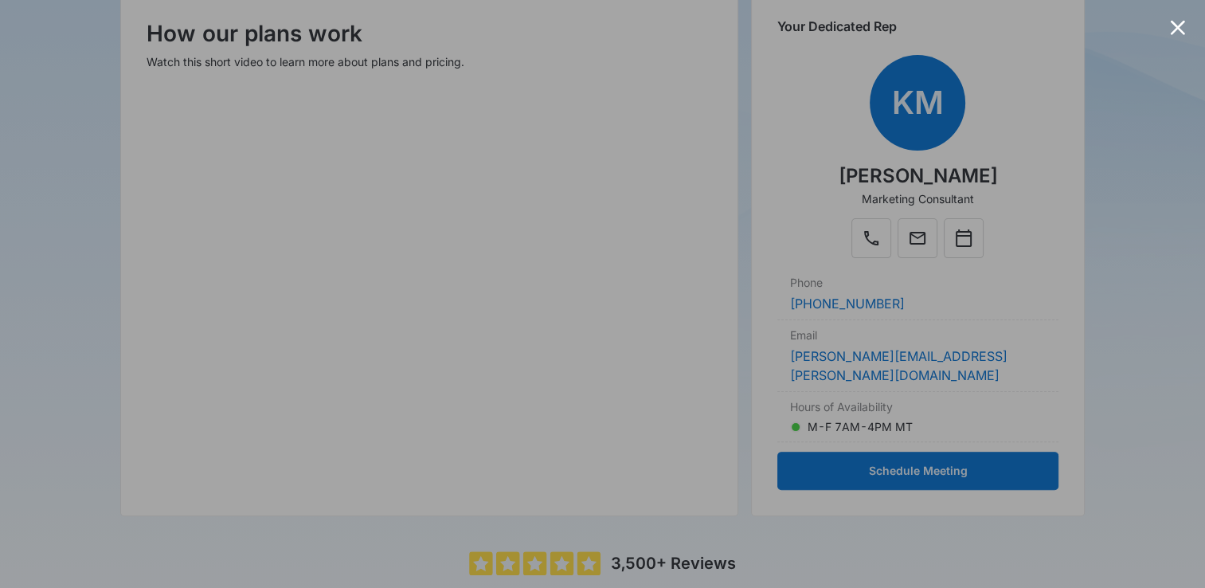
click at [786, 29] on iframe at bounding box center [603, 293] width 796 height 529
click at [1182, 21] on div at bounding box center [1177, 27] width 15 height 15
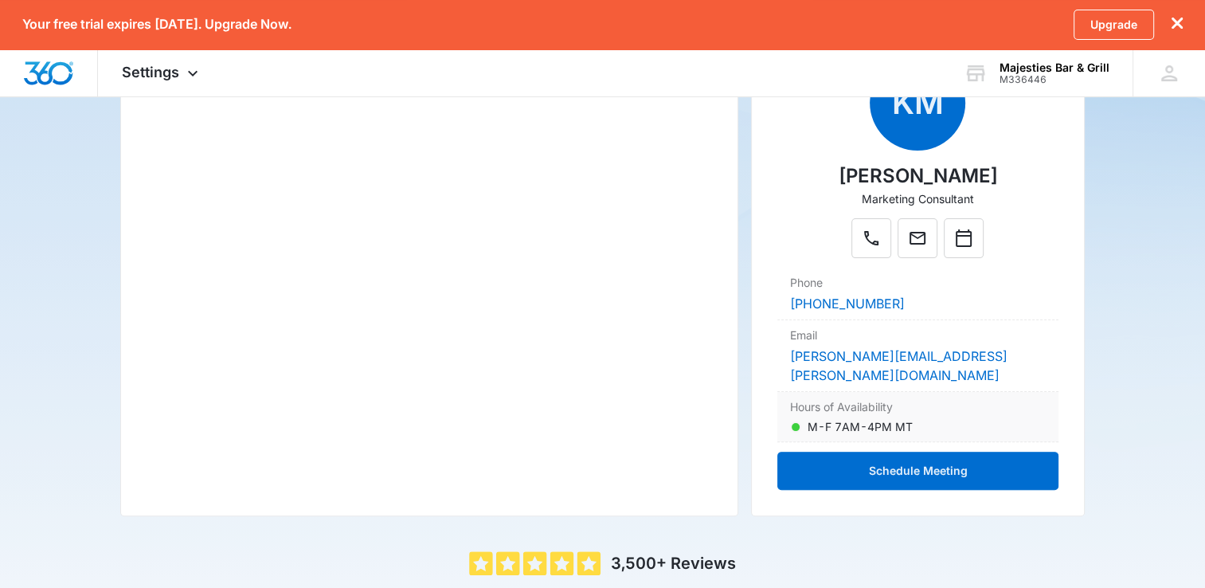
click at [860, 418] on p "M-F 7AM-4PM MT" at bounding box center [859, 426] width 105 height 17
click at [810, 397] on div "Hours of Availability M-F 7AM-4PM MT" at bounding box center [917, 417] width 280 height 50
click at [844, 398] on dt "Hours of Availability" at bounding box center [917, 406] width 255 height 17
click at [912, 418] on p "M-F 7AM-4PM MT" at bounding box center [859, 426] width 105 height 17
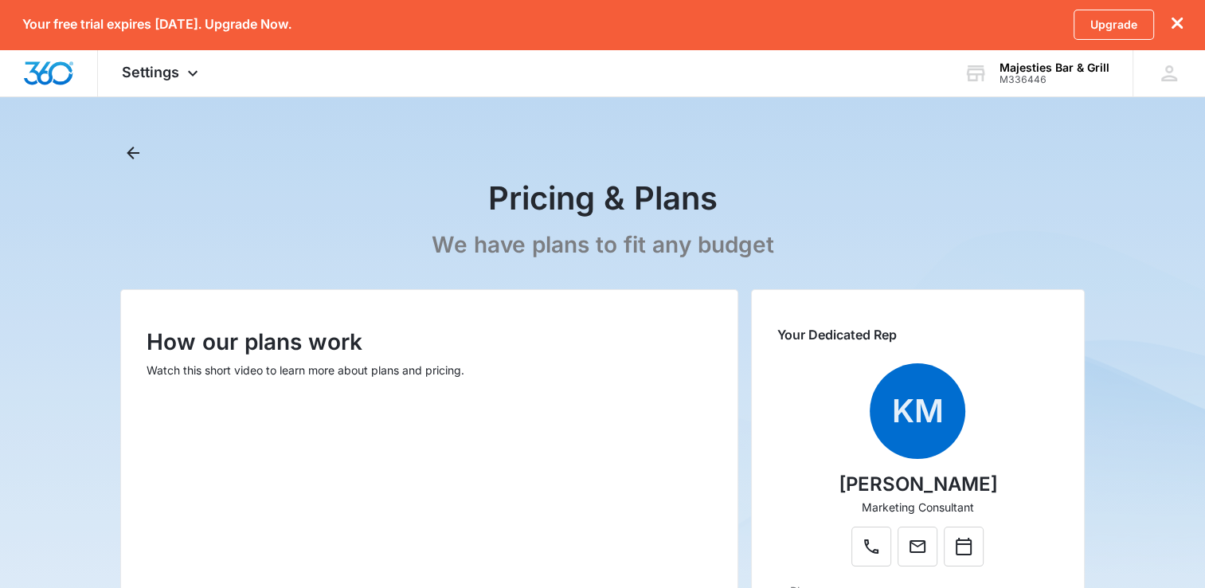
scroll to position [0, 0]
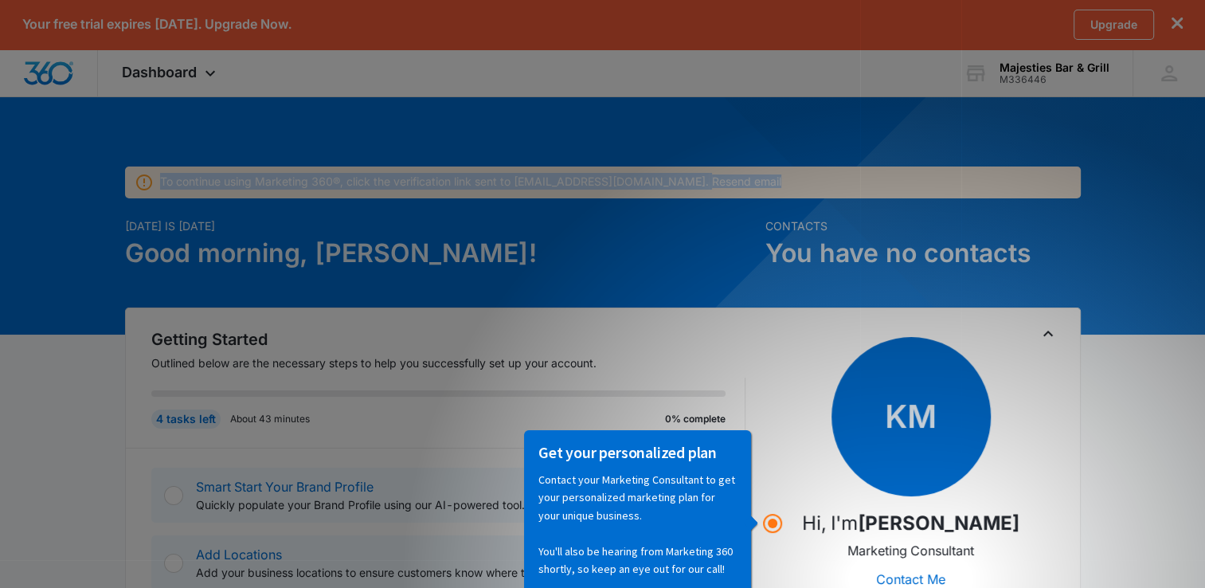
drag, startPoint x: 1204, startPoint y: 186, endPoint x: 1217, endPoint y: 273, distance: 88.5
click at [1205, 273] on html "Your free trial expires in 14 days. Upgrade Now. Upgrade Dashboard Apps Reputat…" at bounding box center [602, 294] width 1205 height 588
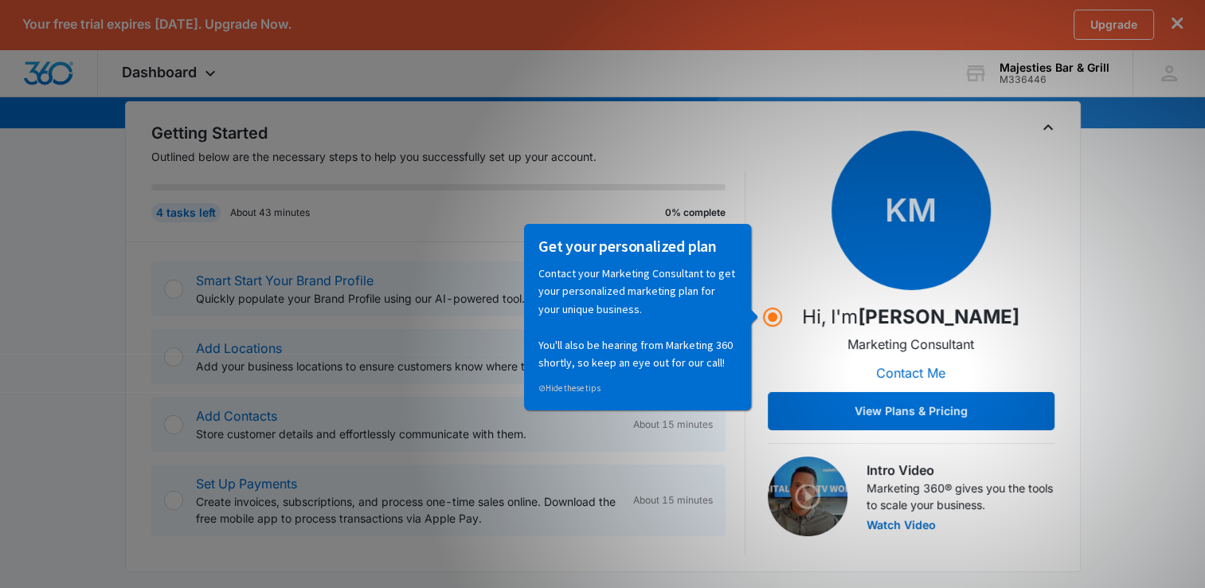
scroll to position [197, 0]
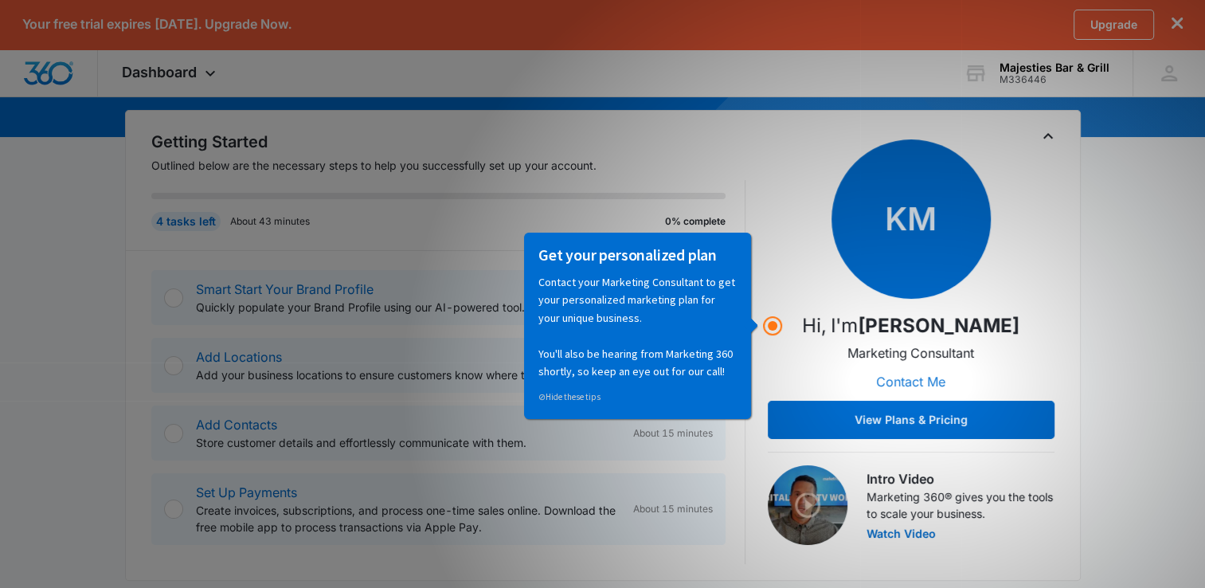
click at [902, 381] on button "Contact Me" at bounding box center [910, 381] width 101 height 38
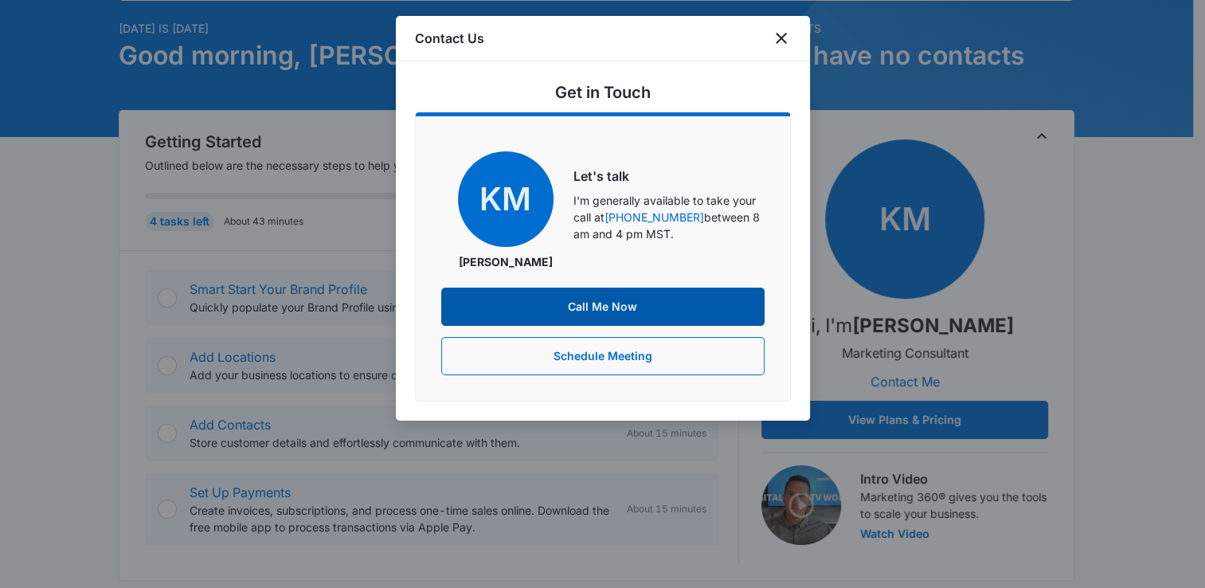
click at [639, 321] on button "Call Me Now" at bounding box center [602, 306] width 323 height 38
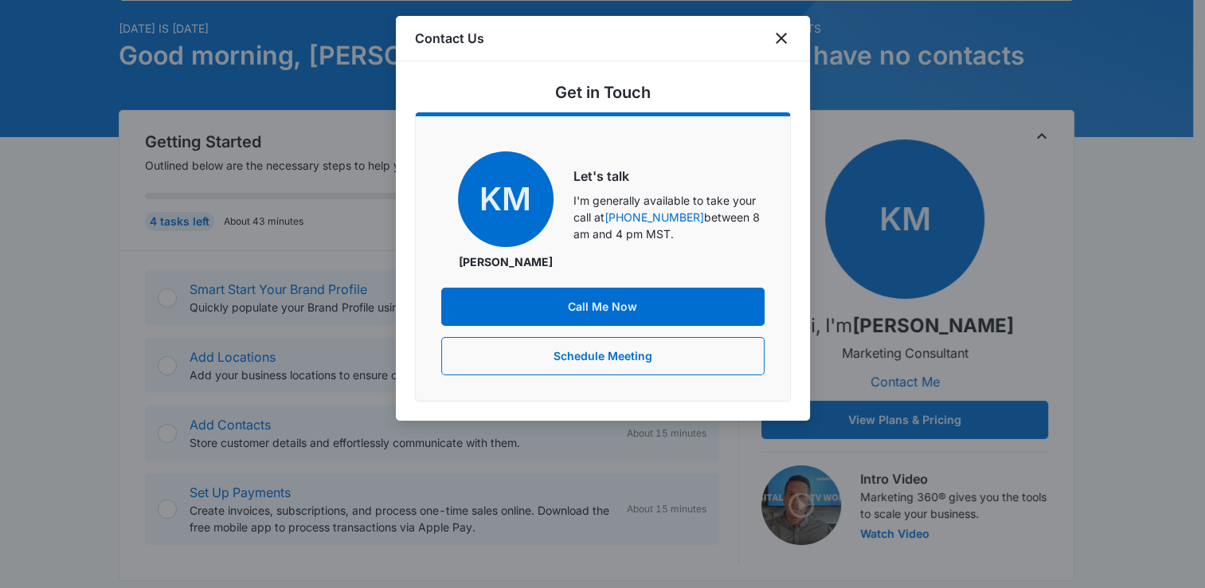
click at [785, 57] on div "Contact Us" at bounding box center [603, 38] width 414 height 45
click at [785, 41] on icon "close" at bounding box center [781, 38] width 19 height 19
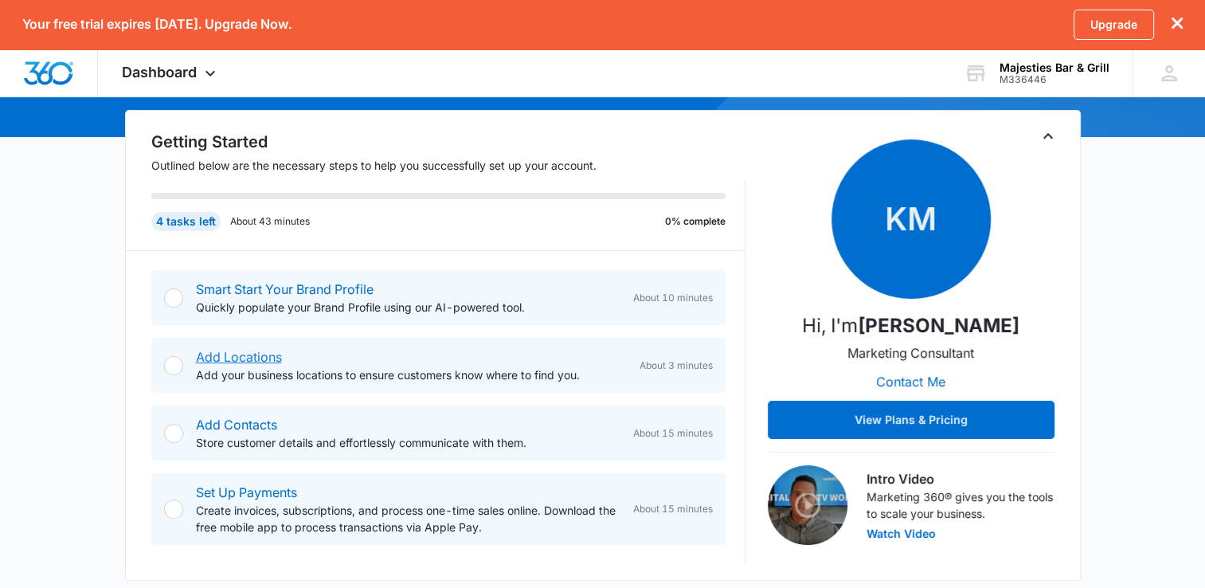
click at [244, 353] on link "Add Locations" at bounding box center [239, 357] width 86 height 16
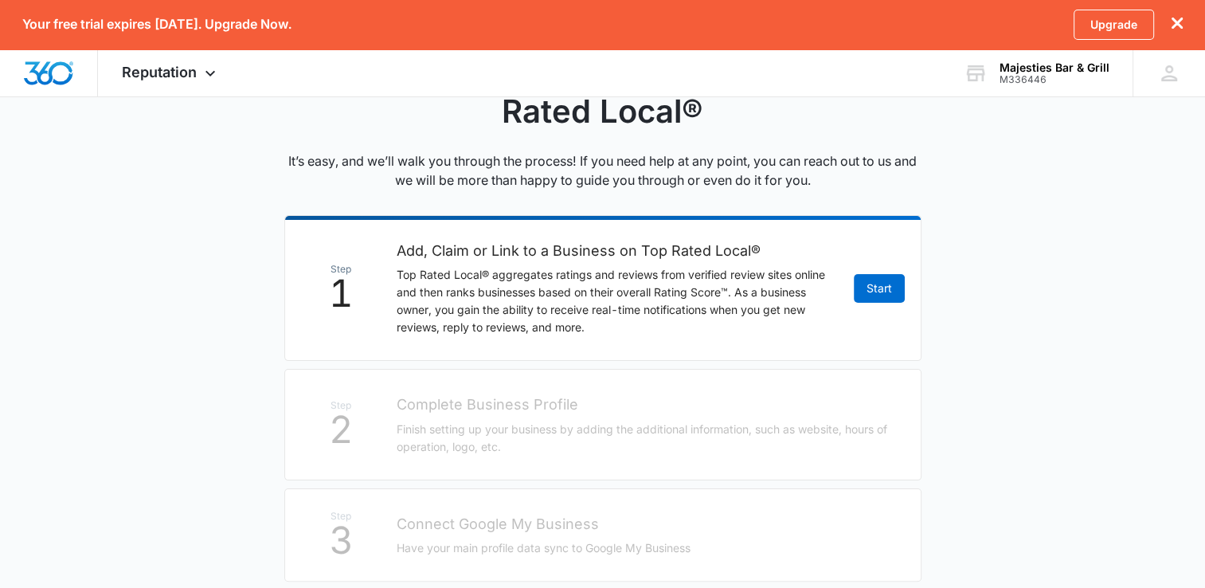
scroll to position [204, 0]
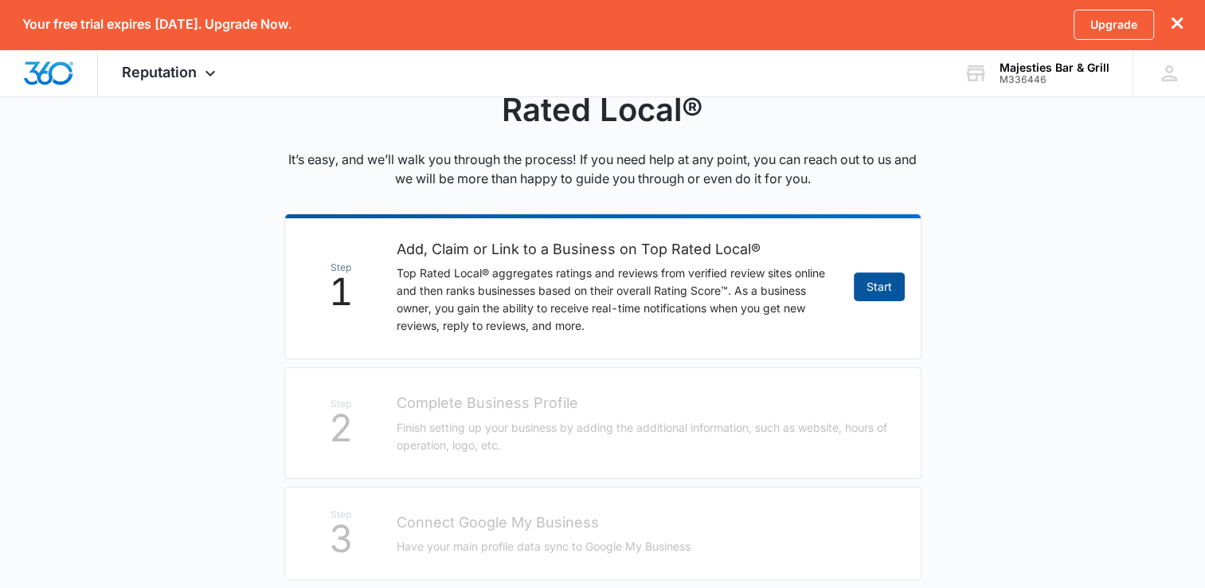
click at [862, 287] on link "Start" at bounding box center [879, 286] width 51 height 29
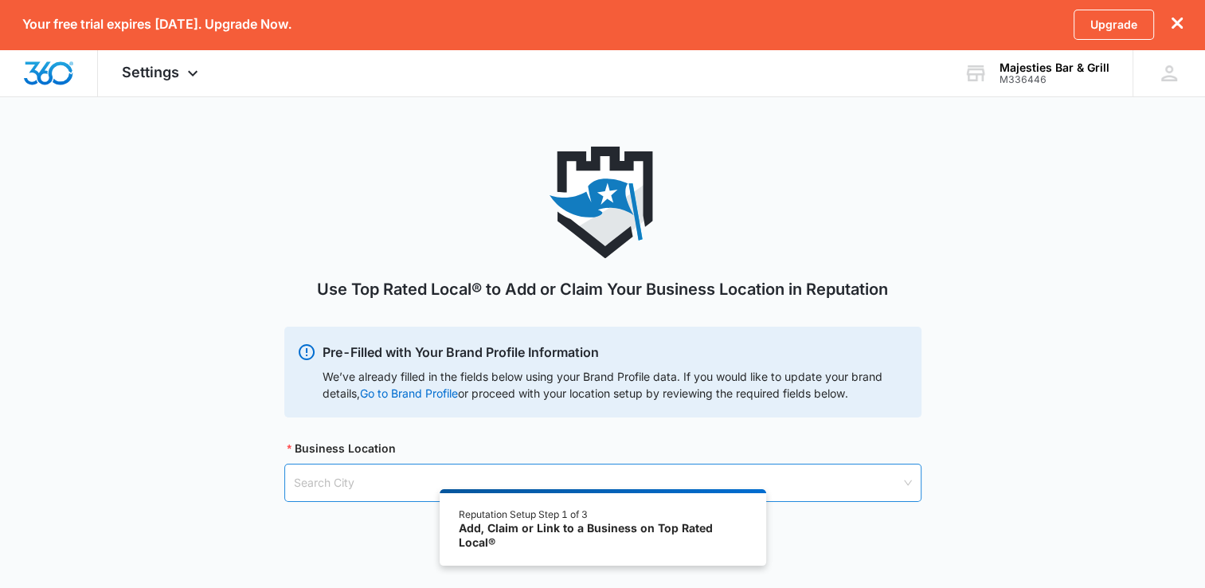
click at [346, 487] on input "search" at bounding box center [597, 482] width 607 height 37
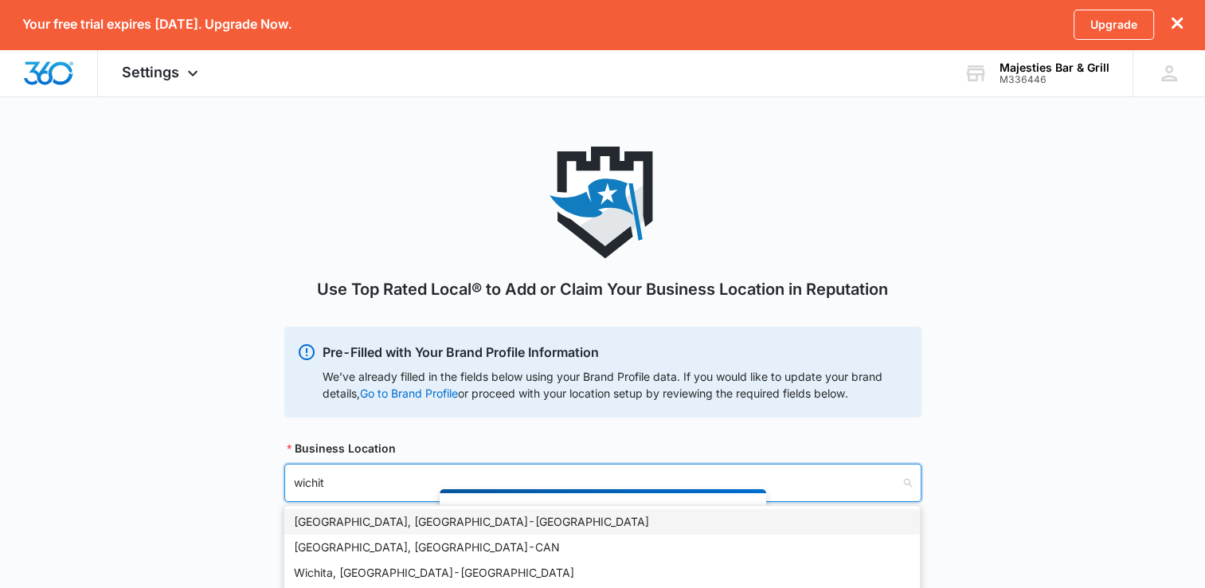
type input "wichita"
click at [323, 521] on div "Wichita, KS - USA" at bounding box center [602, 522] width 616 height 18
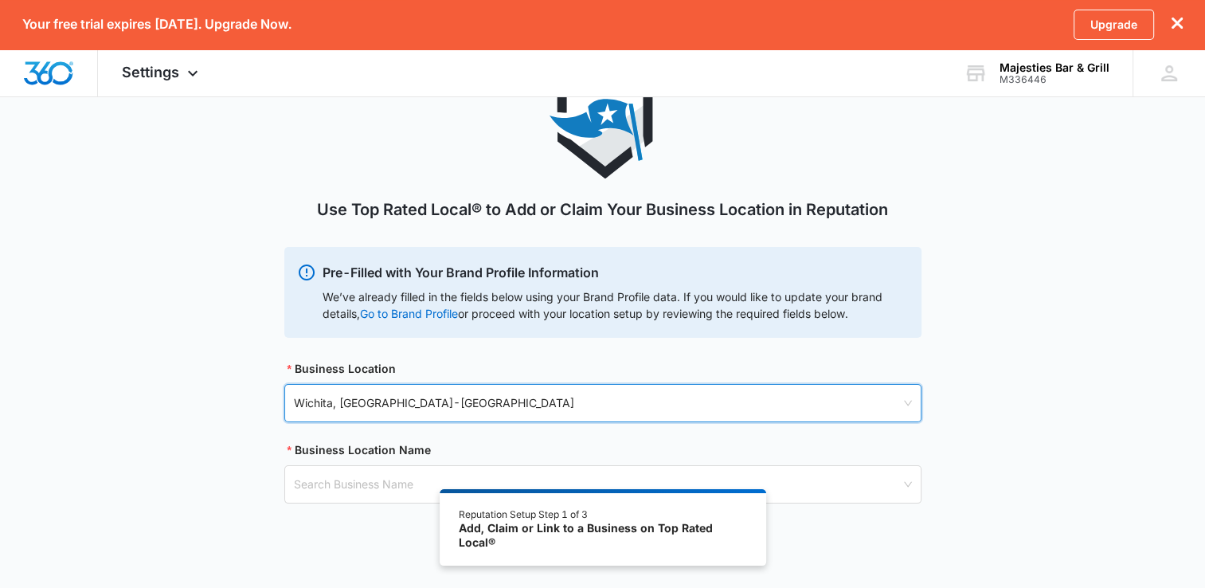
scroll to position [135, 0]
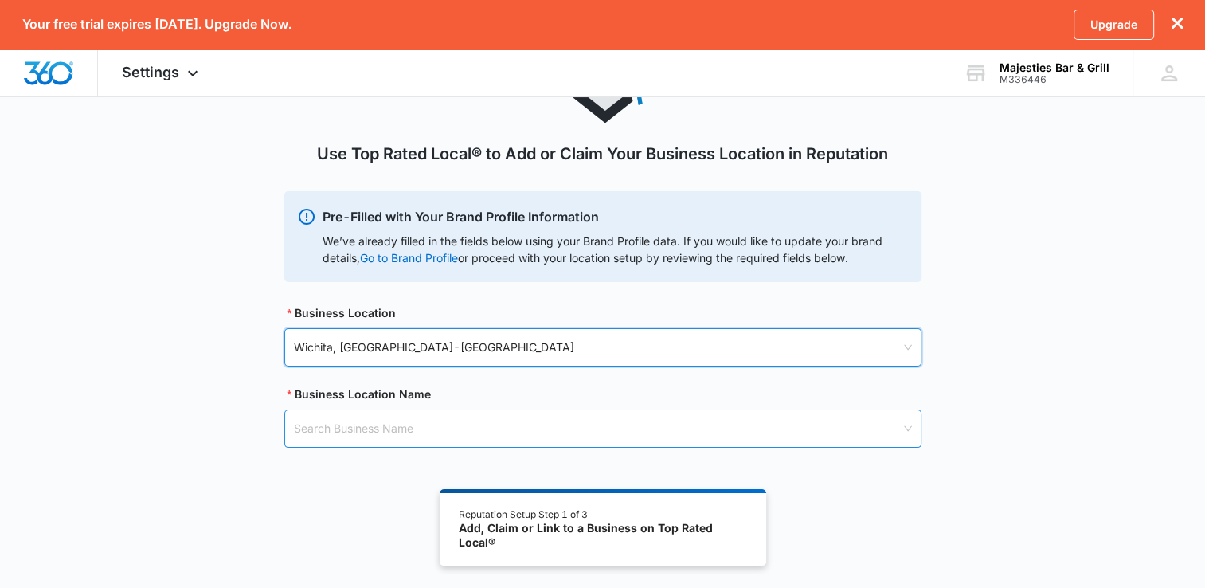
click at [464, 427] on input "search" at bounding box center [597, 428] width 607 height 37
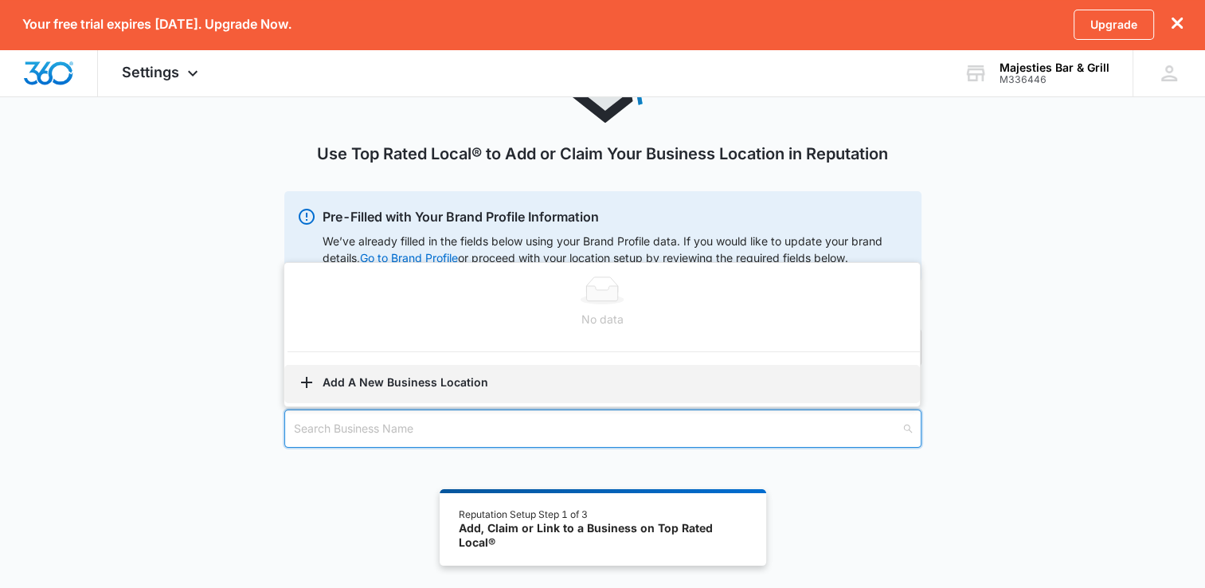
click at [426, 377] on button "Add A New Business Location" at bounding box center [601, 384] width 635 height 38
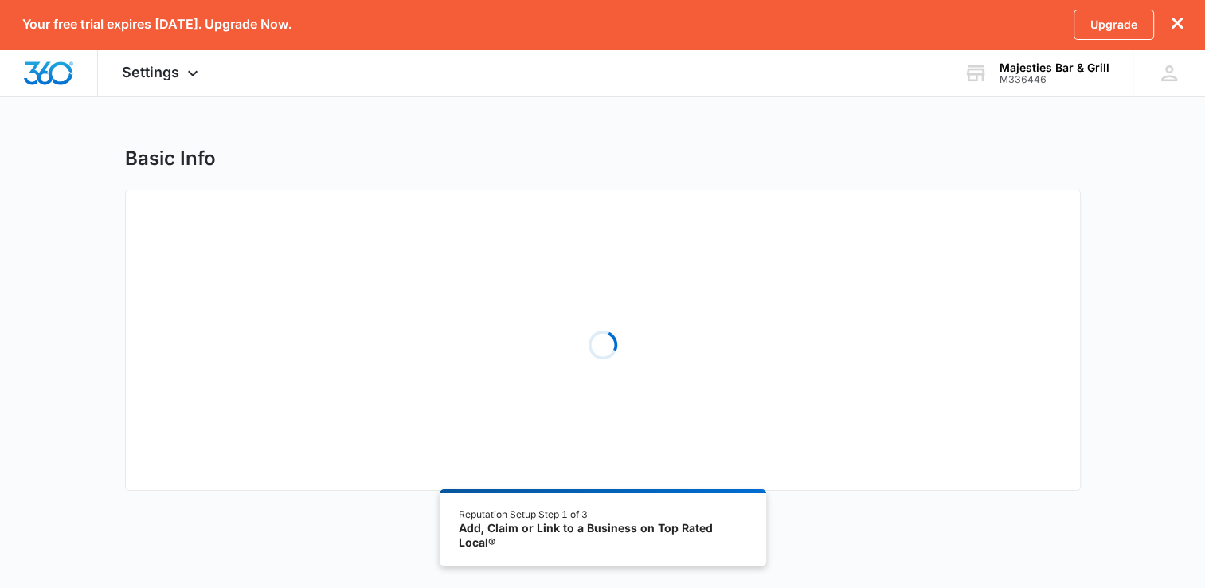
select select "Kansas"
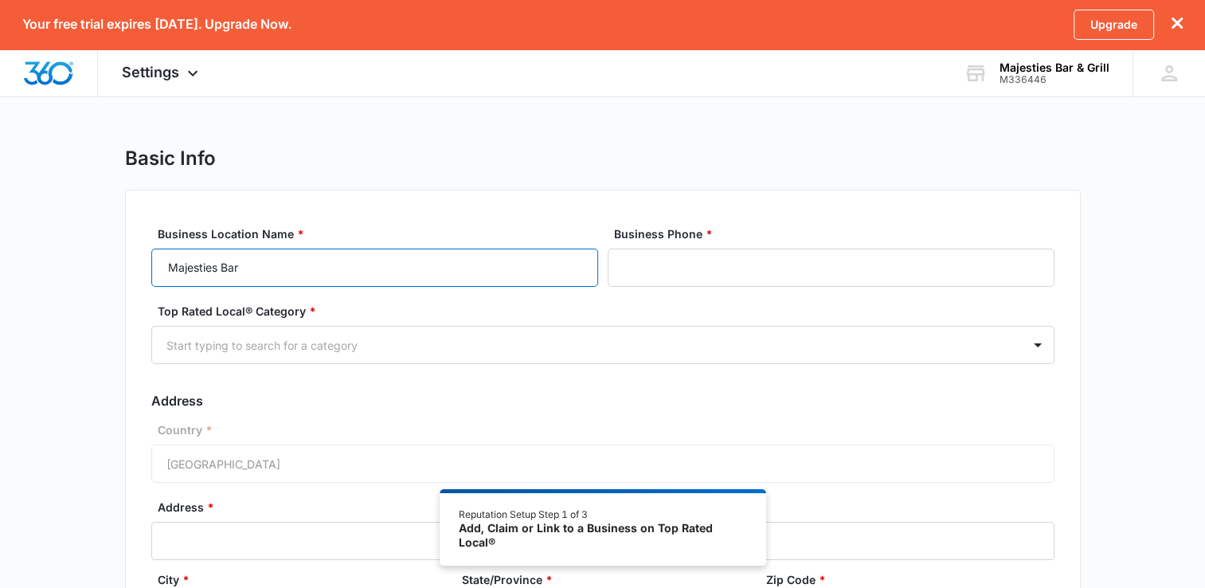
click at [308, 280] on input "Majesties Bar" at bounding box center [374, 267] width 447 height 38
type input "Majesties Bar & Grill"
type input "(316) 295-3336"
type input "1111 East Lincoln Street"
type input "67211"
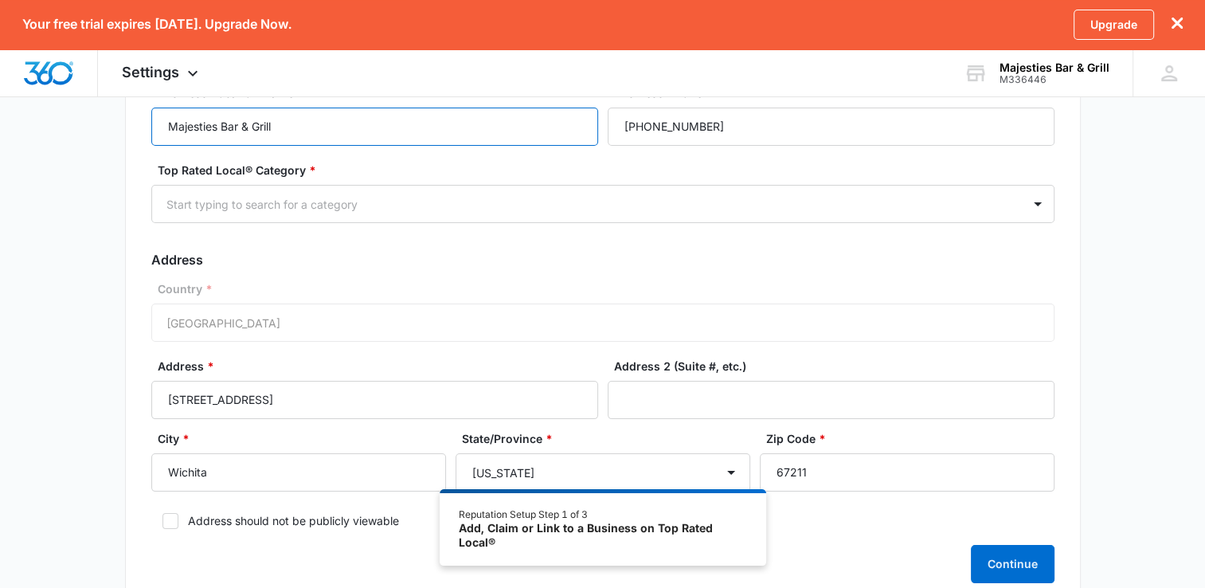
scroll to position [148, 0]
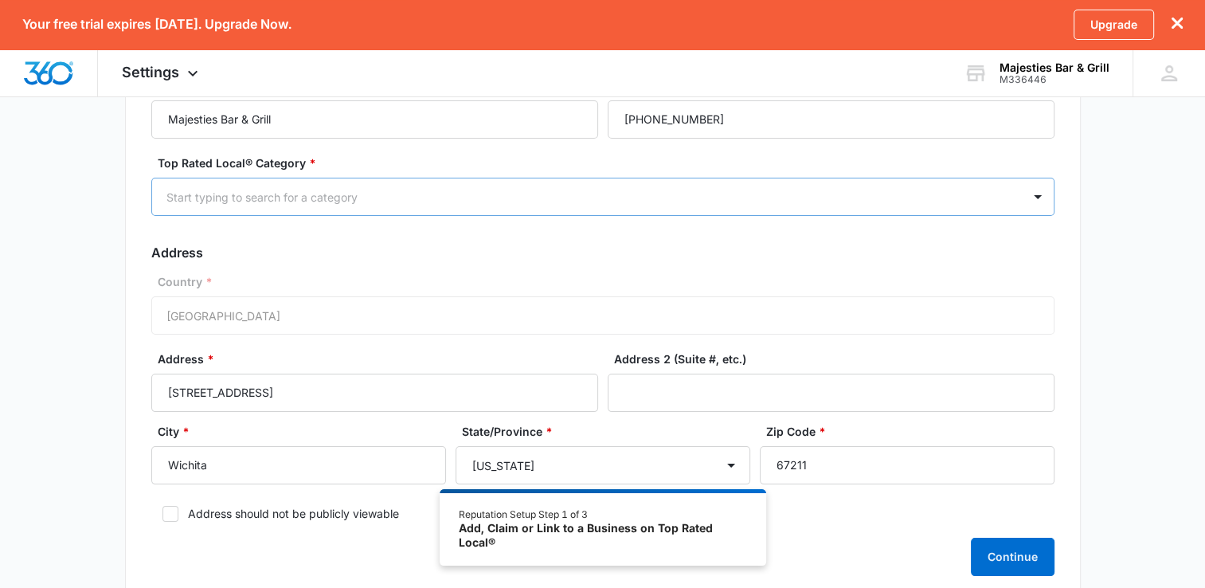
click at [949, 190] on div at bounding box center [583, 197] width 835 height 20
type input "bar"
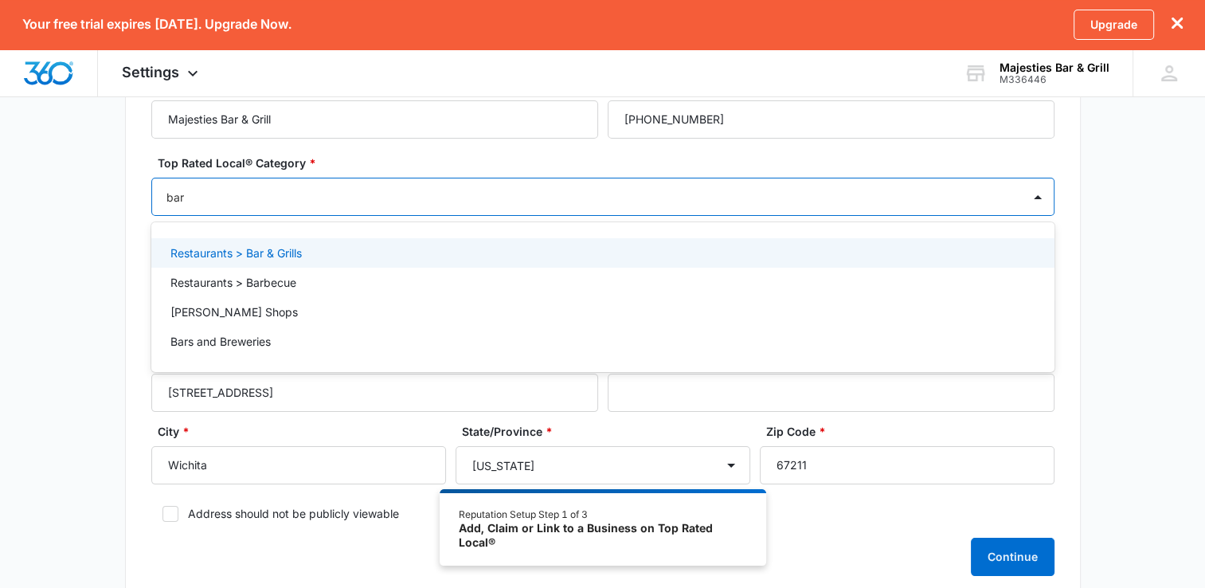
click at [324, 251] on div "Restaurants > Bar & Grills" at bounding box center [601, 252] width 862 height 17
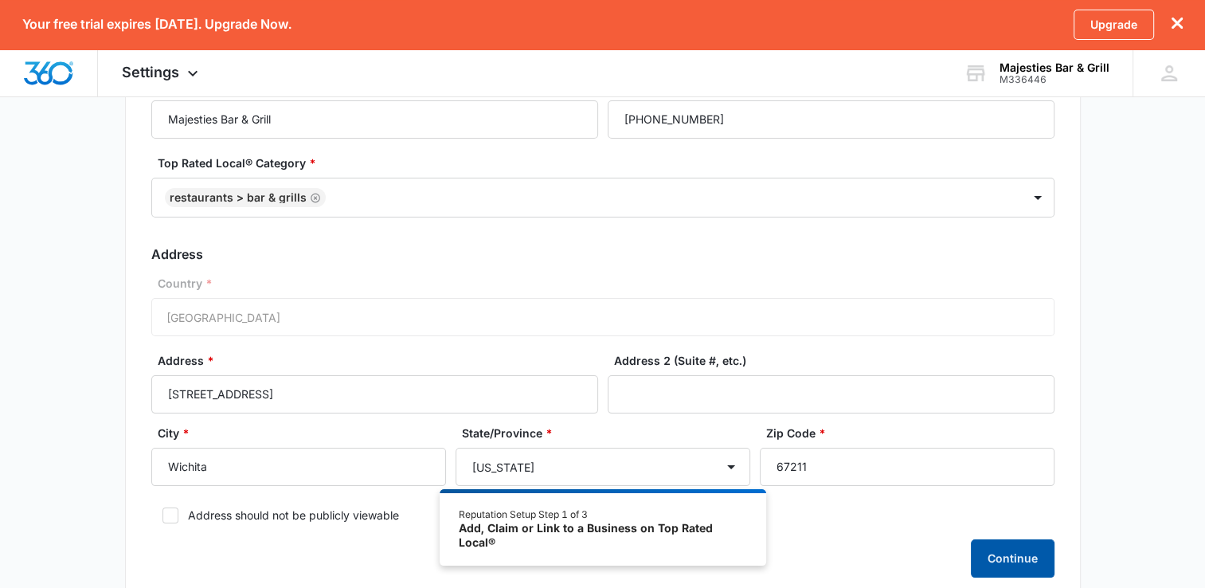
click at [1004, 558] on button "Continue" at bounding box center [1013, 558] width 84 height 38
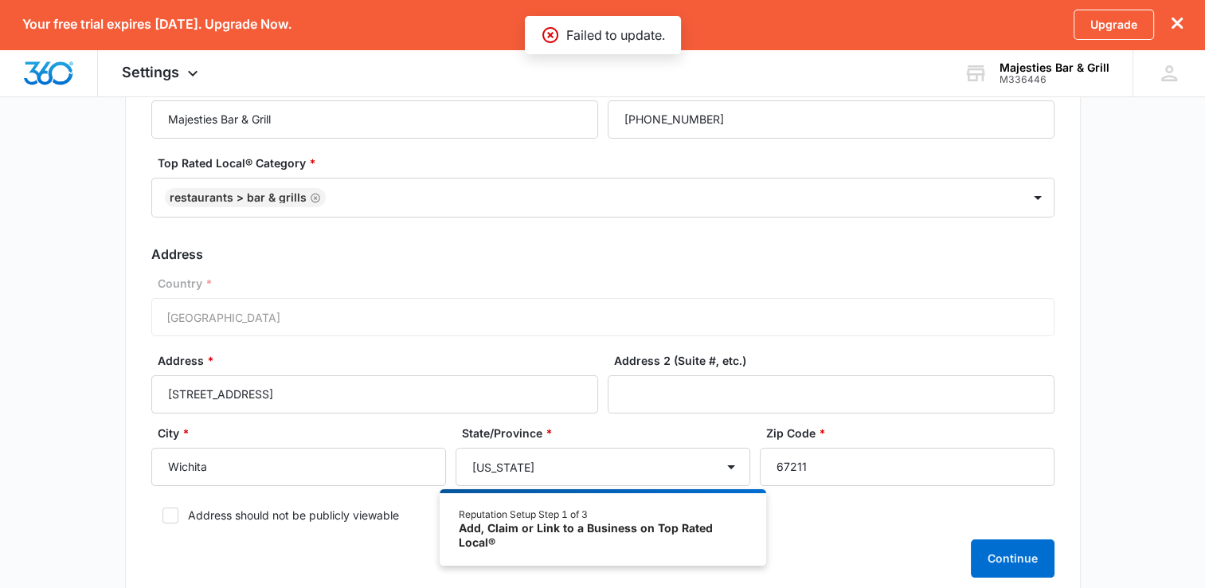
click at [1185, 24] on div "Your free trial expires in 14 days. Upgrade Now. Upgrade" at bounding box center [602, 24] width 1205 height 49
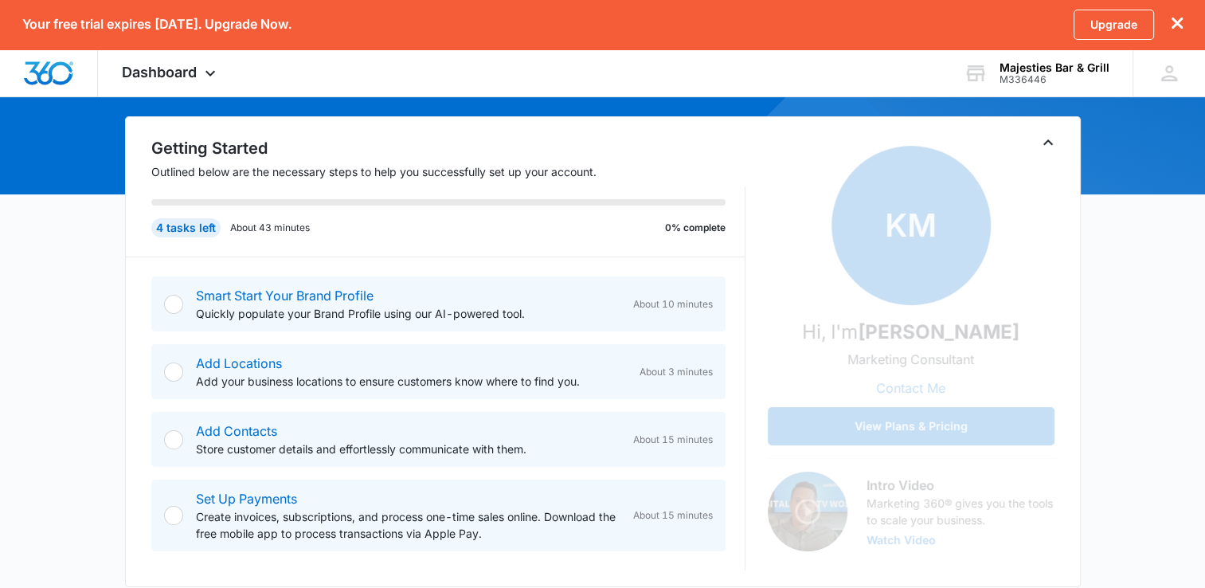
scroll to position [194, 0]
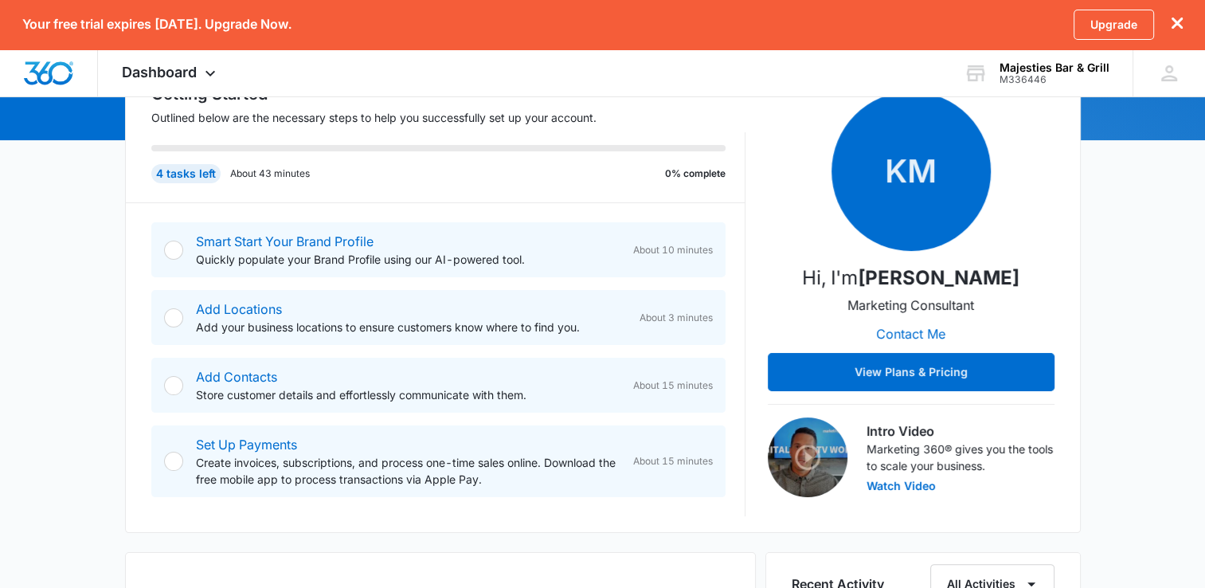
click at [487, 315] on div "Add Locations Add your business locations to ensure customers know where to fin…" at bounding box center [411, 317] width 431 height 36
click at [172, 314] on div at bounding box center [173, 317] width 19 height 19
click at [229, 304] on link "Add Locations" at bounding box center [239, 309] width 86 height 16
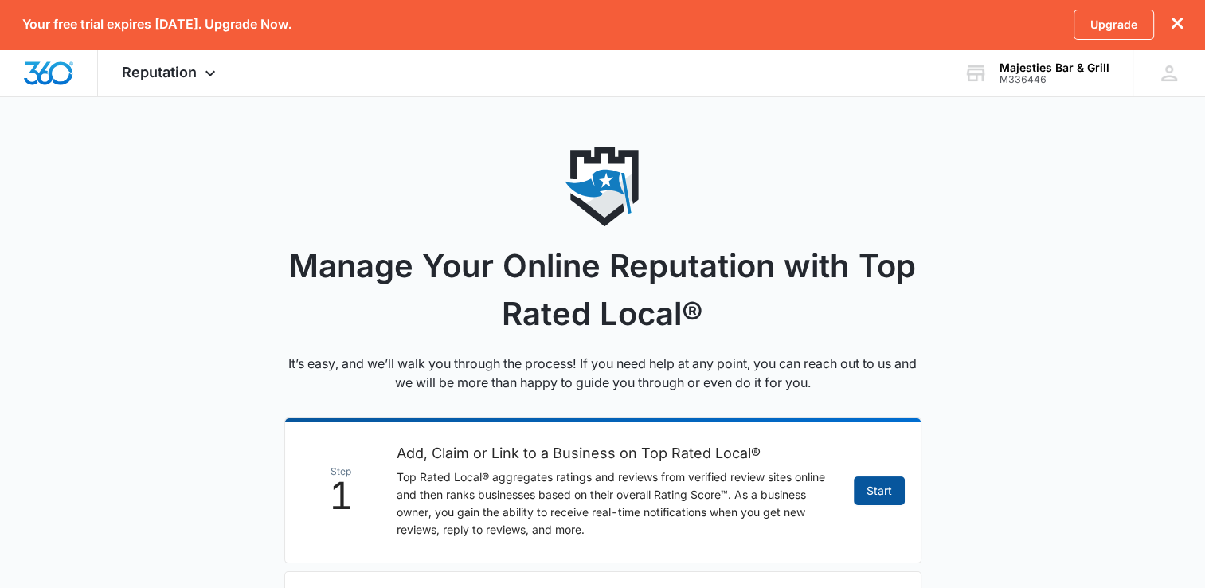
click at [893, 495] on link "Start" at bounding box center [879, 490] width 51 height 29
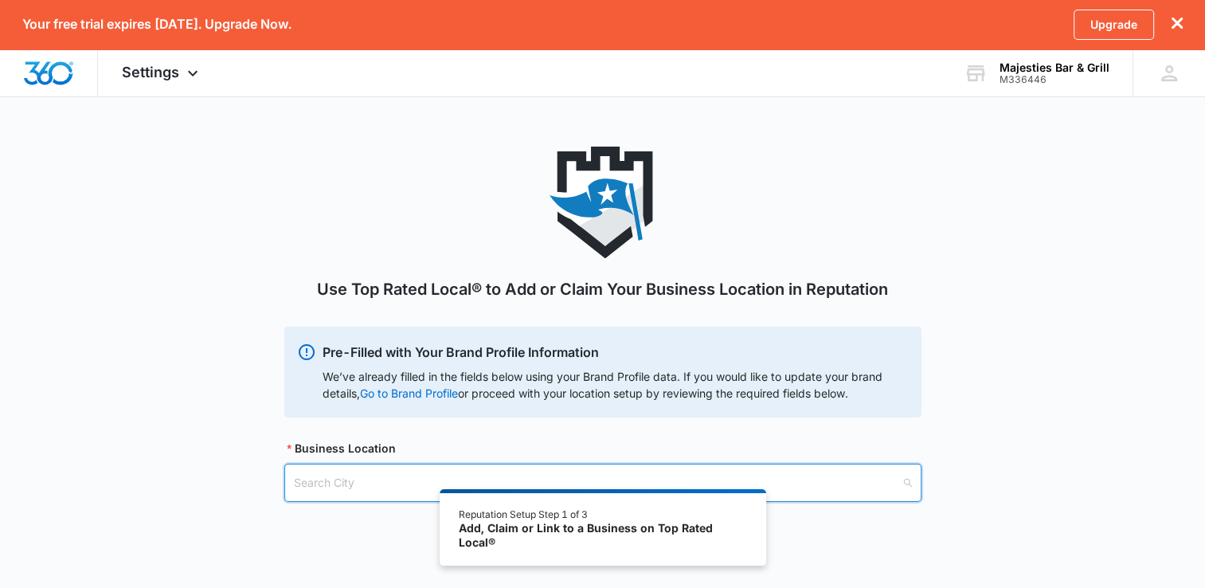
click at [521, 483] on input "search" at bounding box center [597, 482] width 607 height 37
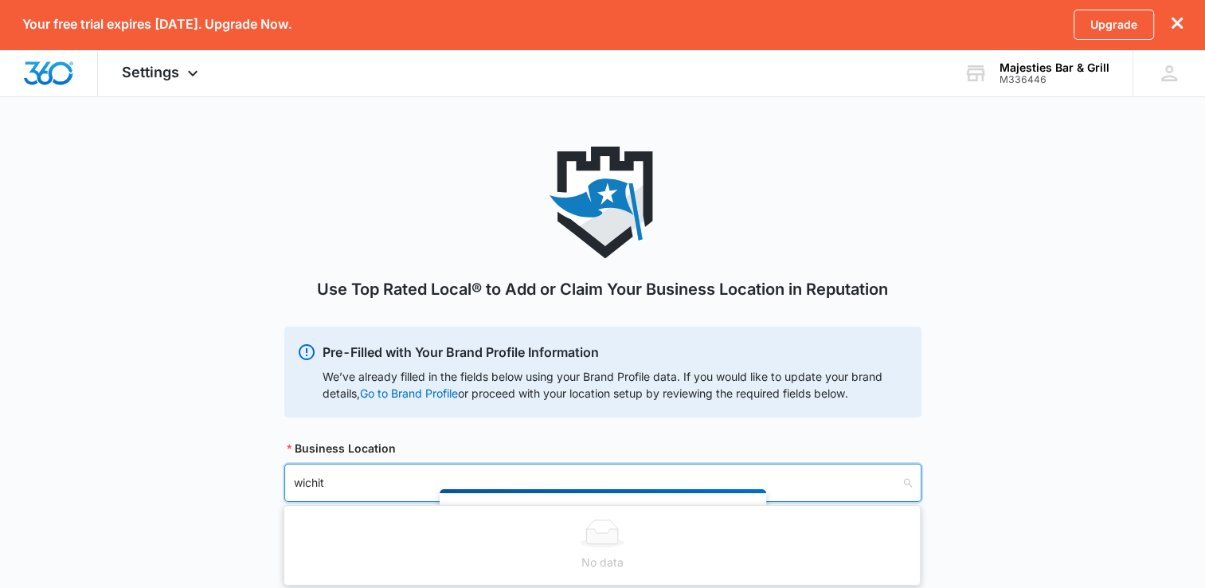
type input "wichita"
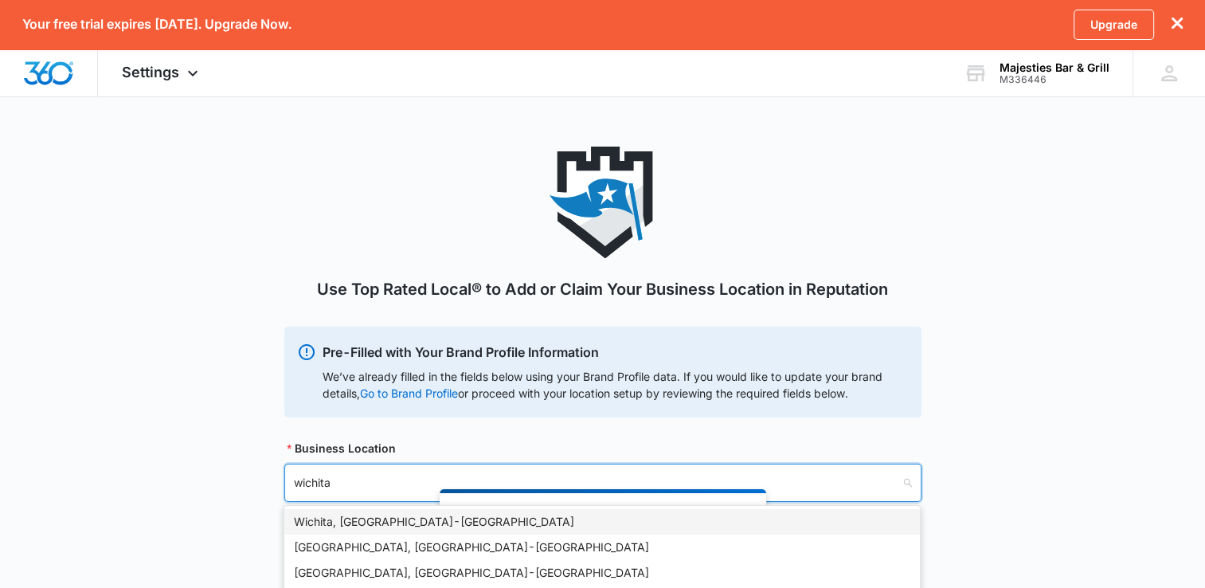
click at [396, 518] on div "[GEOGRAPHIC_DATA], [GEOGRAPHIC_DATA] - [GEOGRAPHIC_DATA]" at bounding box center [602, 522] width 616 height 18
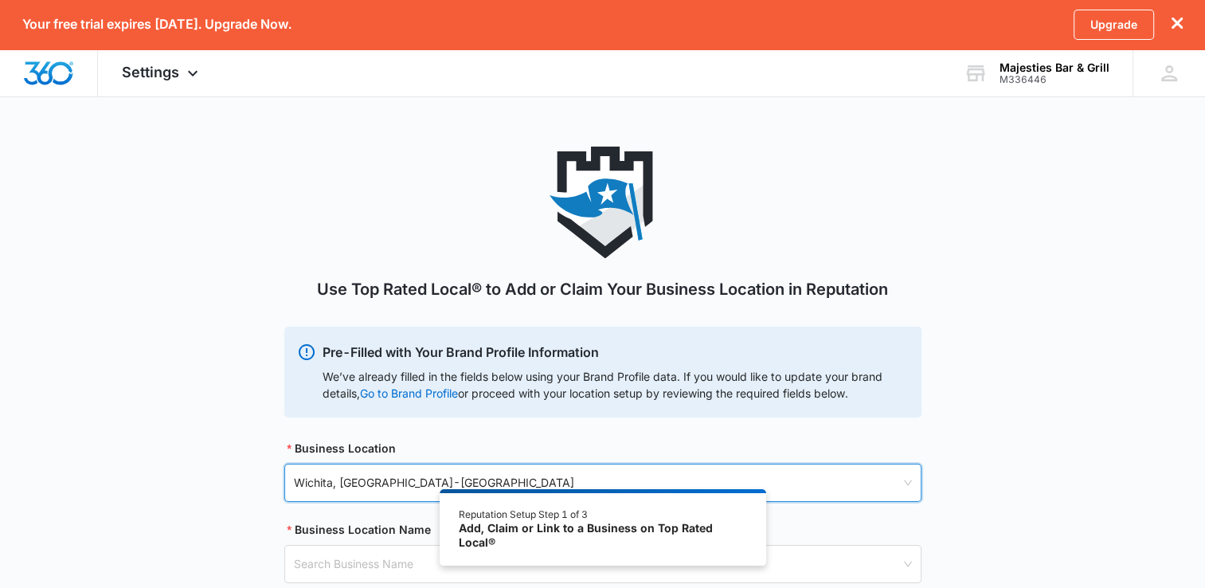
scroll to position [135, 0]
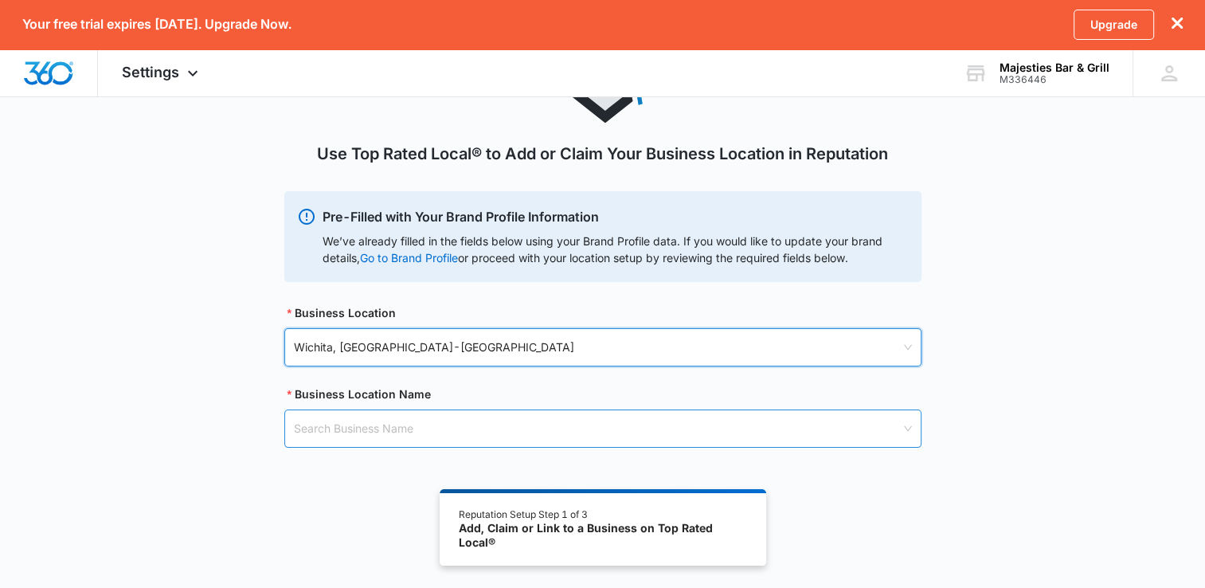
click at [780, 436] on input "search" at bounding box center [597, 428] width 607 height 37
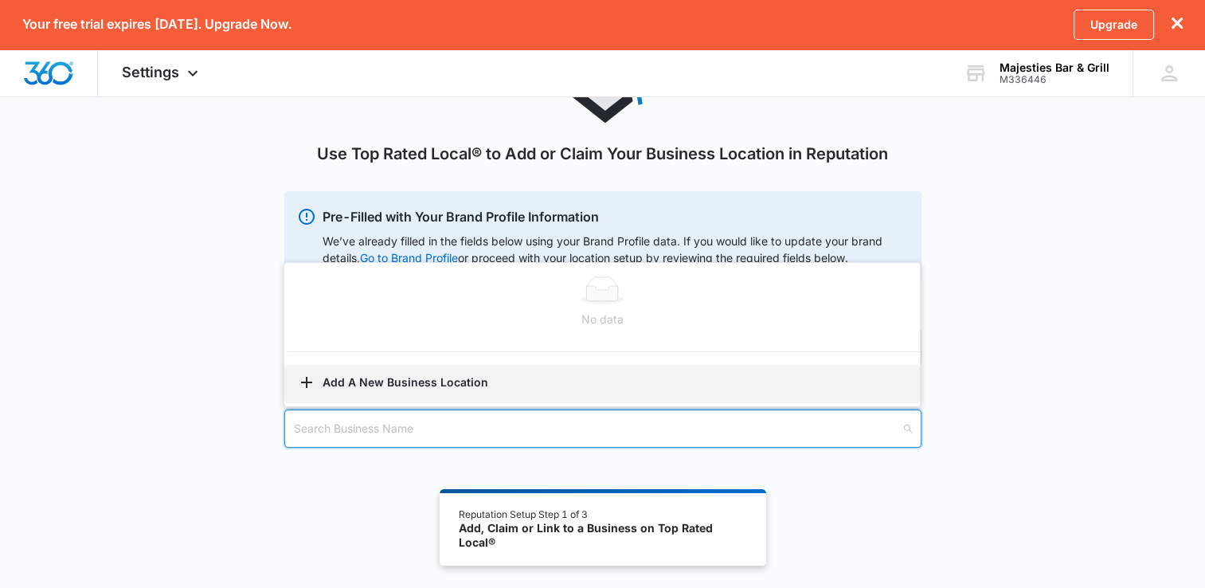
click at [443, 380] on button "Add A New Business Location" at bounding box center [601, 384] width 635 height 38
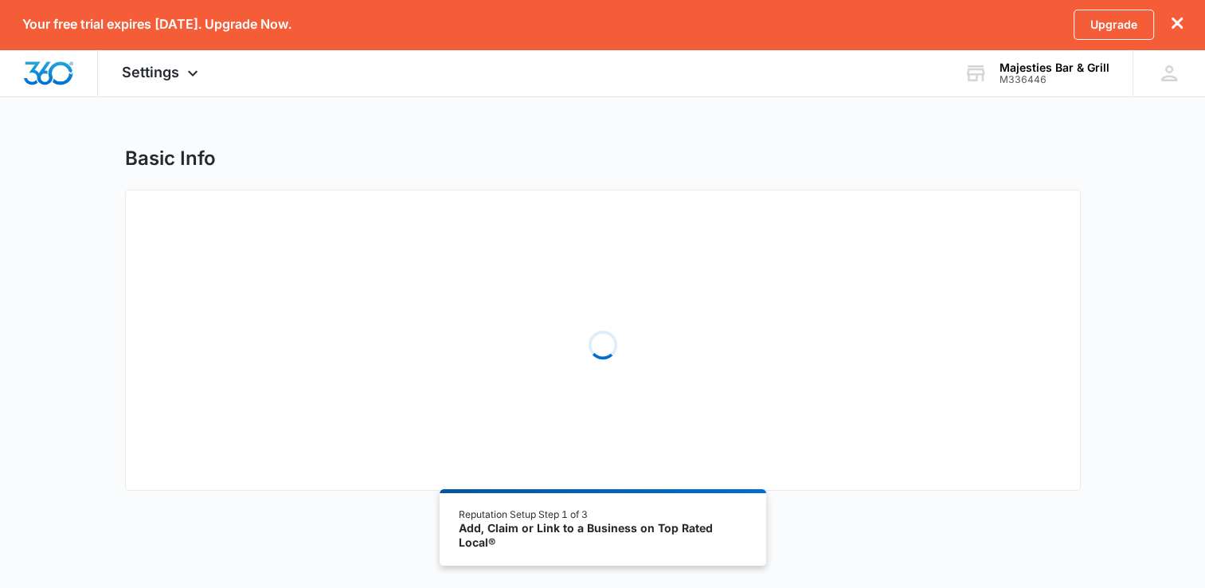
select select "[US_STATE]"
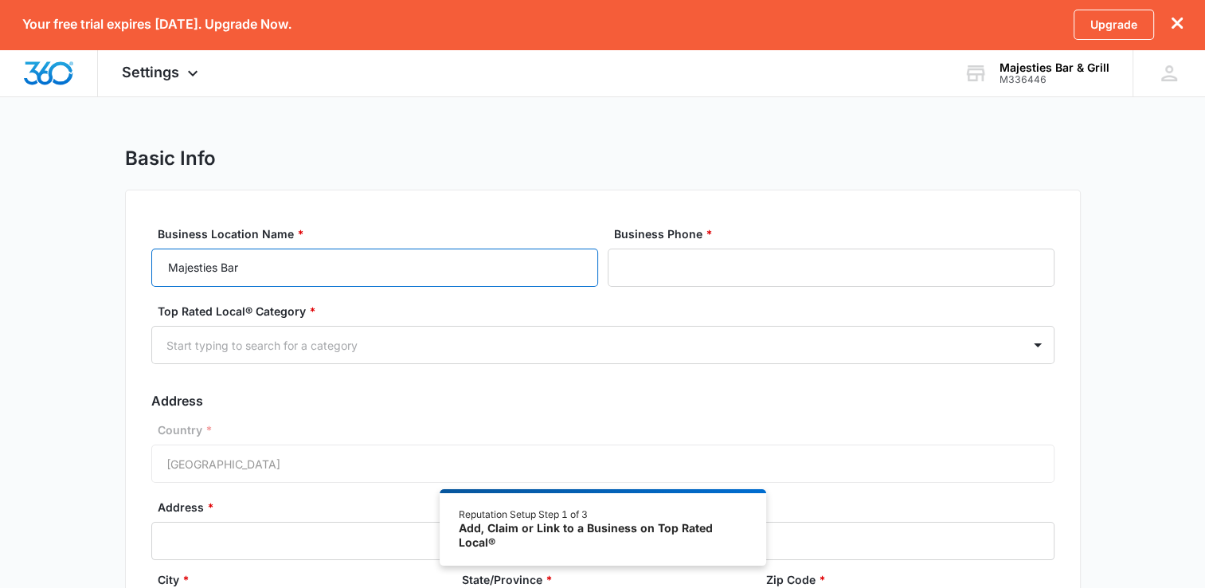
click at [501, 266] on input "Majesties Bar" at bounding box center [374, 267] width 447 height 38
type input "Majesties Bar & Grill"
type input "[PHONE_NUMBER]"
type input "[STREET_ADDRESS]"
type input "67211"
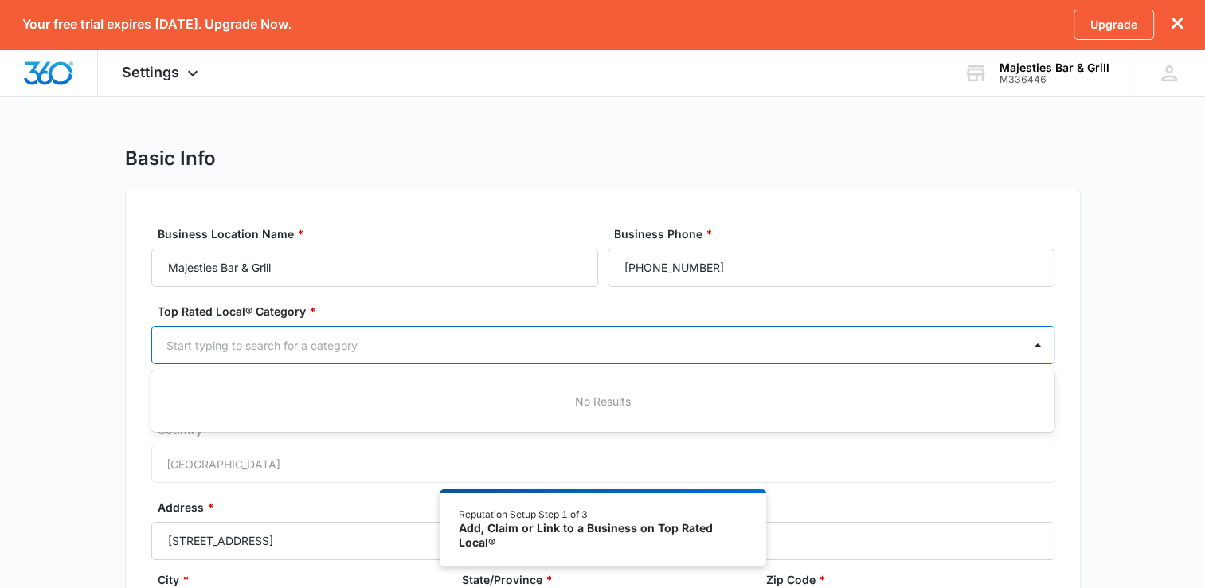
drag, startPoint x: 226, startPoint y: 346, endPoint x: 182, endPoint y: 330, distance: 46.3
click at [182, 330] on div "Start typing to search for a category" at bounding box center [587, 345] width 870 height 36
click at [183, 333] on div "Start typing to search for a category" at bounding box center [587, 345] width 870 height 36
type input "n"
type input "bar"
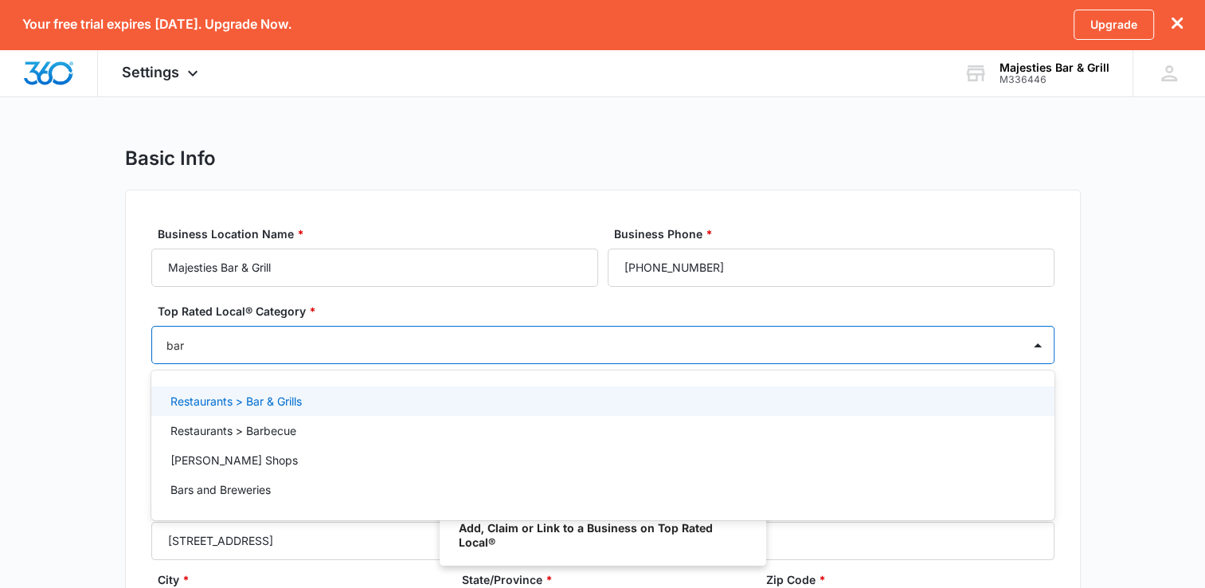
click at [206, 406] on p "Restaurants > Bar & Grills" at bounding box center [235, 401] width 131 height 17
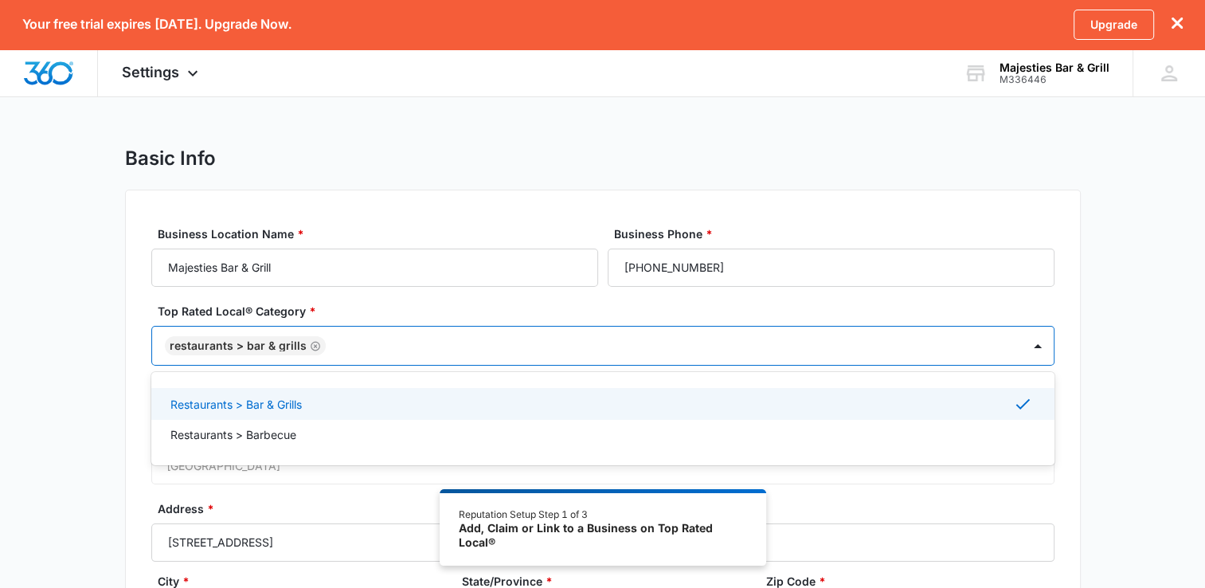
click at [1085, 371] on div "Basic Info Business Location Name * Majesties Bar & Grill Business Phone * [PHO…" at bounding box center [602, 459] width 1205 height 624
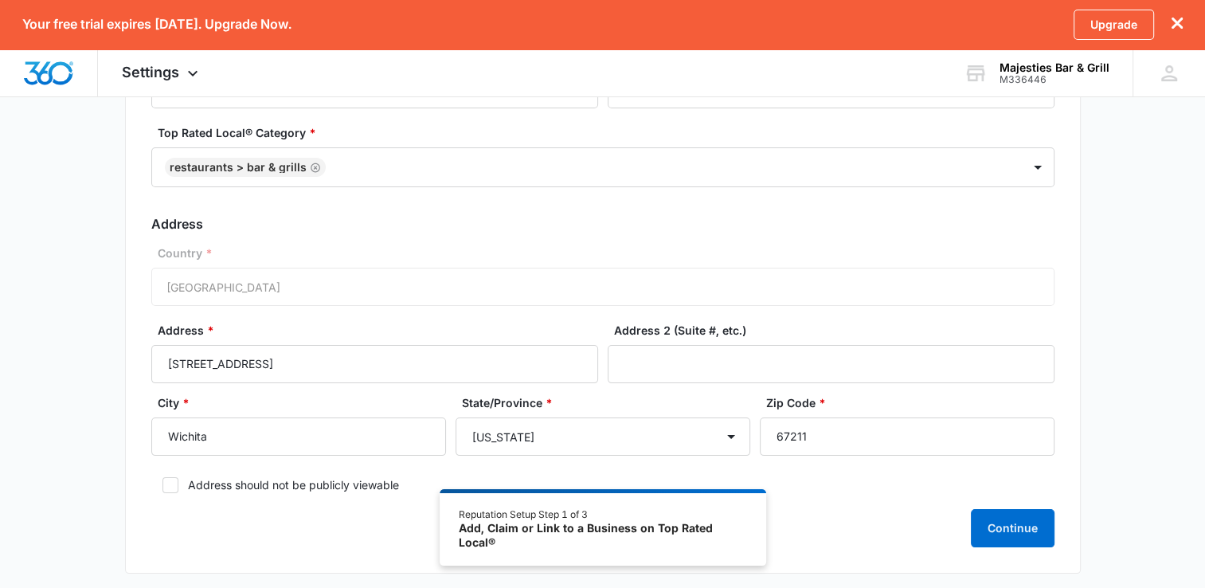
scroll to position [264, 0]
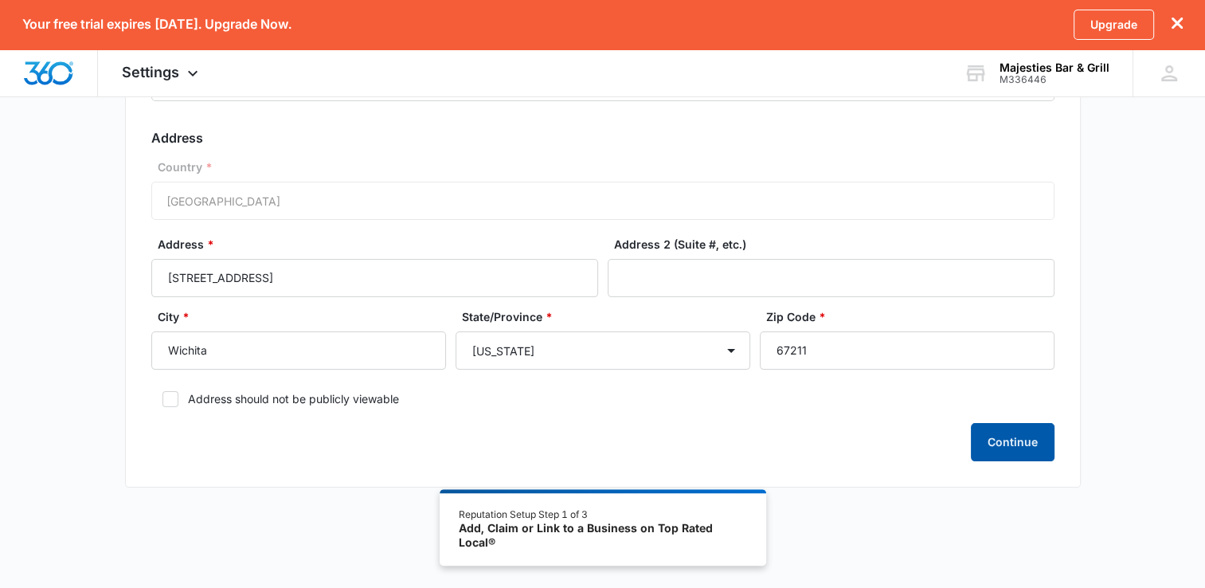
click at [1012, 429] on button "Continue" at bounding box center [1013, 442] width 84 height 38
click at [1012, 429] on div "Continue" at bounding box center [602, 442] width 903 height 38
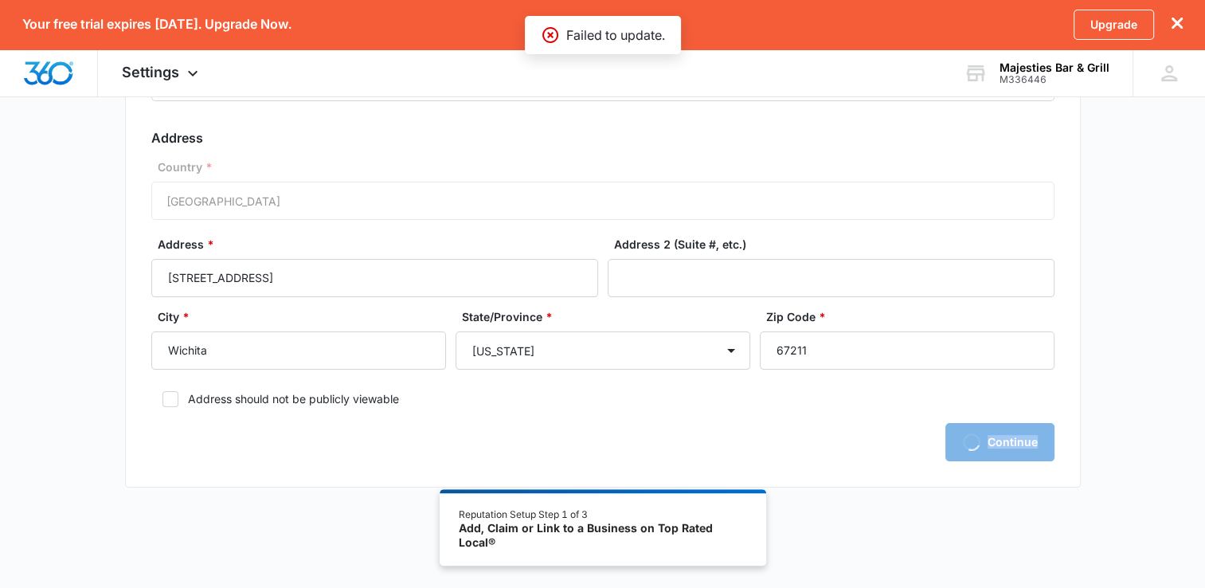
click at [1012, 429] on div "Loading Continue" at bounding box center [602, 442] width 903 height 38
click at [1007, 435] on button "Continue" at bounding box center [1013, 442] width 84 height 38
click at [627, 518] on div "Reputation Setup Step 1 of 3" at bounding box center [602, 514] width 287 height 14
